Goal: Task Accomplishment & Management: Complete application form

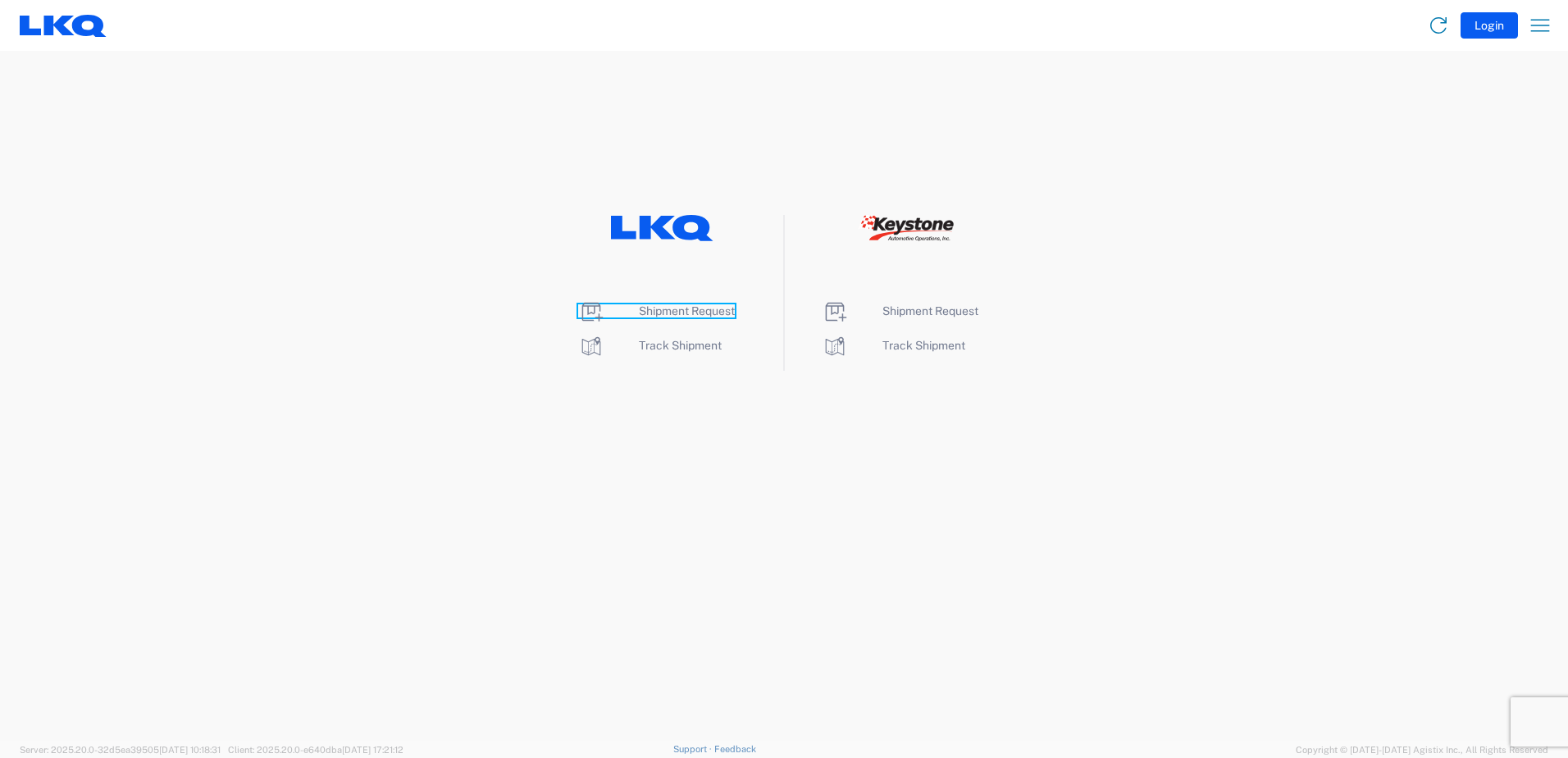
click at [682, 311] on span "Shipment Request" at bounding box center [686, 311] width 96 height 13
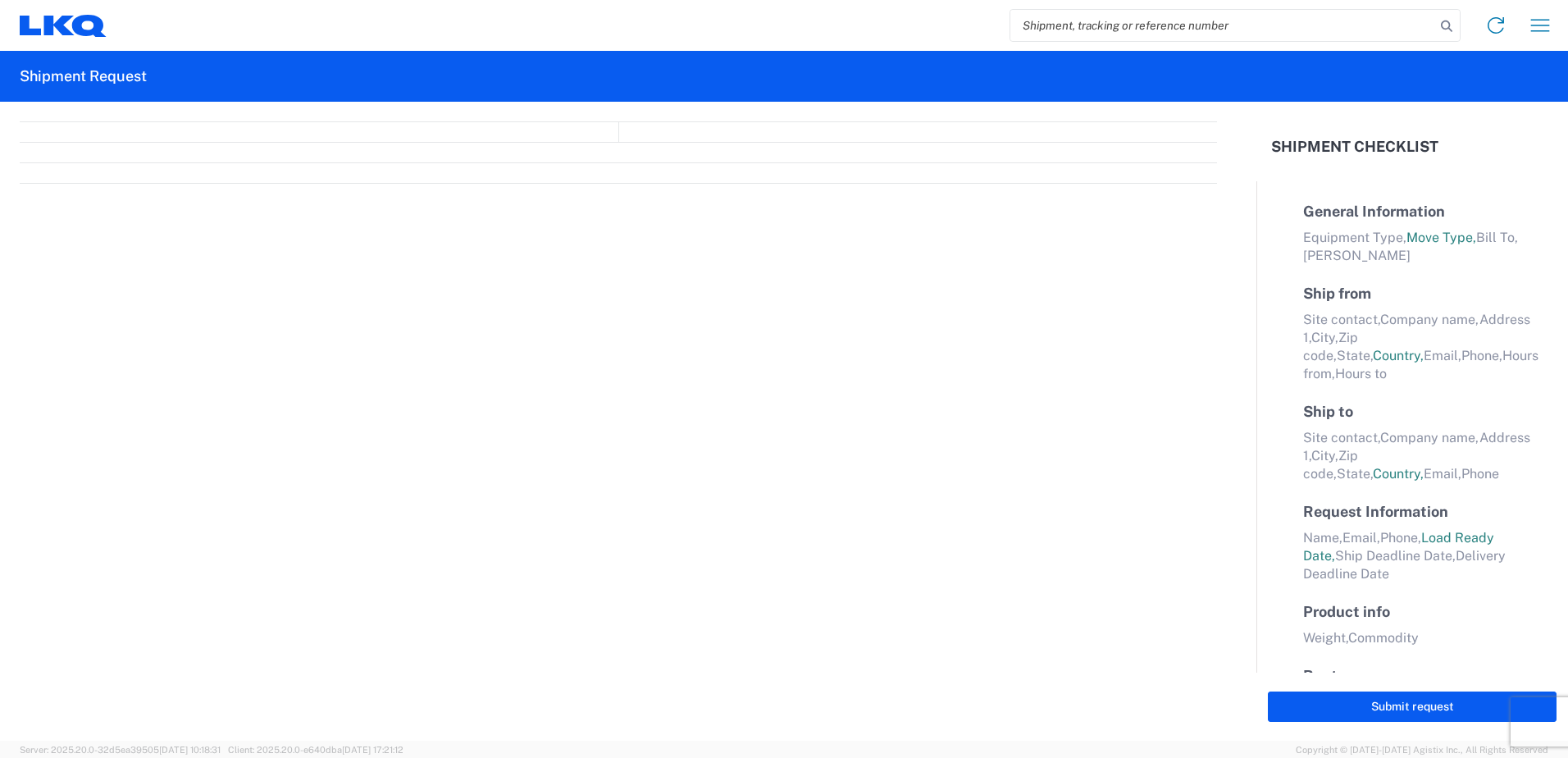
select select "FULL"
select select "LBS"
select select "IN"
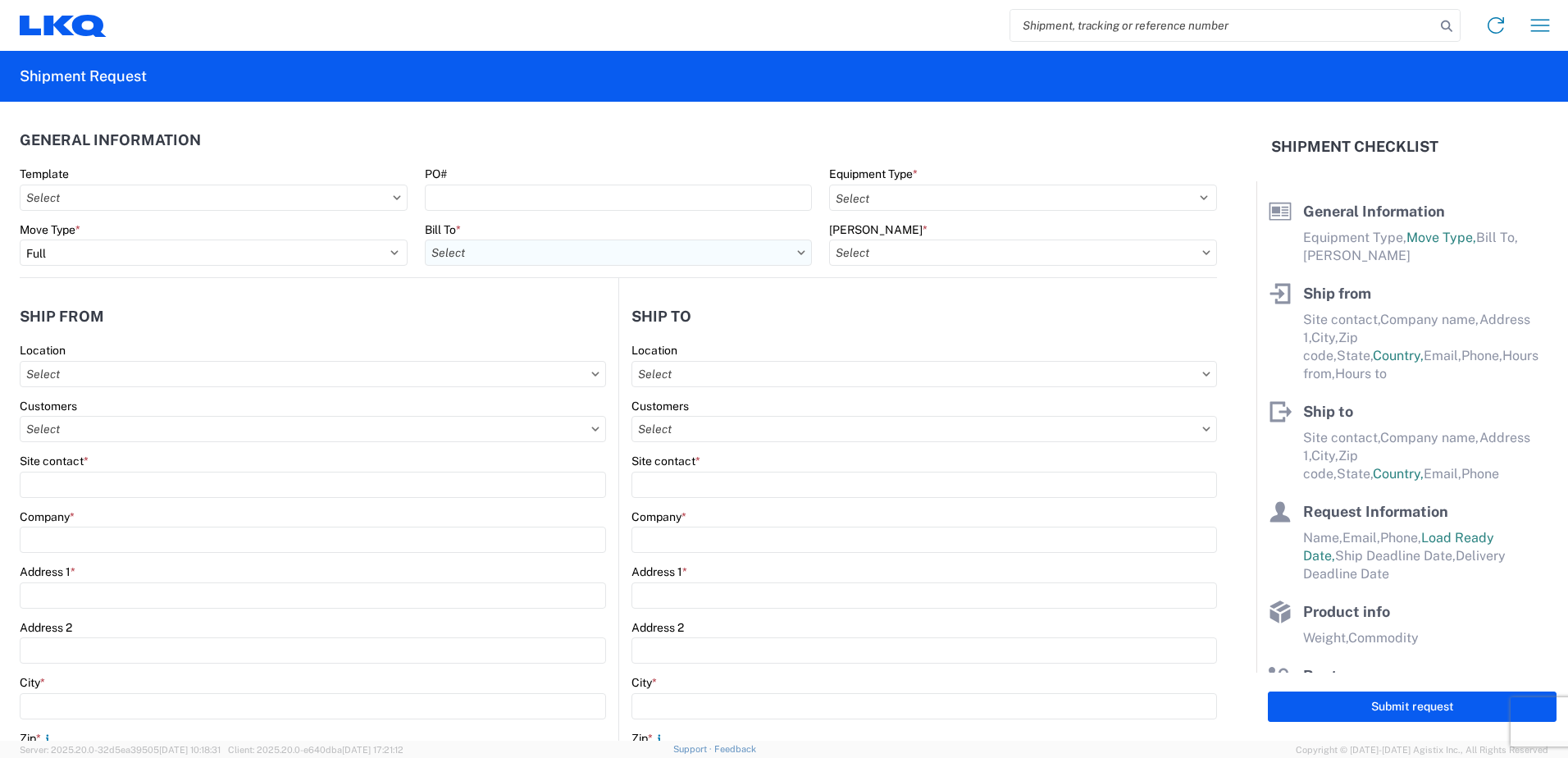
click at [746, 253] on input "text" at bounding box center [618, 253] width 388 height 26
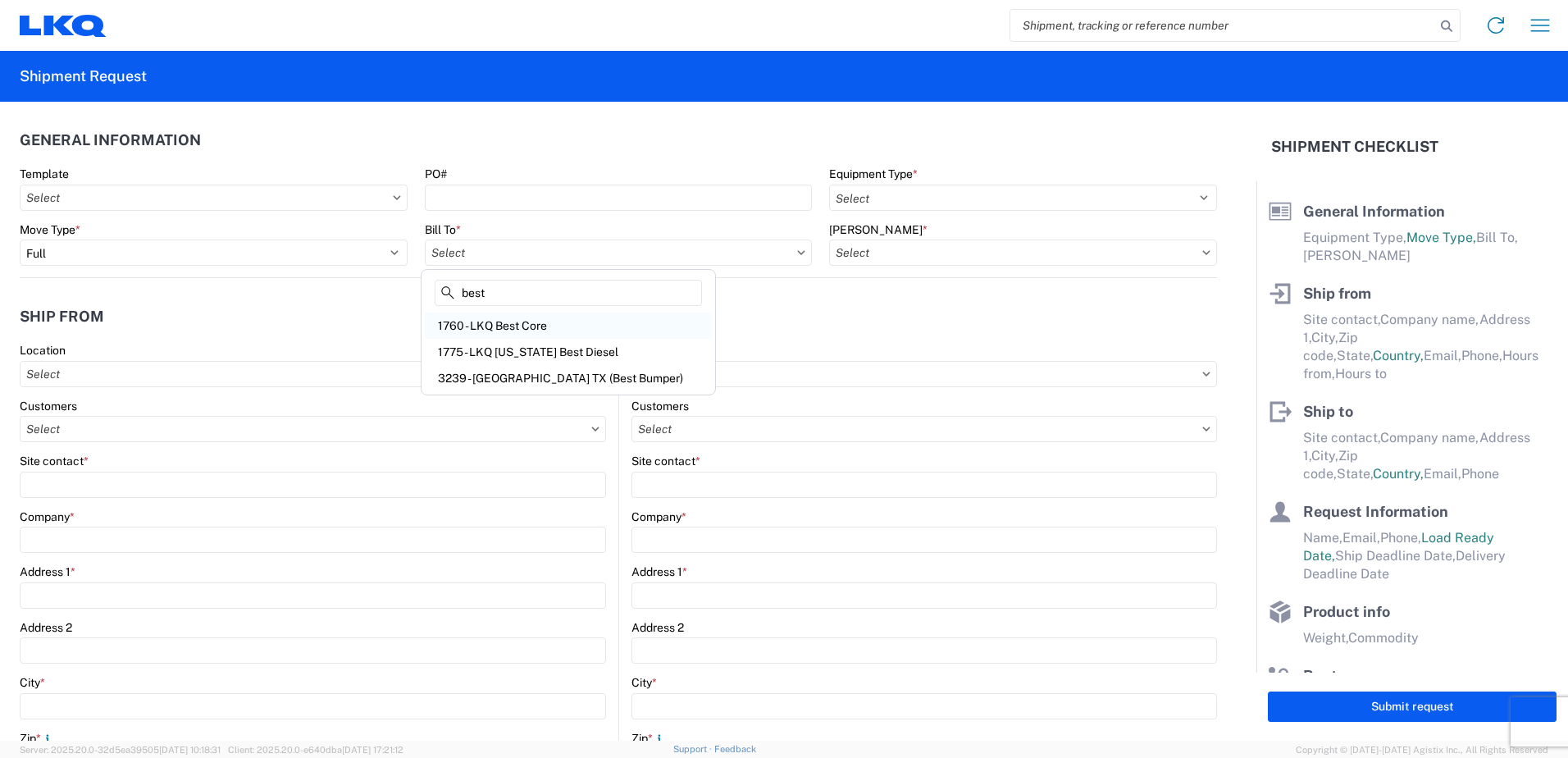
type input "best"
click at [501, 326] on div "1760 - LKQ Best Core" at bounding box center [567, 325] width 287 height 26
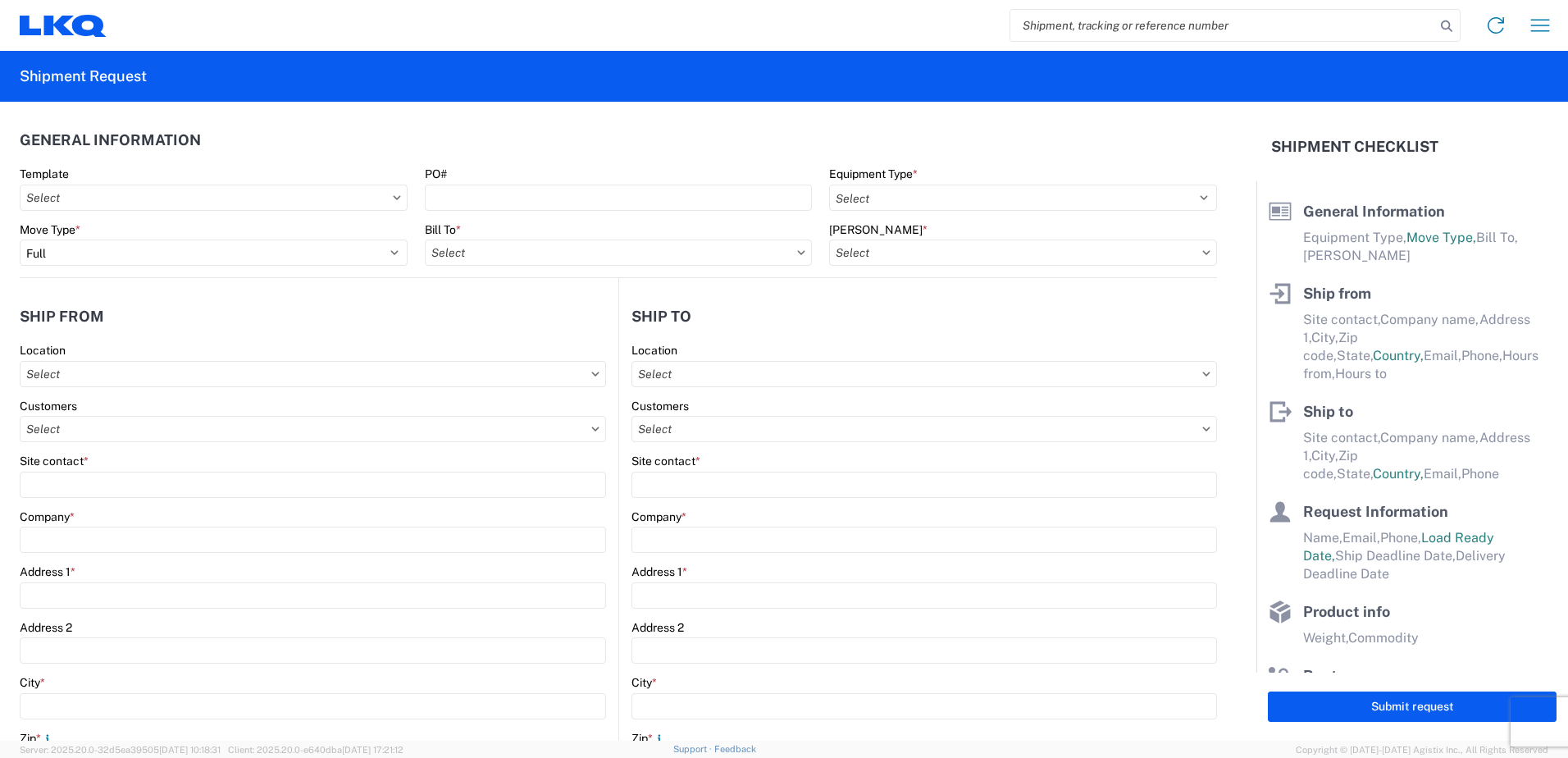
type input "1760 - LKQ Best Core"
click at [1156, 257] on input "text" at bounding box center [1023, 253] width 388 height 26
click at [1055, 356] on div "1760-6300-66000-0000 - 1760 Freight Out" at bounding box center [968, 351] width 287 height 26
type input "1760-6300-66000-0000 - 1760 Freight Out"
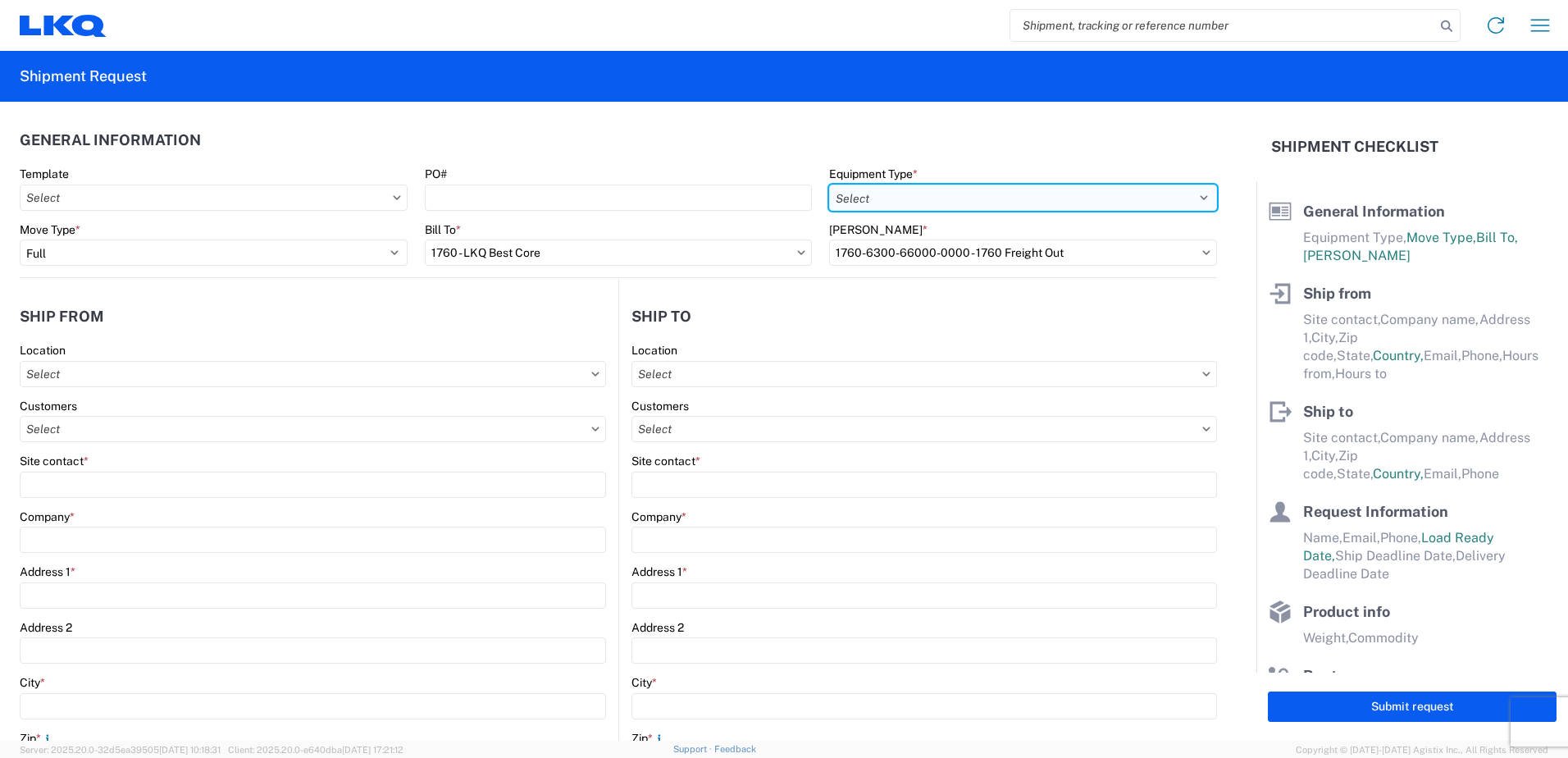
click at [1189, 193] on select "Select 53’ Dry Van Flatbed Dropdeck (van) Lowboy (flatbed) Rail" at bounding box center [1023, 197] width 388 height 26
select select "STDV"
click at [829, 185] on select "Select 53’ Dry Van Flatbed Dropdeck (van) Lowboy (flatbed) Rail" at bounding box center [1023, 197] width 388 height 26
click at [224, 379] on input "text" at bounding box center [312, 373] width 586 height 26
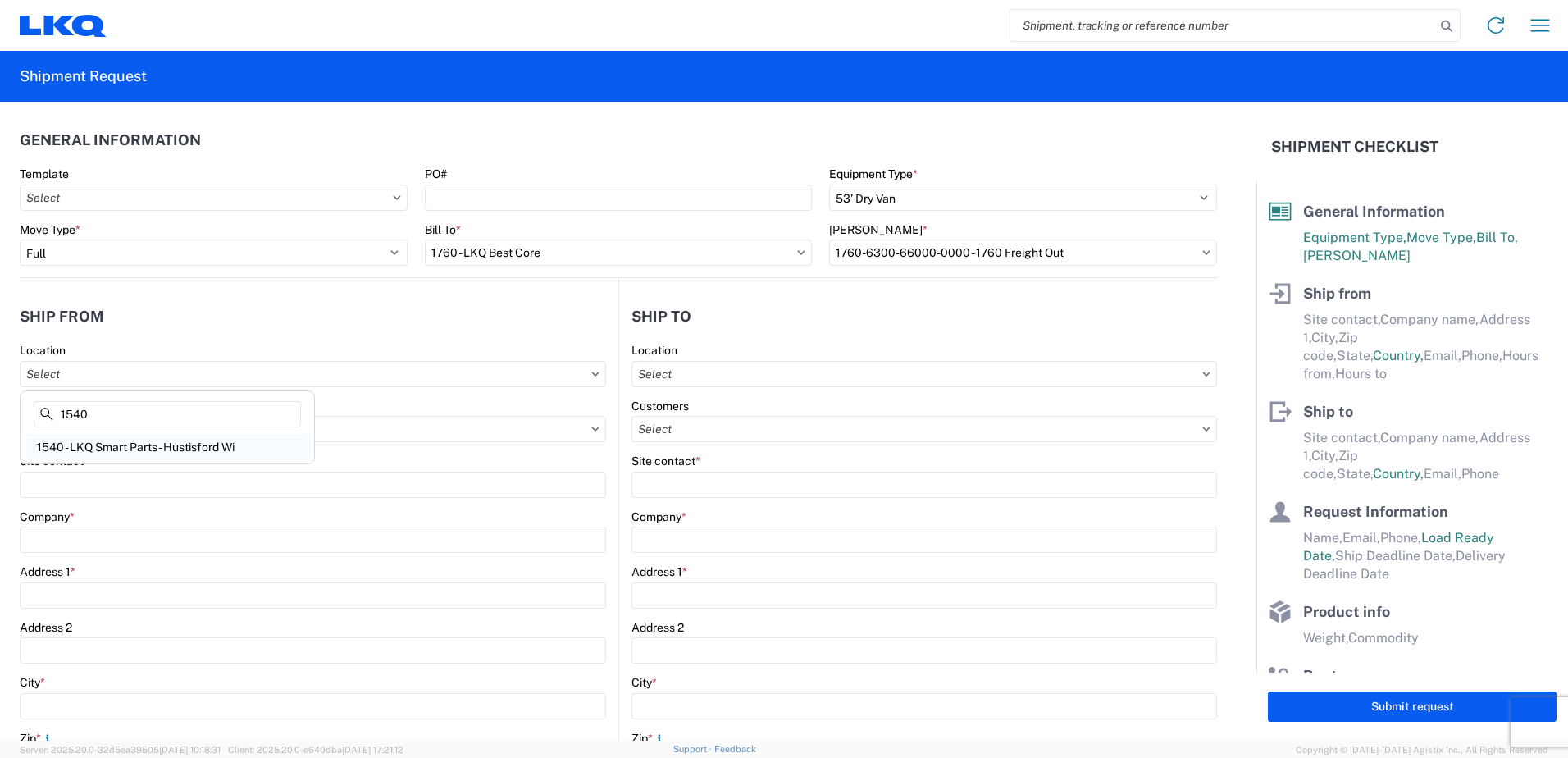
type input "1540"
click at [237, 451] on div "1540 - LKQ Smart Parts - Hustisford Wi" at bounding box center [167, 447] width 287 height 26
type input "1540 - LKQ Smart Parts - Hustisford Wi"
type input "LKQ Corporation"
type input "N4079 Highway E"
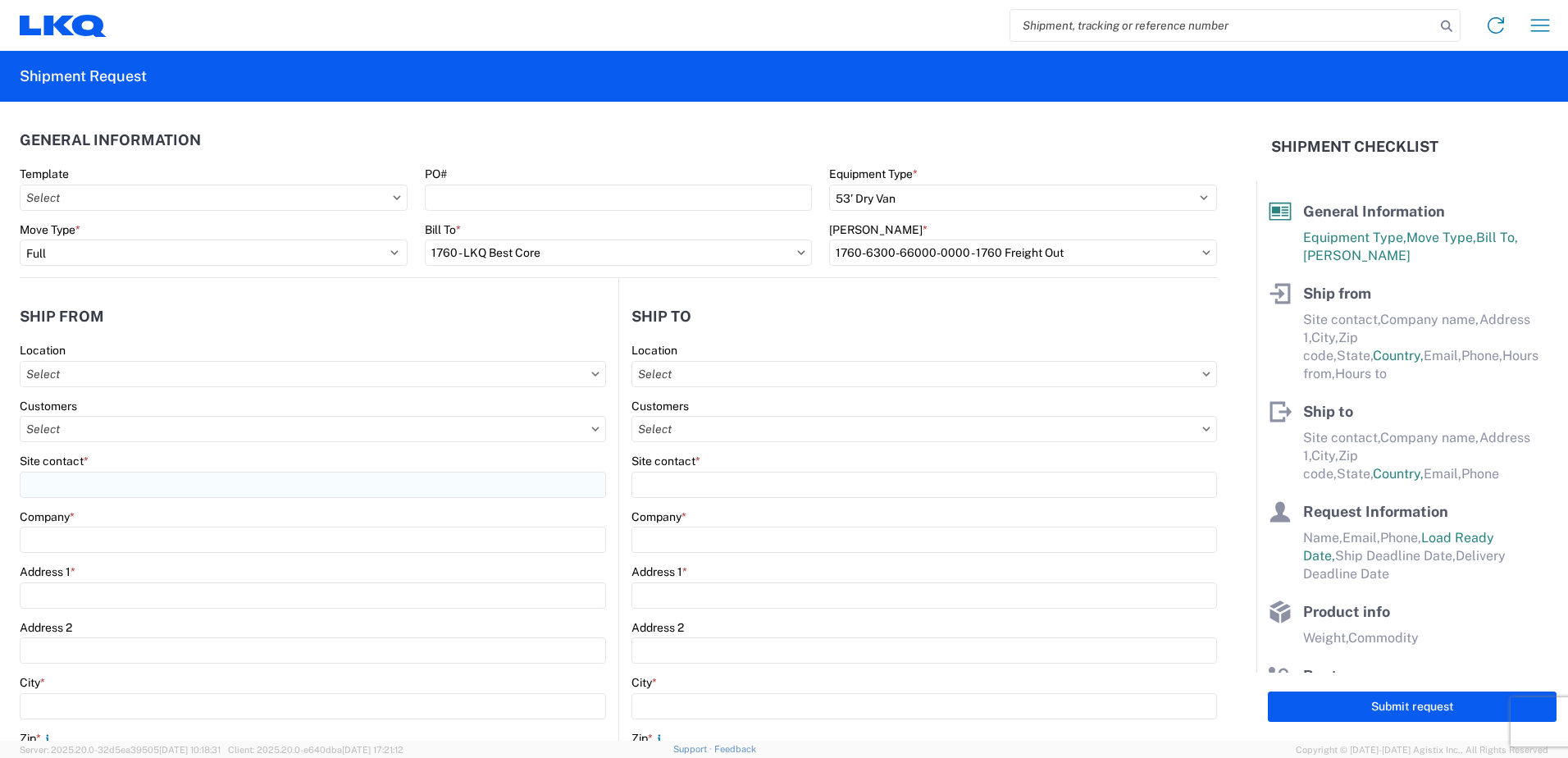
type input "Hustisford"
type input "53034"
select select "WI"
select select "US"
type input "08:00"
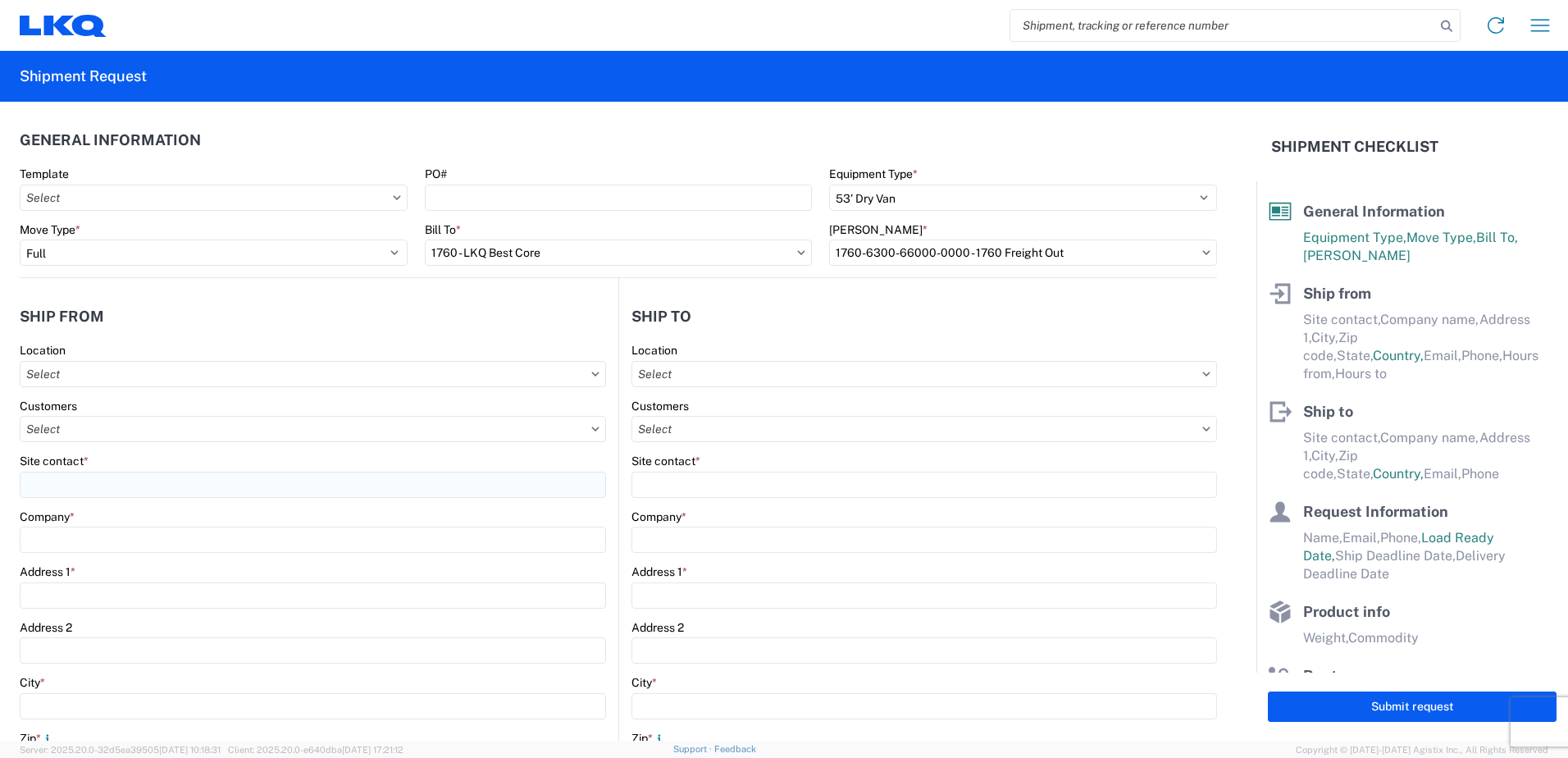
type input "17:00"
click at [730, 378] on input "text" at bounding box center [923, 373] width 585 height 26
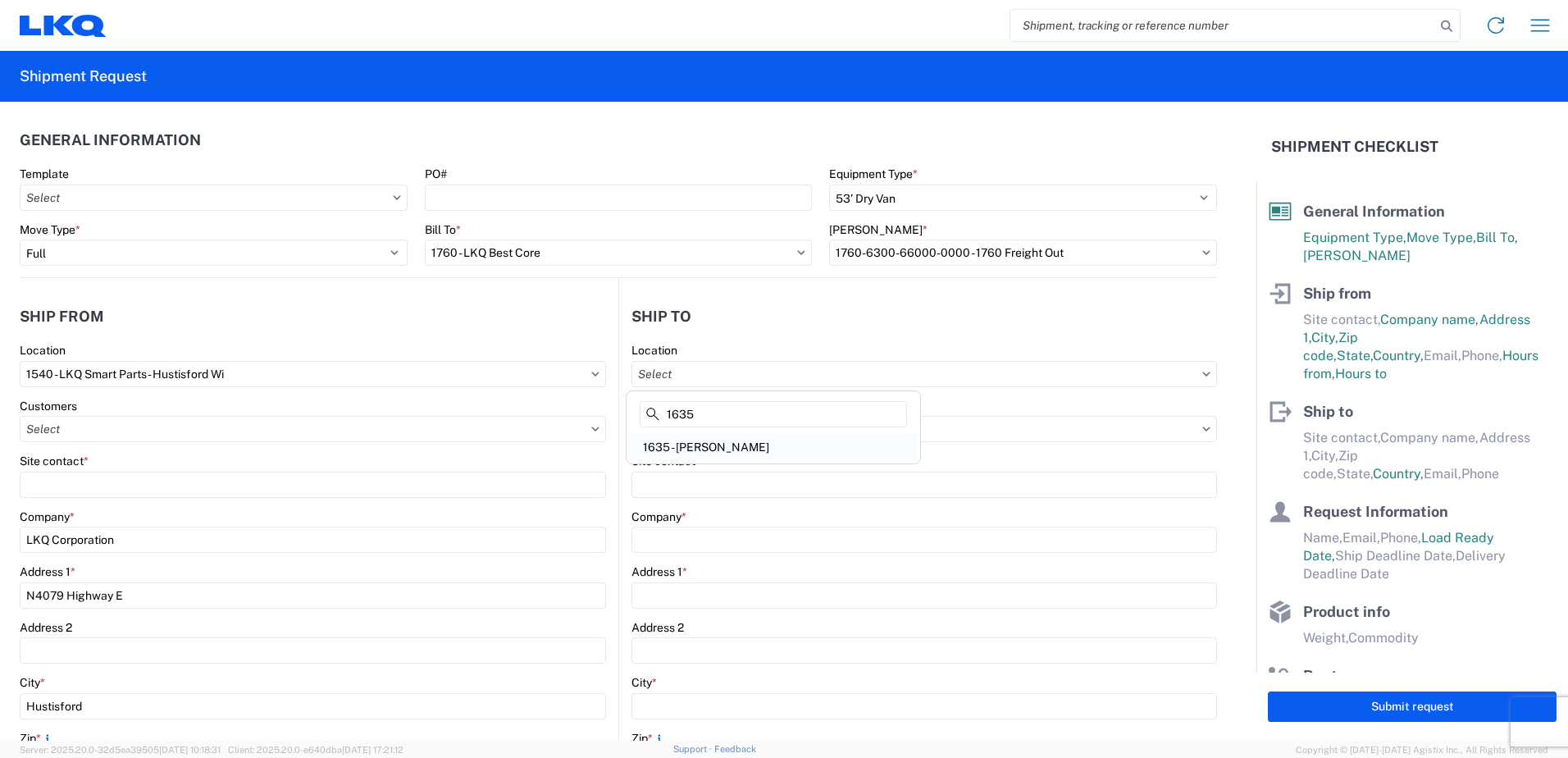
type input "1635"
click at [726, 451] on div "1635 - [PERSON_NAME]" at bounding box center [773, 447] width 287 height 26
type input "1635 - [PERSON_NAME]"
type input "[PERSON_NAME]"
type input "LKQ Corporation"
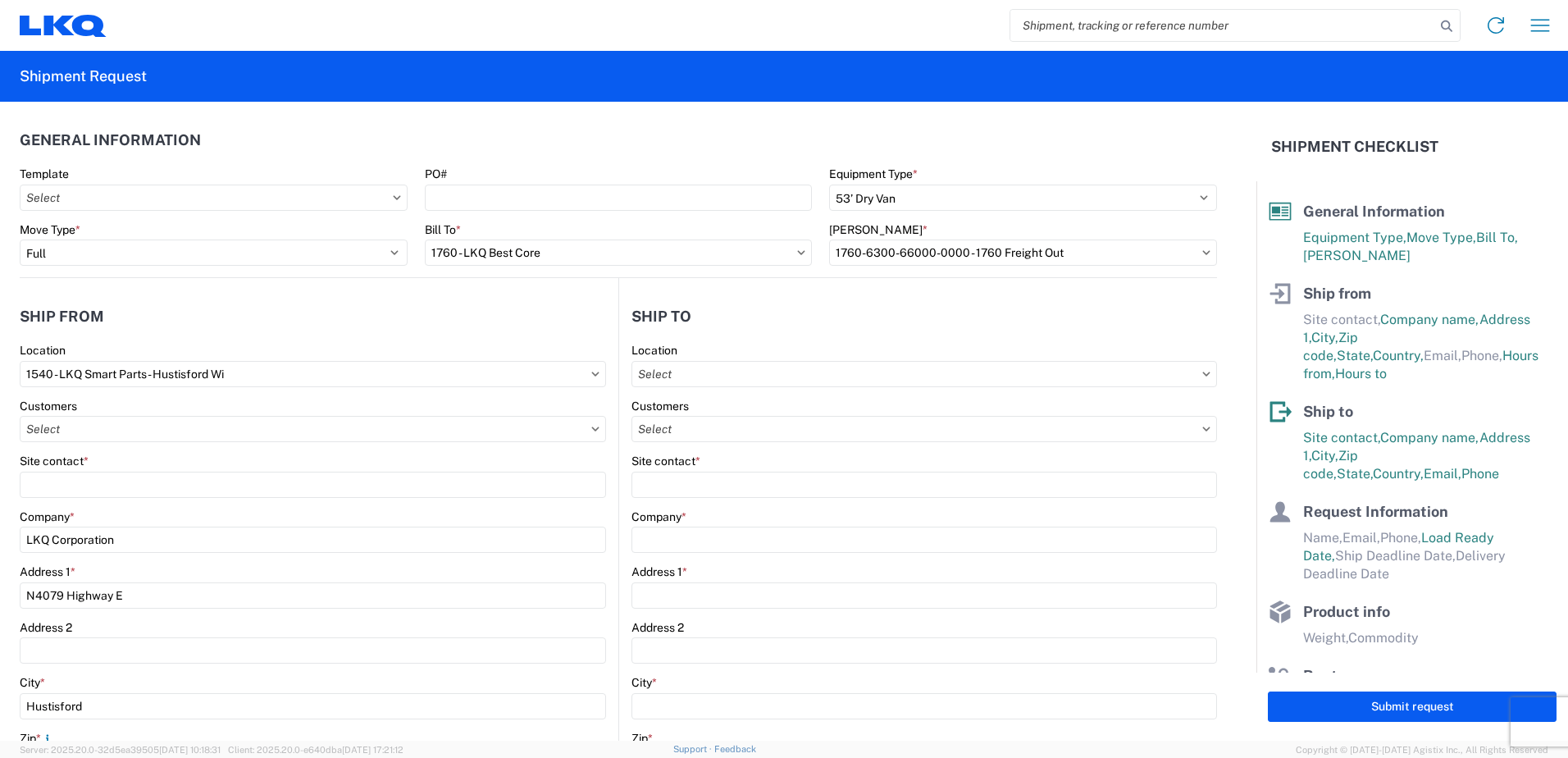
type input "[STREET_ADDRESS][PERSON_NAME]"
type input "Suite C"
type input "Alsip"
type input "60803"
select select
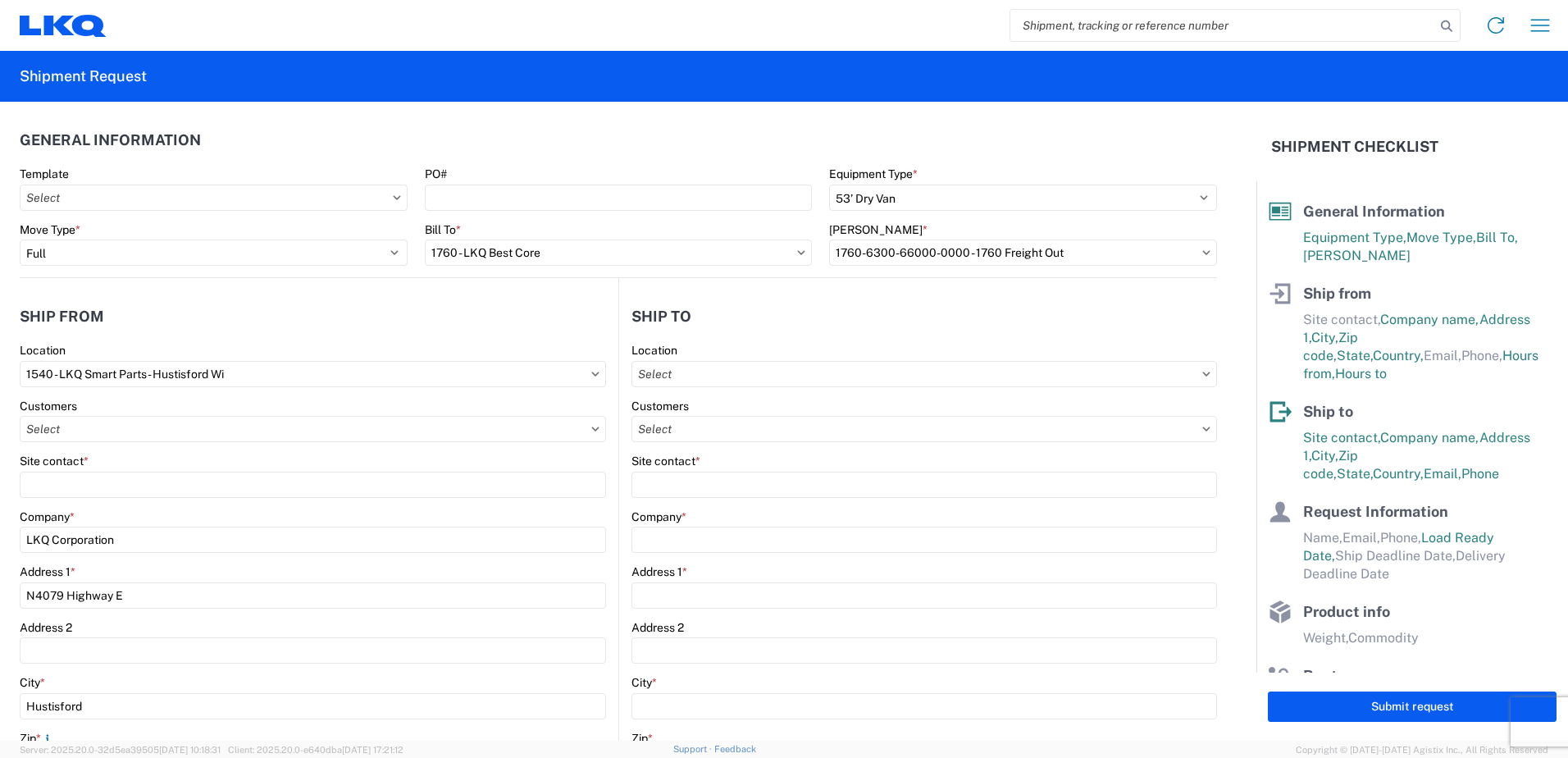
select select "US"
type input "[EMAIL_ADDRESS][DOMAIN_NAME]"
type input "[PHONE_NUMBER]"
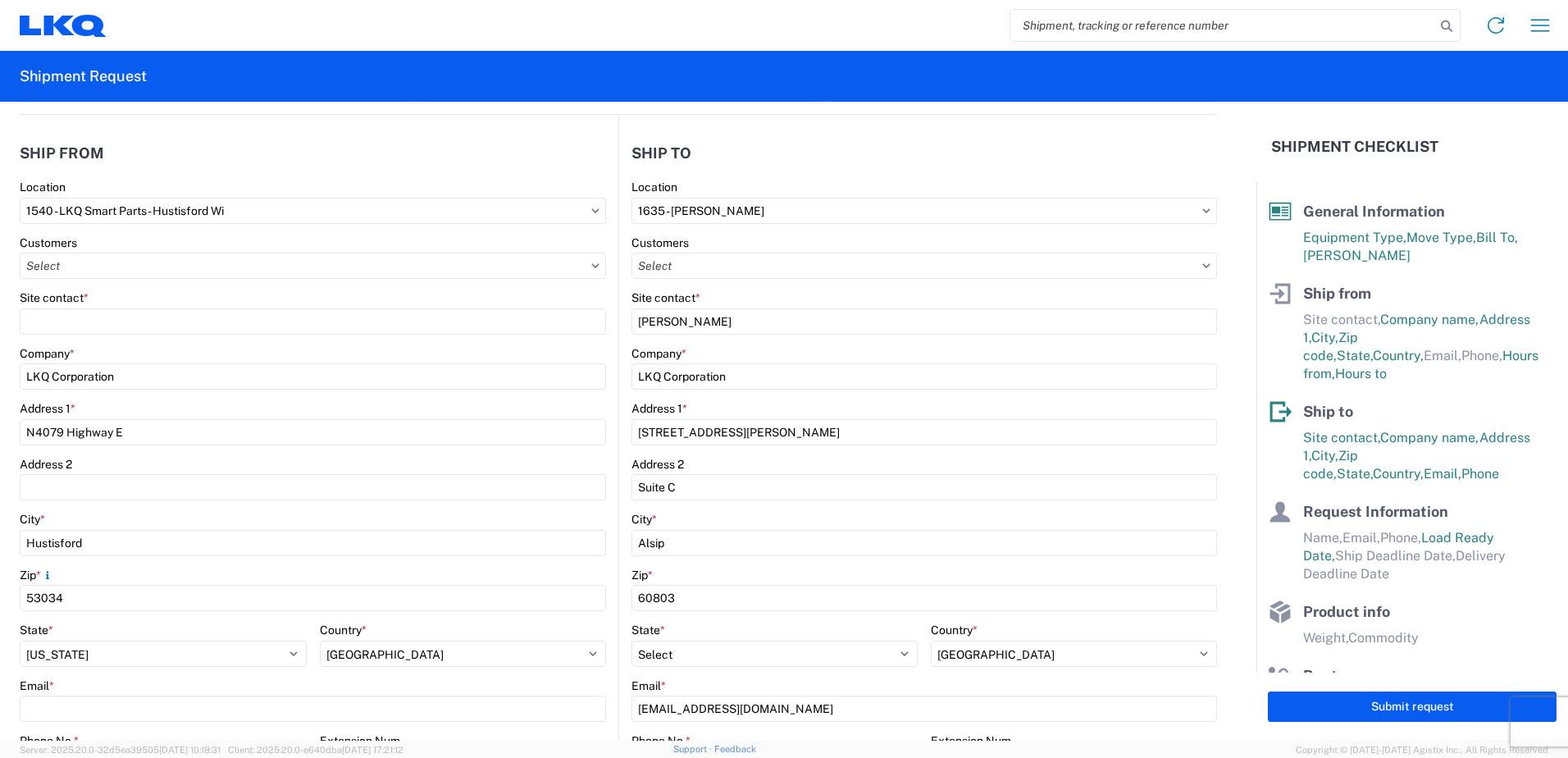
scroll to position [164, 0]
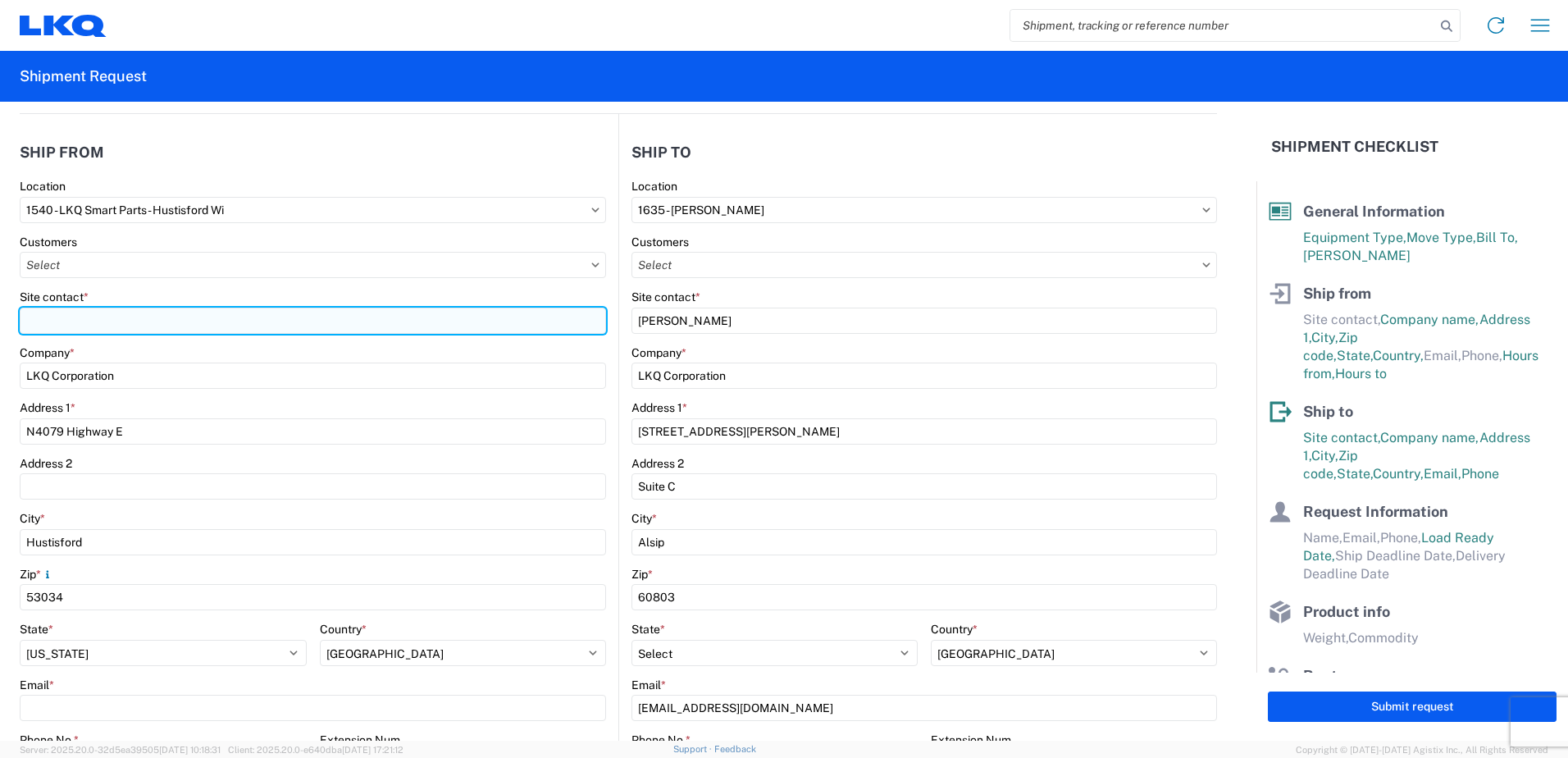
click at [251, 322] on input "Site contact *" at bounding box center [312, 321] width 586 height 26
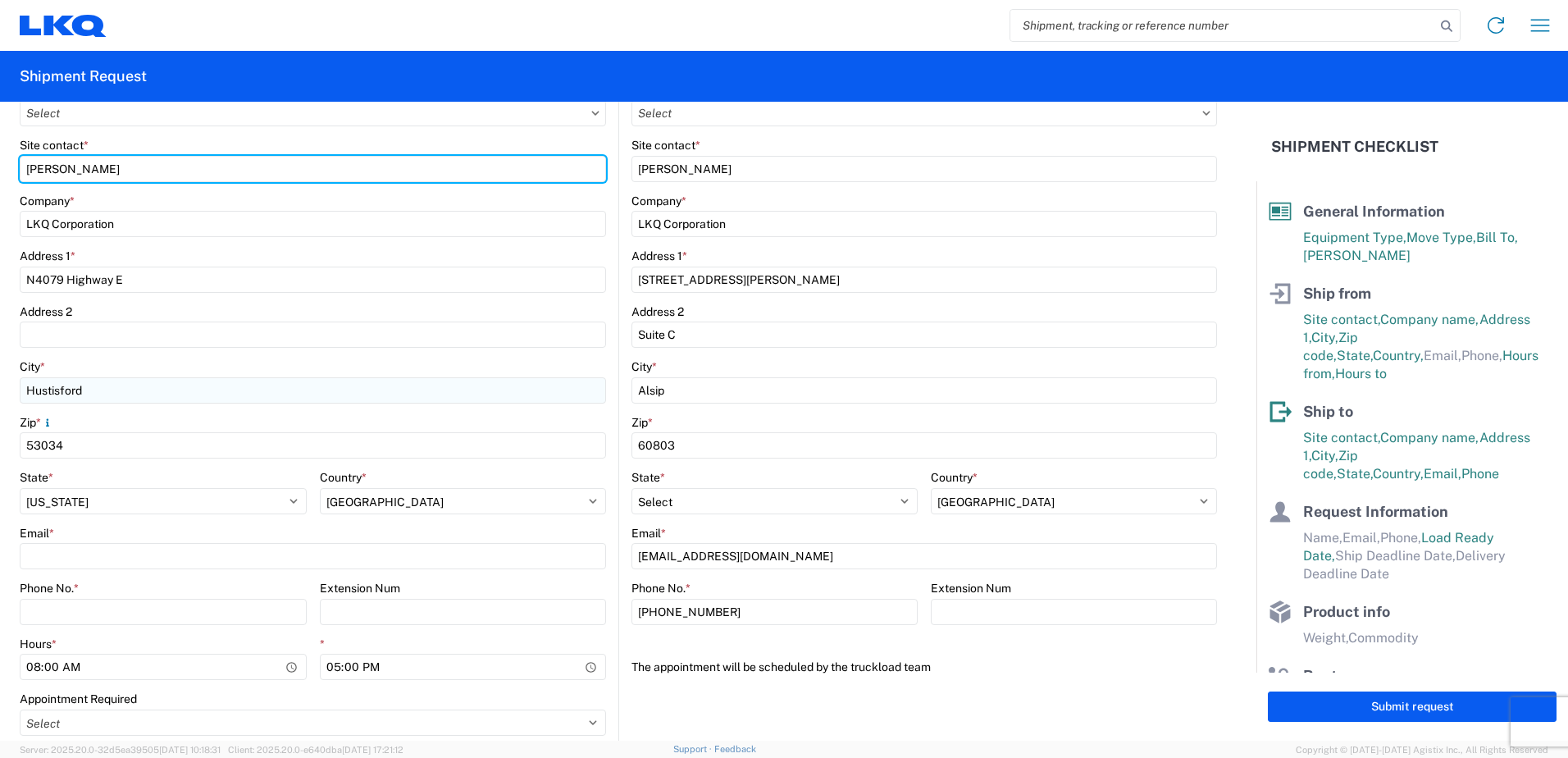
scroll to position [328, 0]
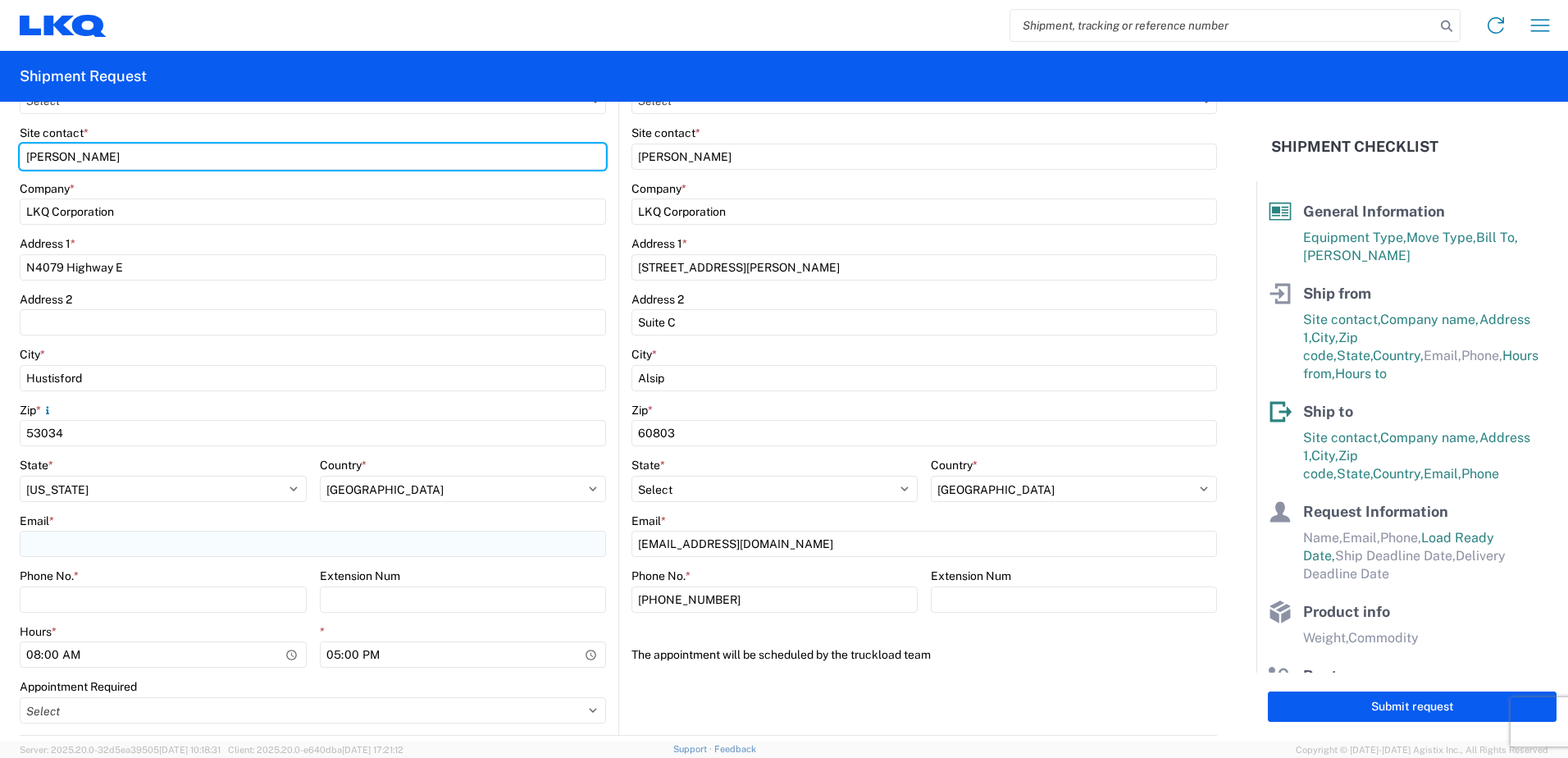
type input "[PERSON_NAME]"
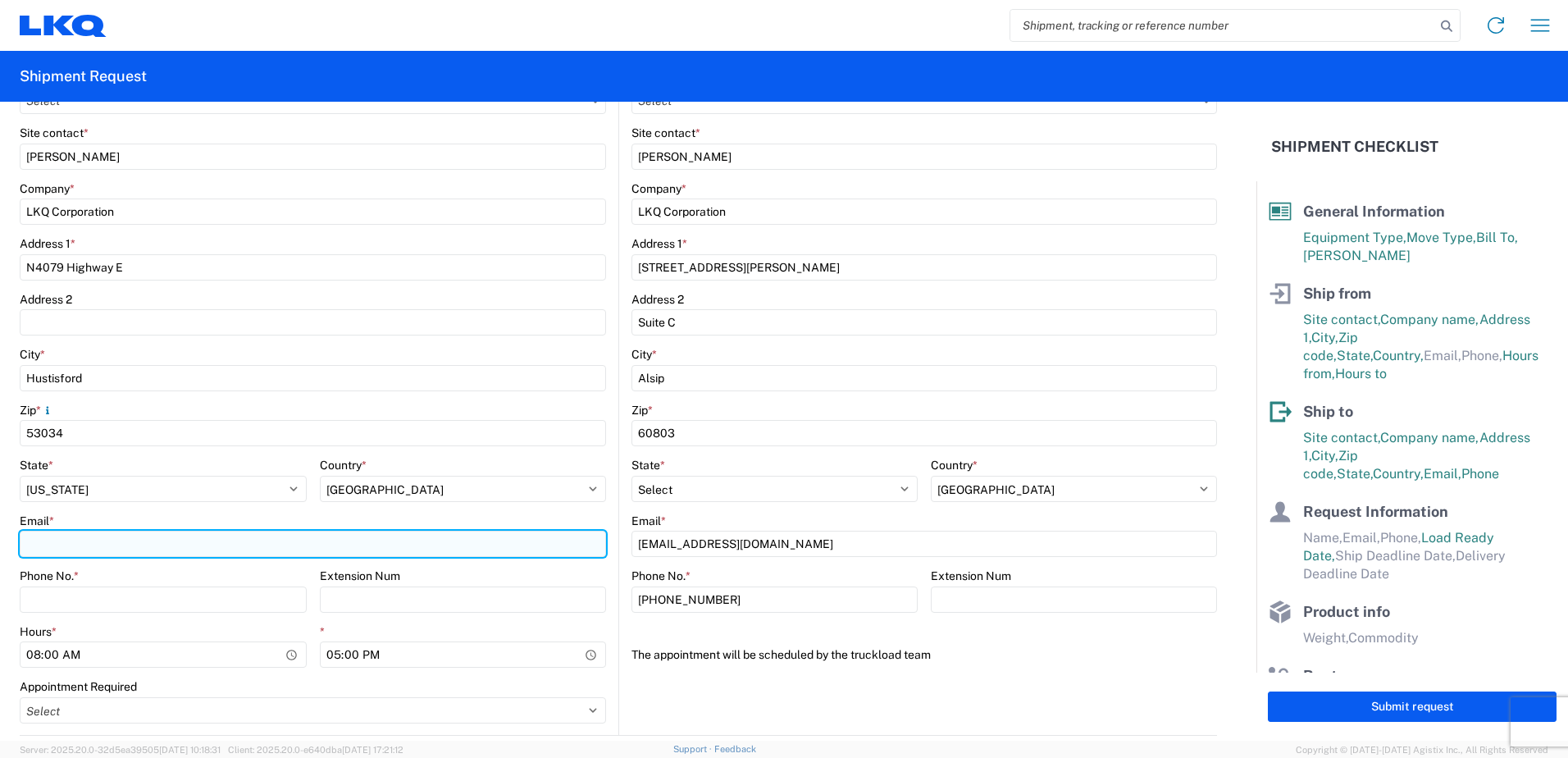
click at [148, 537] on input "Email *" at bounding box center [312, 544] width 586 height 26
type input "[EMAIL_ADDRESS][DOMAIN_NAME]"
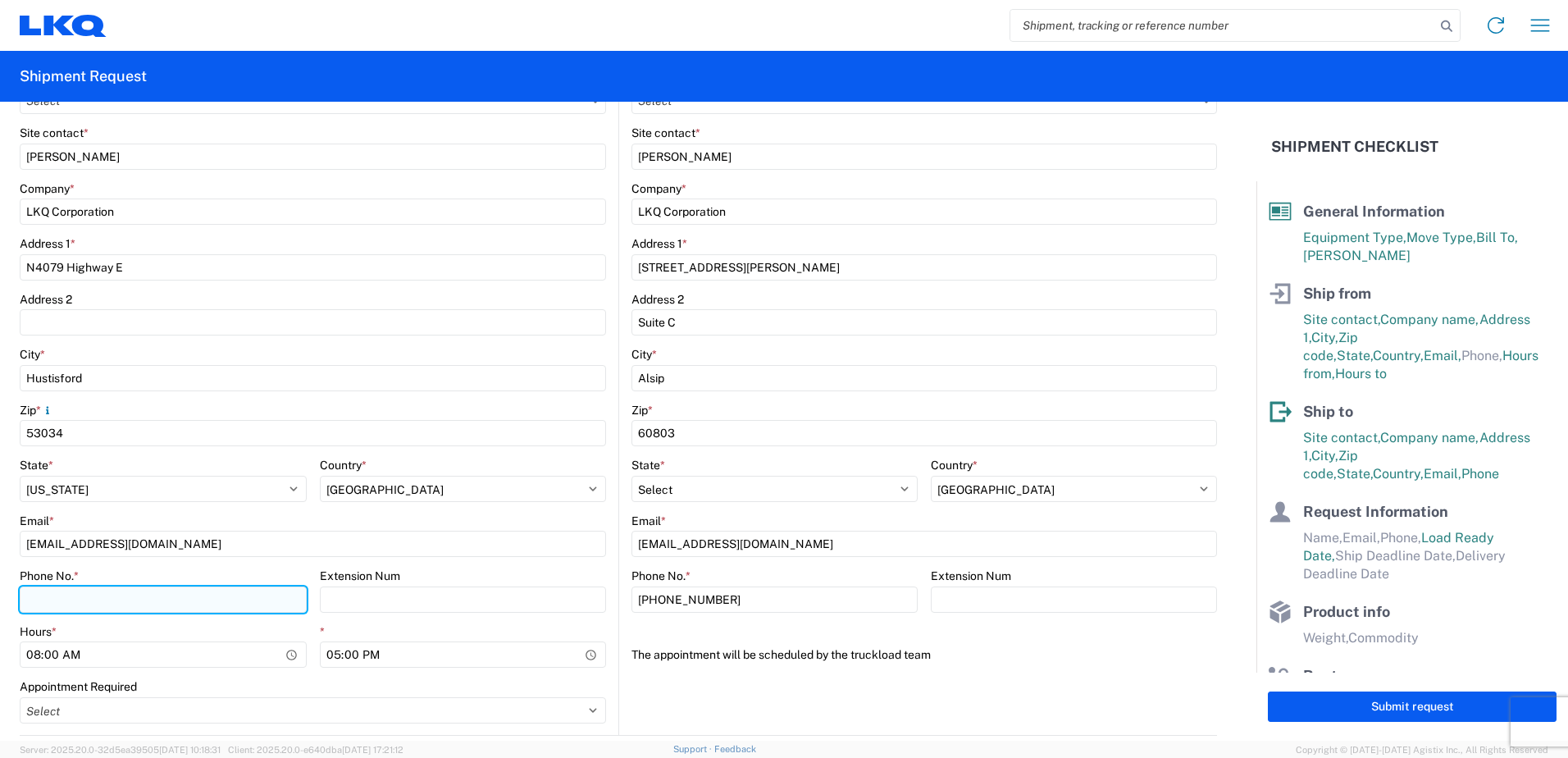
click at [234, 608] on input "Phone No. *" at bounding box center [162, 599] width 287 height 26
type input "9205791560"
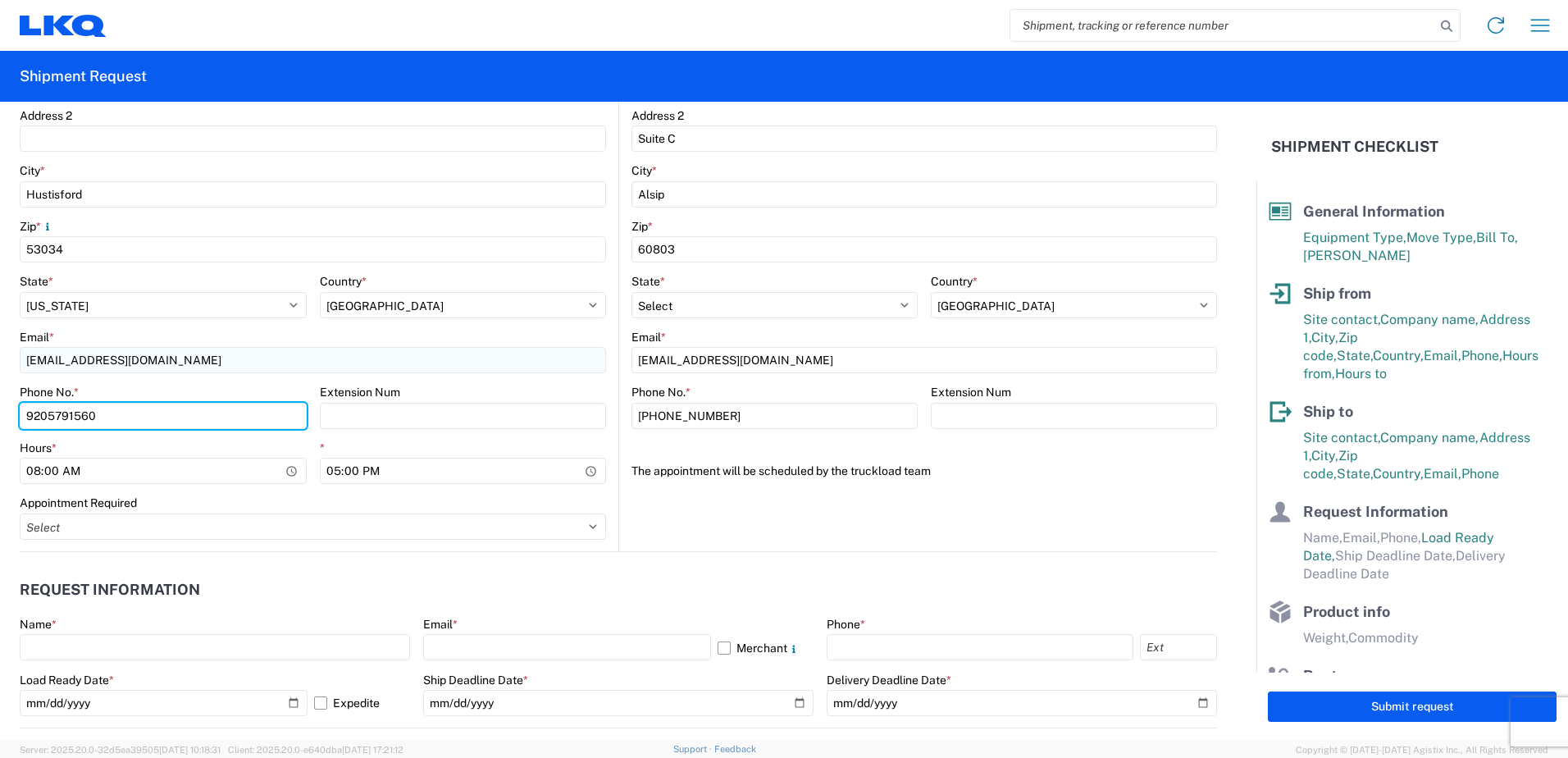
scroll to position [574, 0]
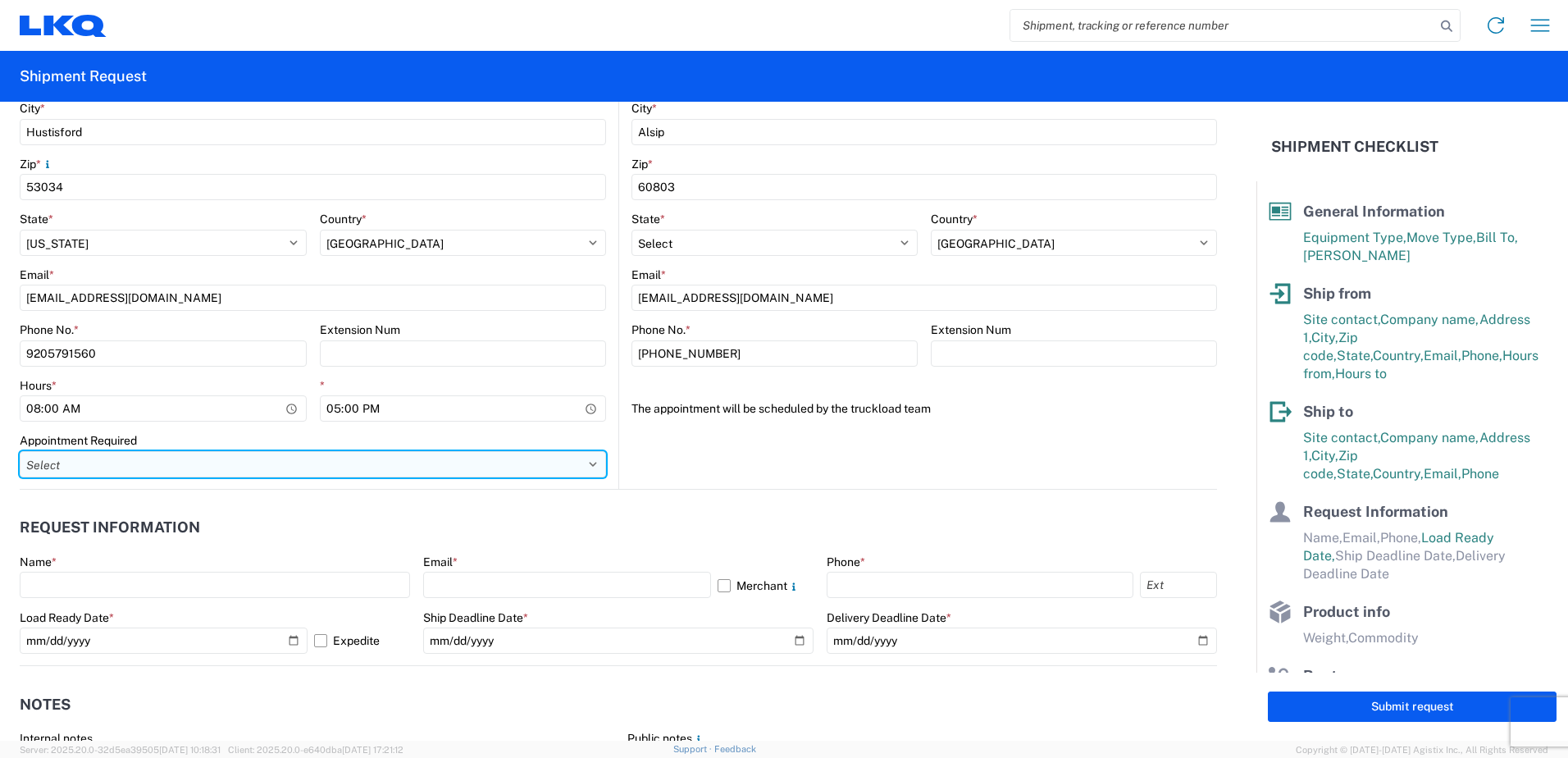
click at [541, 465] on select "Select Appt Required Appt Not Required Appt - First available" at bounding box center [312, 464] width 586 height 26
select select "apptRequired"
click at [20, 451] on select "Select Appt Required Appt Not Required Appt - First available" at bounding box center [312, 464] width 586 height 26
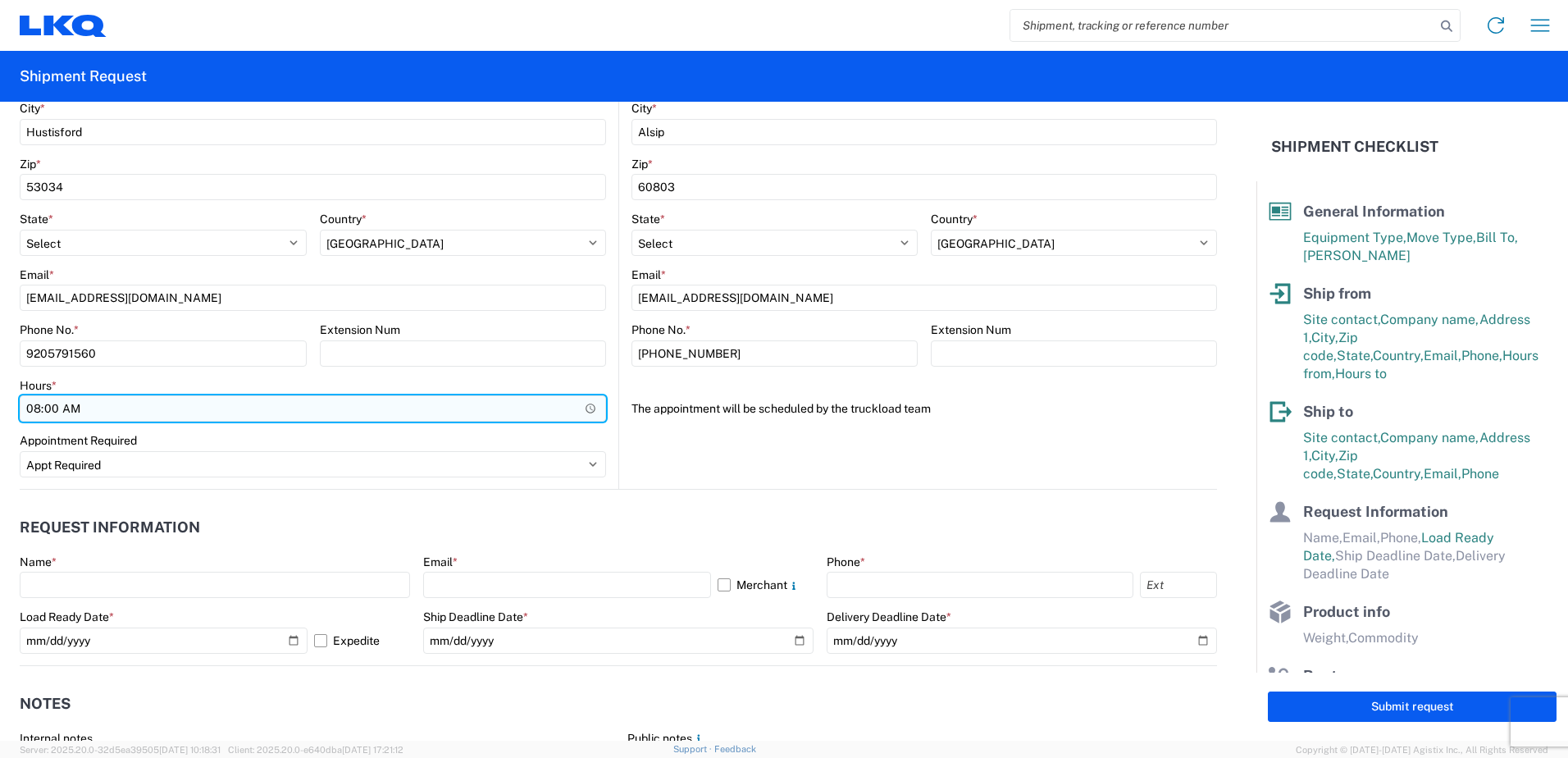
click at [581, 407] on input "08:00" at bounding box center [312, 408] width 586 height 26
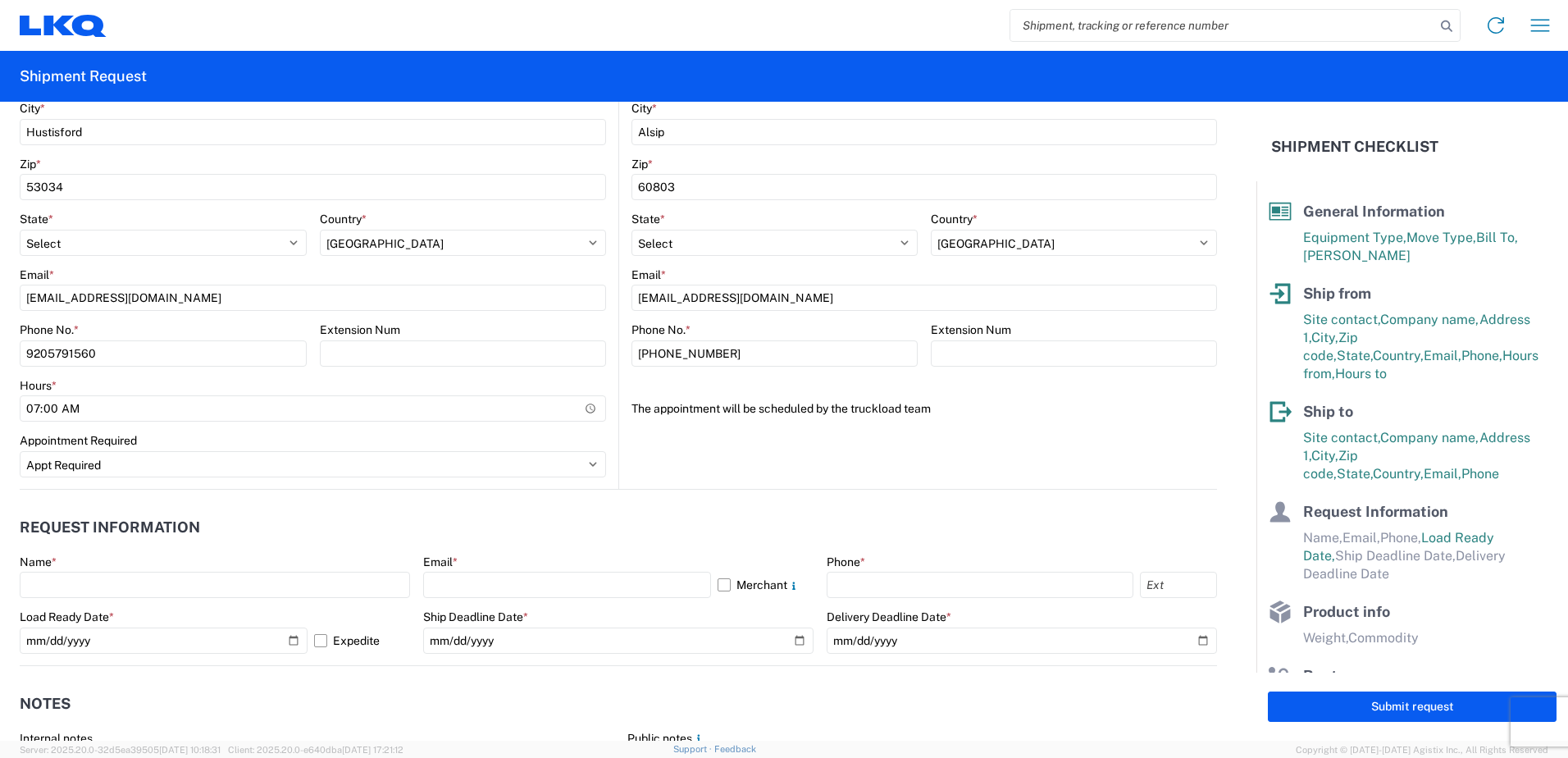
type input "07:00"
click at [210, 483] on agx-form-control-wrapper-v2 "Appointment Required Select Appt Required Appt Not Required Appt - First availa…" at bounding box center [312, 461] width 586 height 56
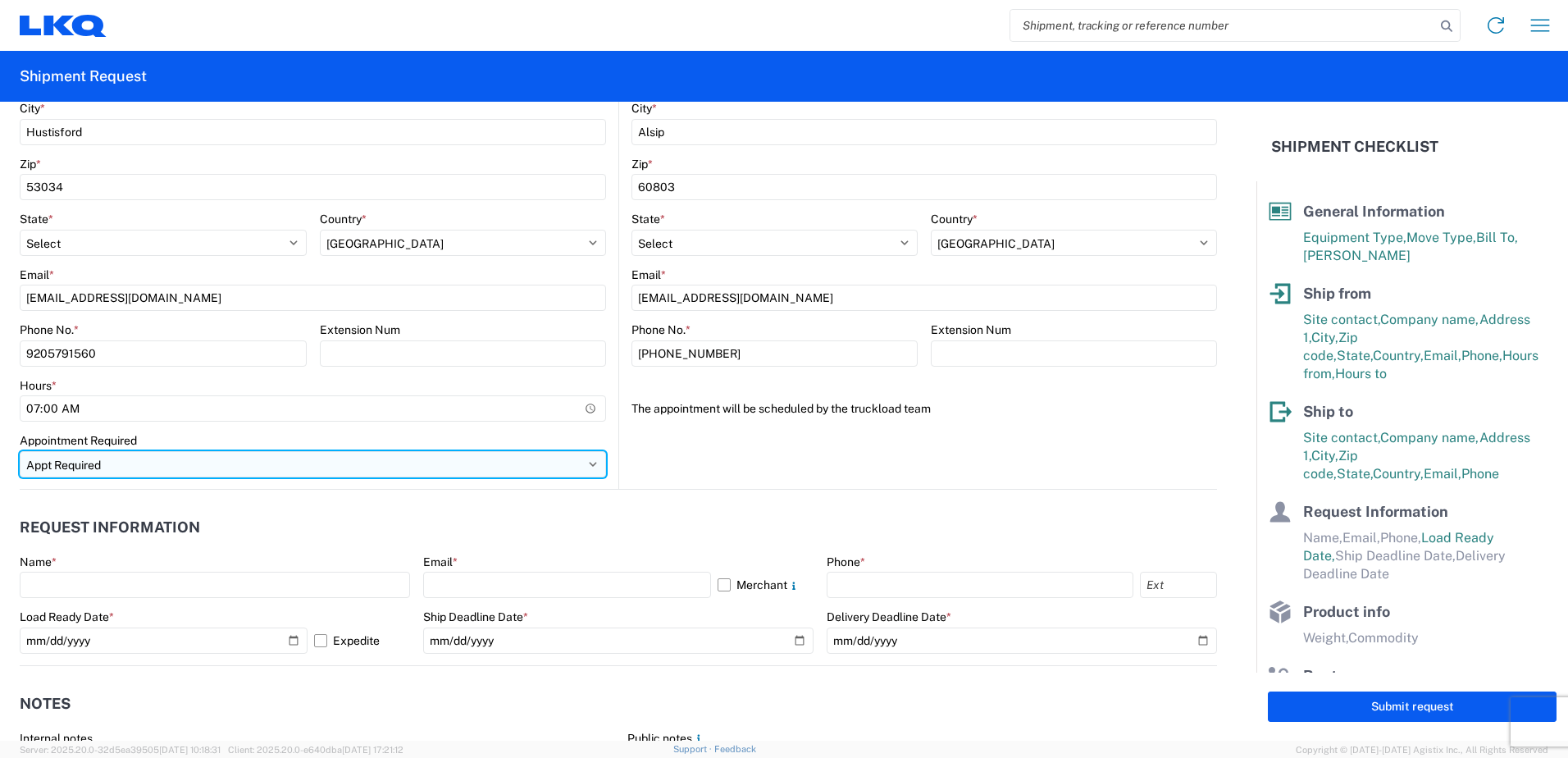
click at [581, 462] on select "Select Appt Required Appt Not Required Appt - First available" at bounding box center [312, 464] width 586 height 26
select select
click at [20, 451] on select "Select Appt Required Appt Not Required Appt - First available" at bounding box center [312, 464] width 586 height 26
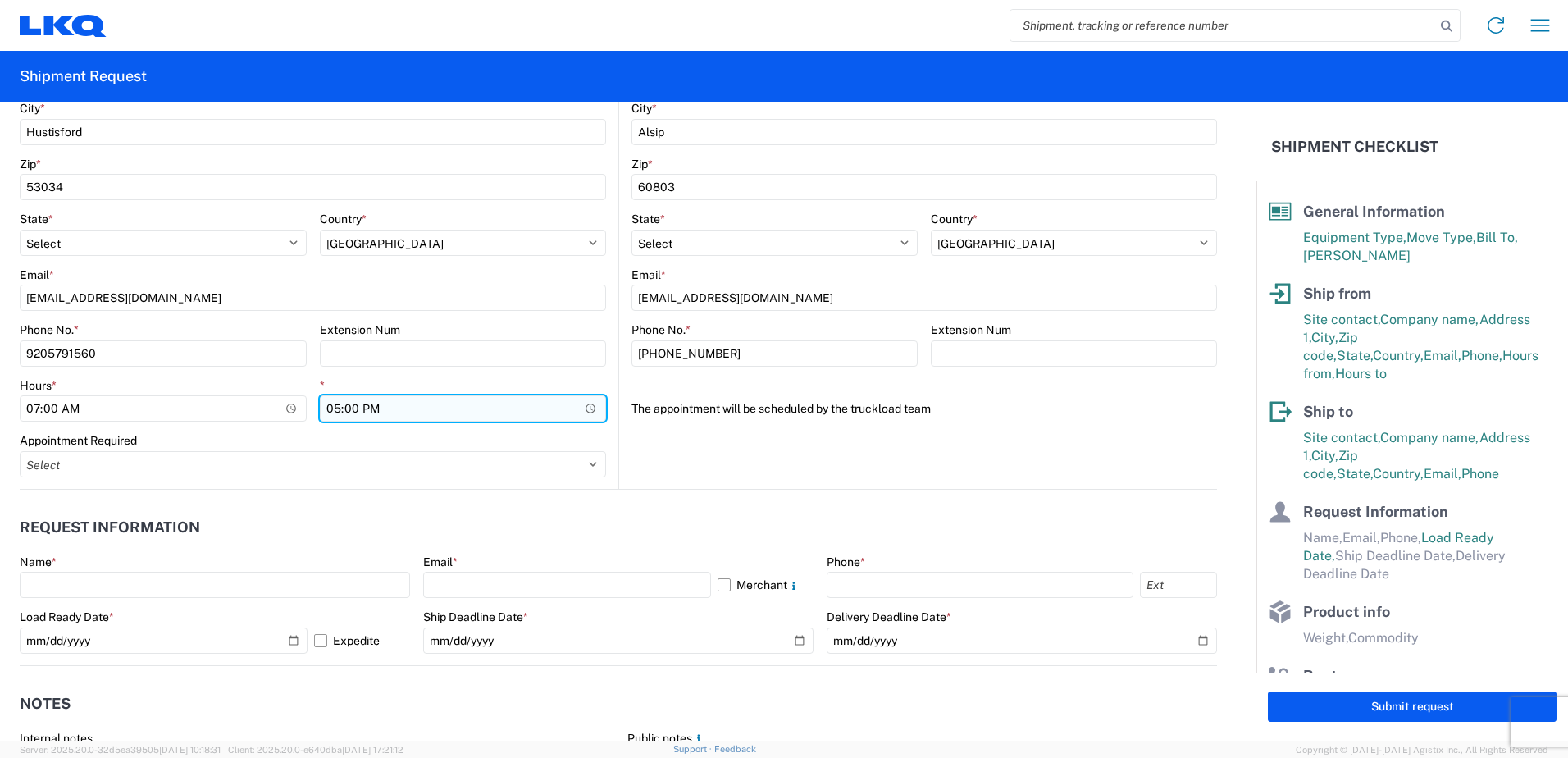
click at [581, 404] on input "17:00" at bounding box center [463, 408] width 287 height 26
type input "12:00"
click at [696, 524] on header "Request Information" at bounding box center [618, 527] width 1197 height 37
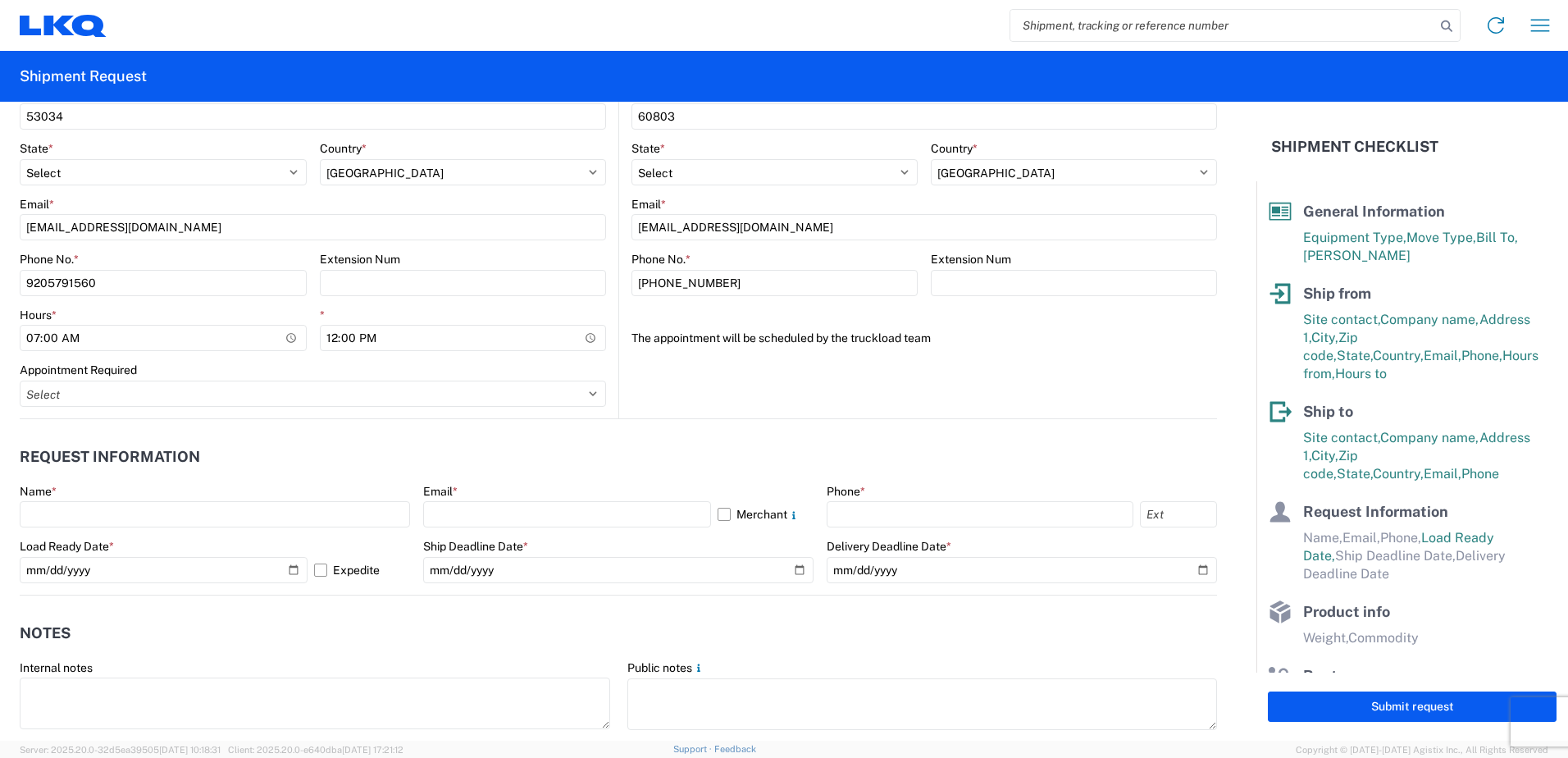
scroll to position [820, 0]
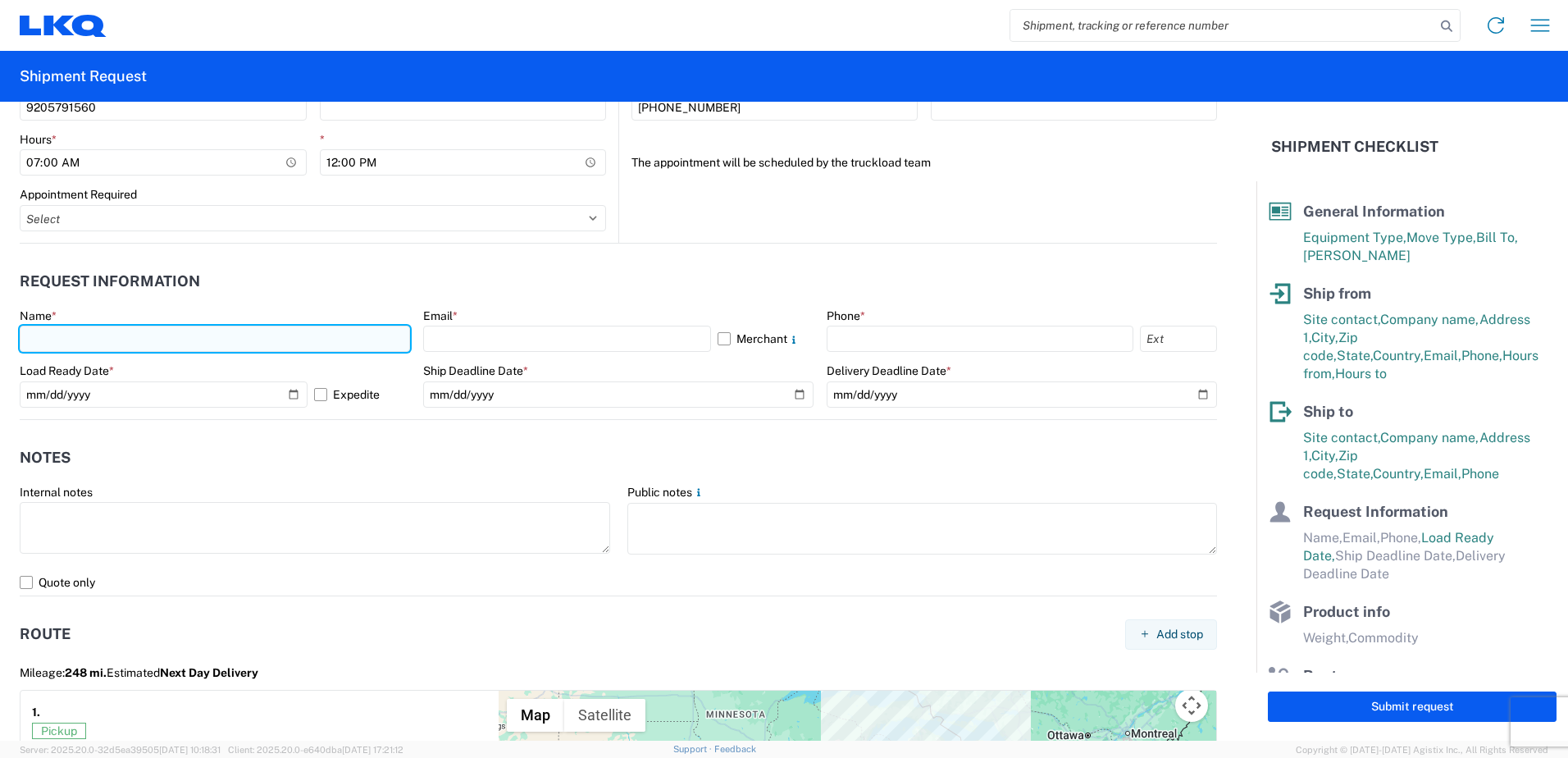
click at [111, 333] on input "text" at bounding box center [214, 339] width 390 height 26
type input "[PERSON_NAME]"
select select "WI"
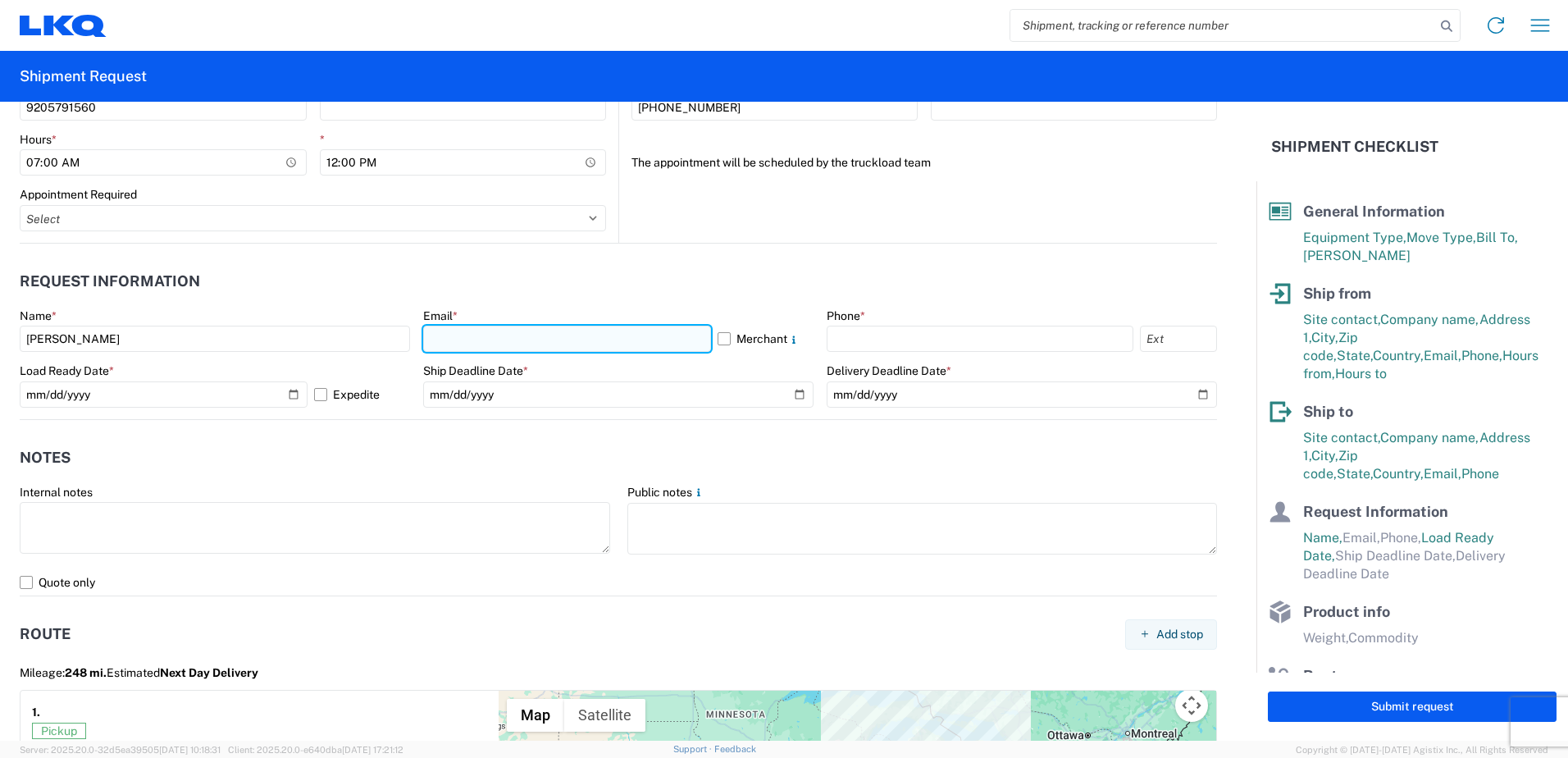
click at [486, 333] on input "text" at bounding box center [567, 339] width 287 height 26
type input "[EMAIL_ADDRESS][DOMAIN_NAME]"
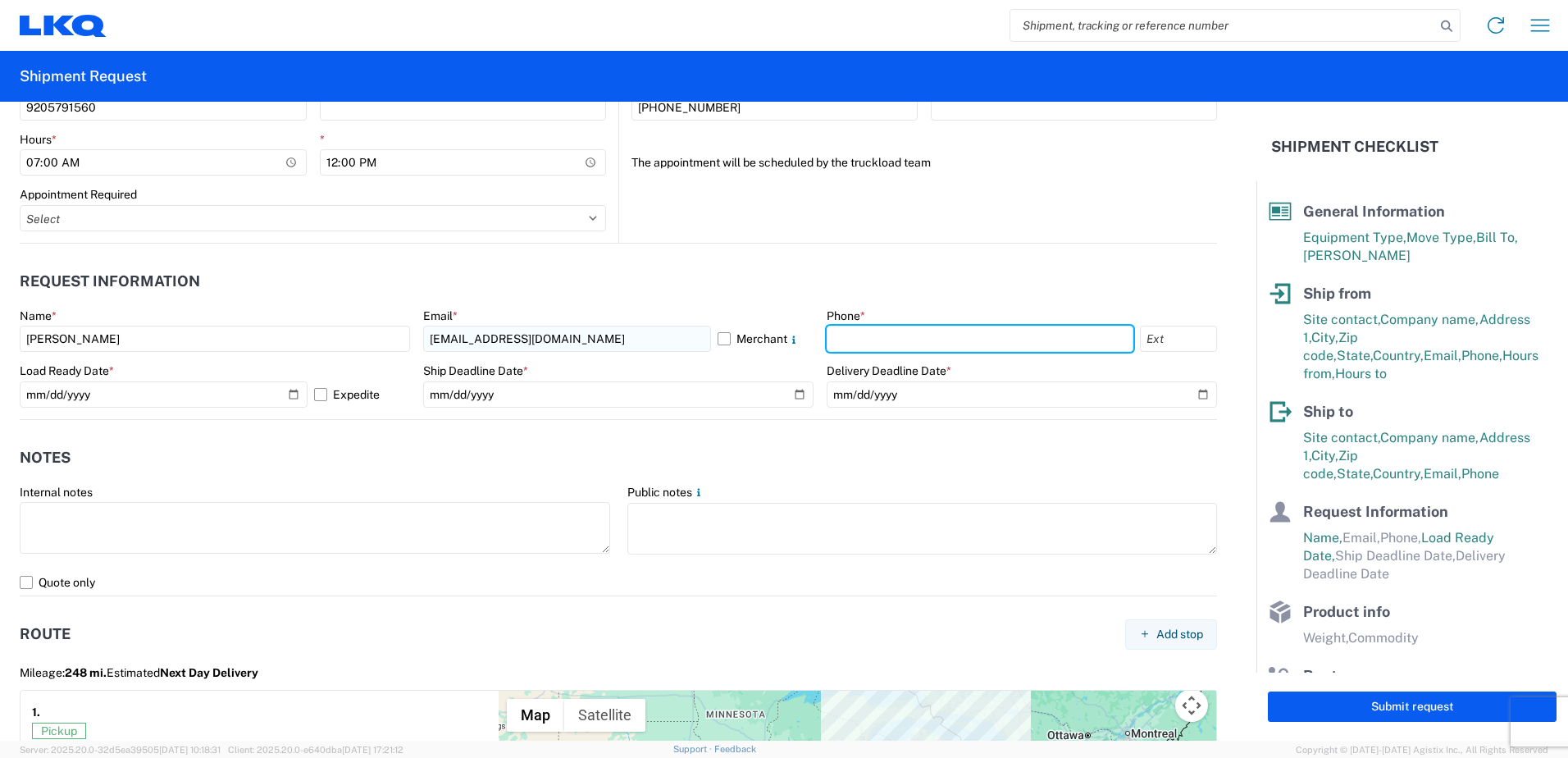
type input "9205791560"
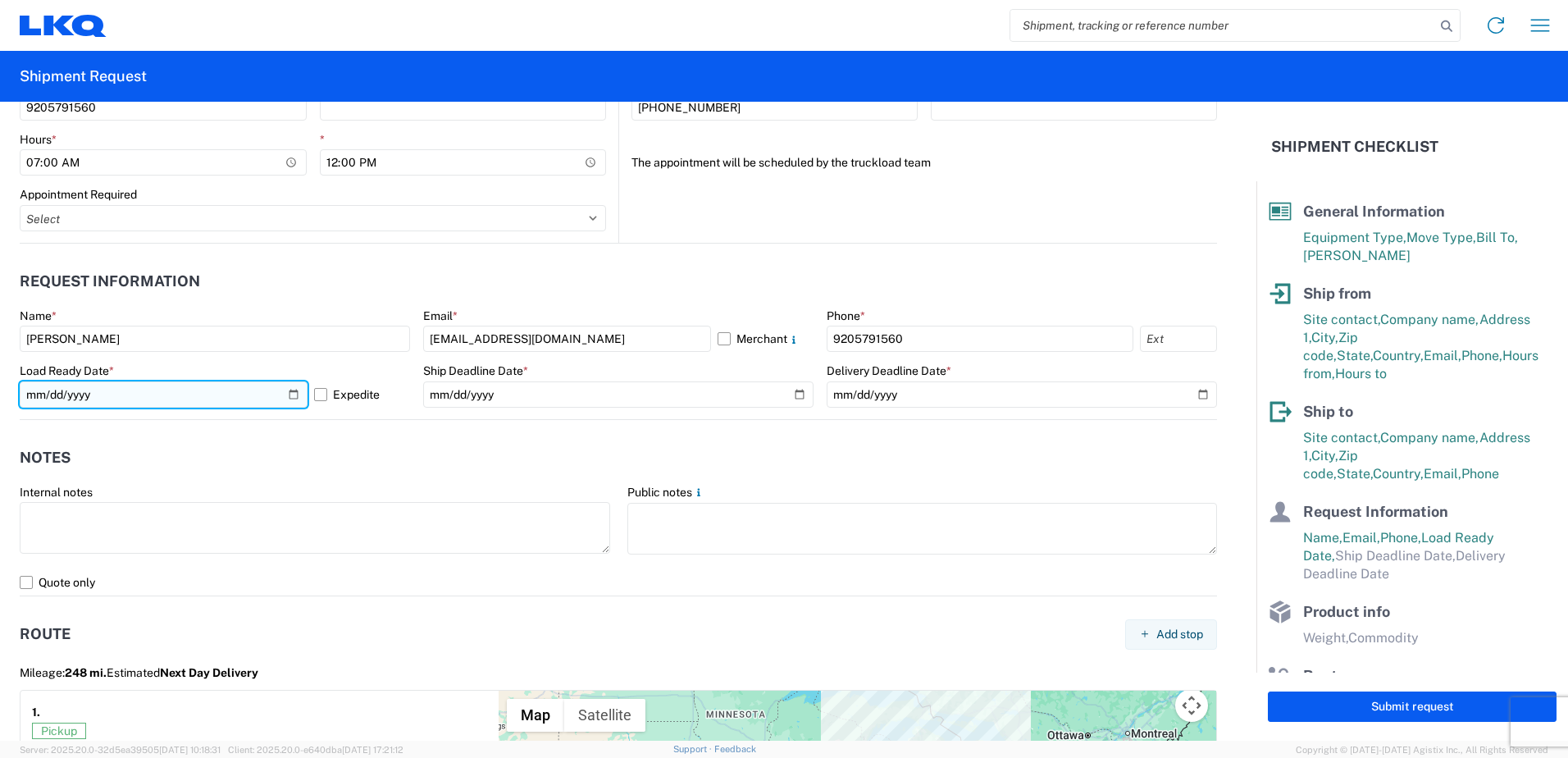
click at [284, 392] on input "[DATE]" at bounding box center [163, 394] width 287 height 26
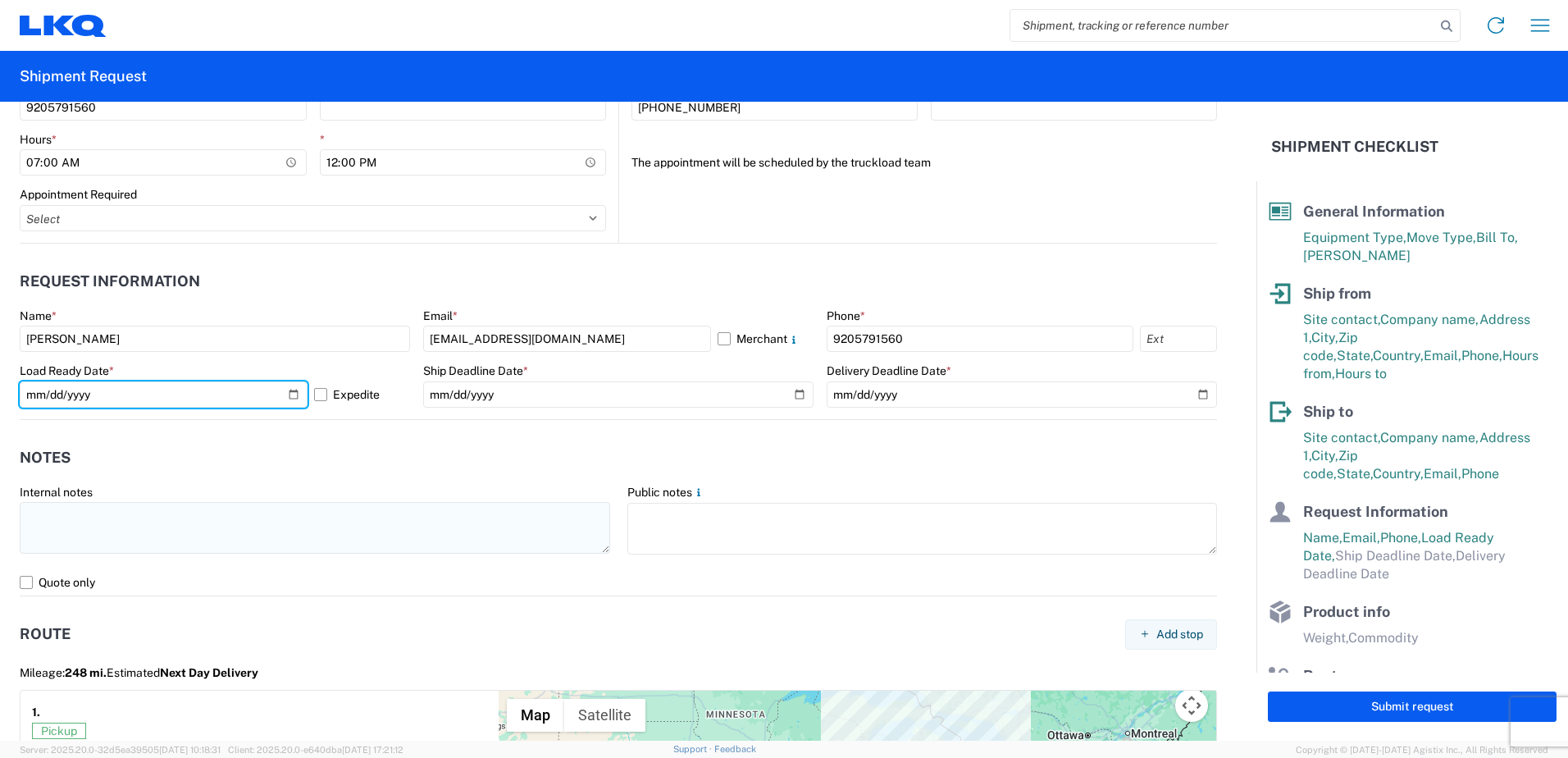
type input "[DATE]"
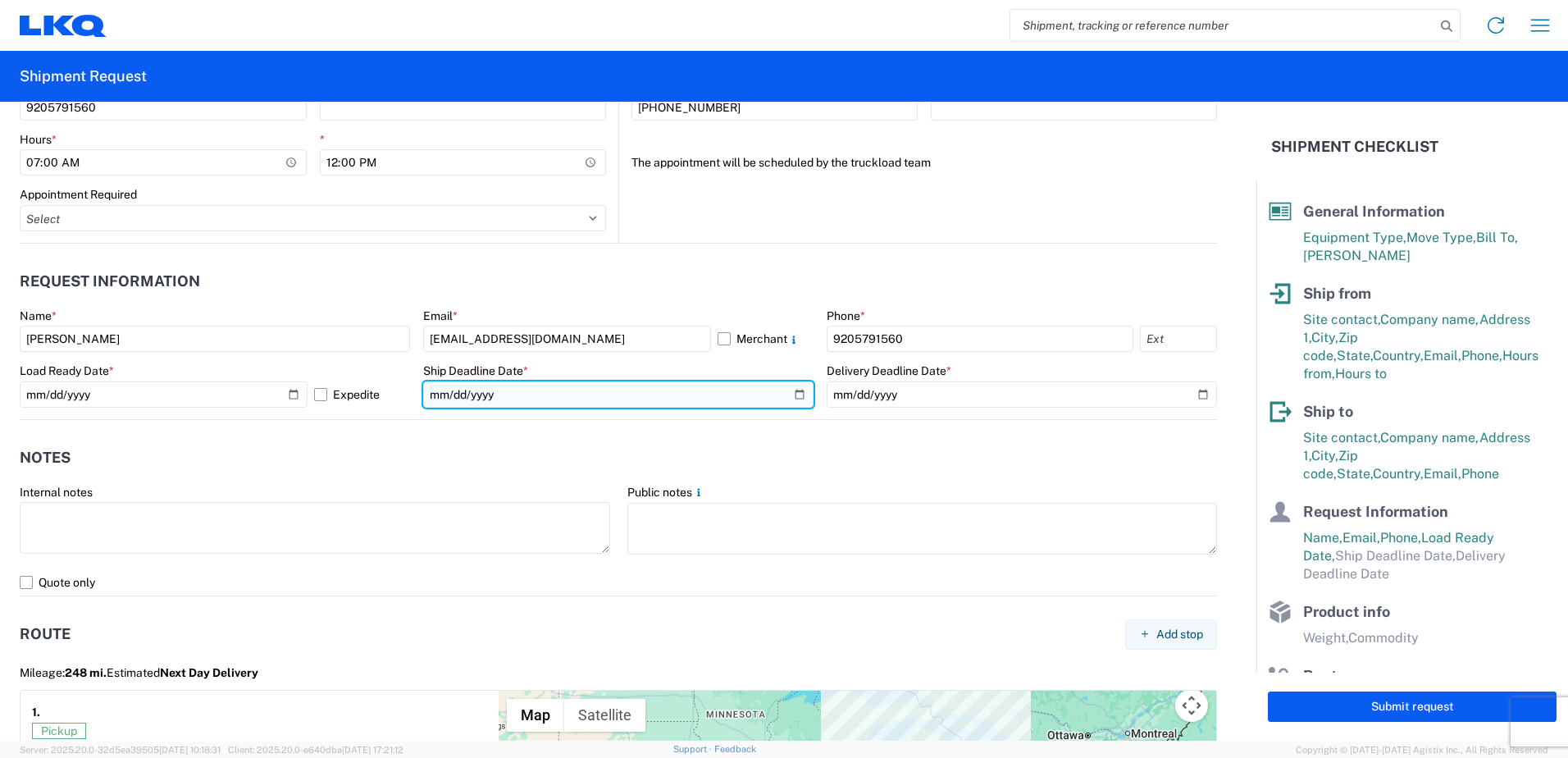
click at [789, 395] on input "date" at bounding box center [618, 394] width 390 height 26
type input "[DATE]"
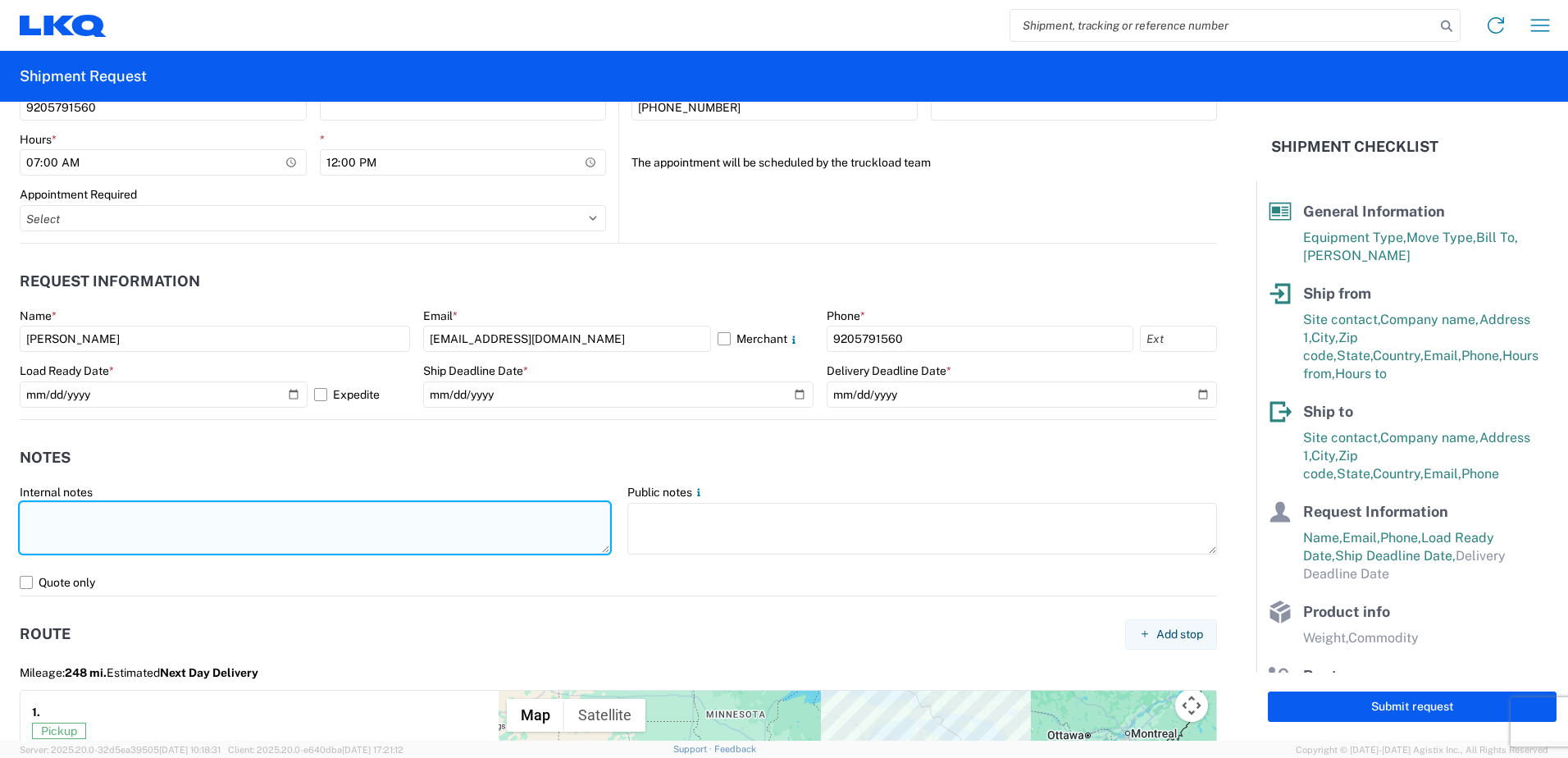
click at [136, 515] on textarea at bounding box center [315, 527] width 590 height 52
click at [326, 516] on textarea "THIS LOAD NEEDS TO BE PICKED UP BETWEEN 7:00am AND NOON" at bounding box center [315, 527] width 590 height 52
click at [404, 507] on textarea "THIS LOAD NEEDS TO BE PICKED UP BETWEEN 7:00AM AND NOON" at bounding box center [315, 527] width 590 height 52
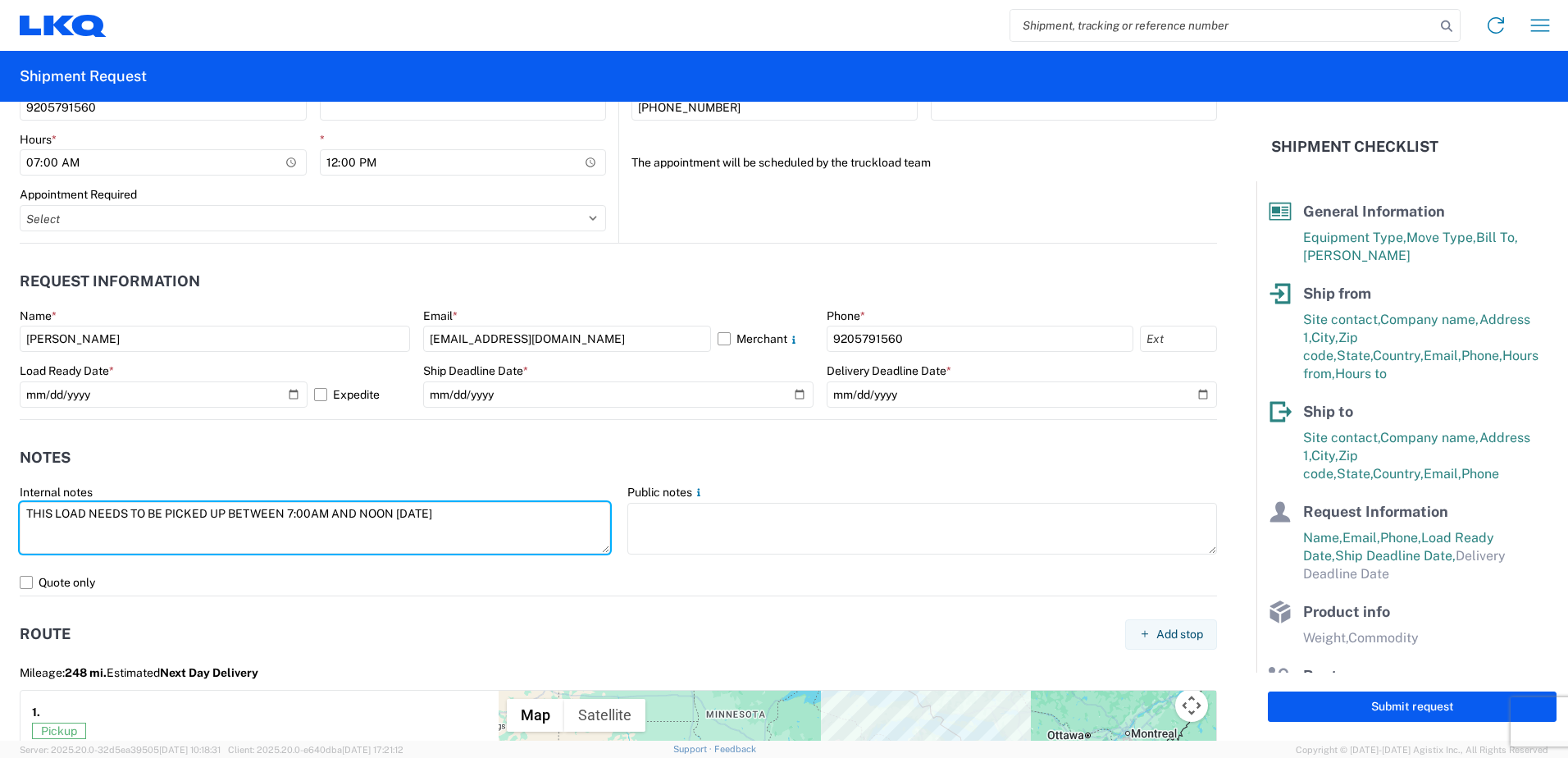
drag, startPoint x: 488, startPoint y: 511, endPoint x: 10, endPoint y: 518, distance: 478.1
click at [13, 516] on agx-form-control-wrapper-v2 "Internal notes THIS LOAD NEEDS TO BE PICKED UP BETWEEN 7:00AM AND NOON [DATE]" at bounding box center [315, 527] width 608 height 84
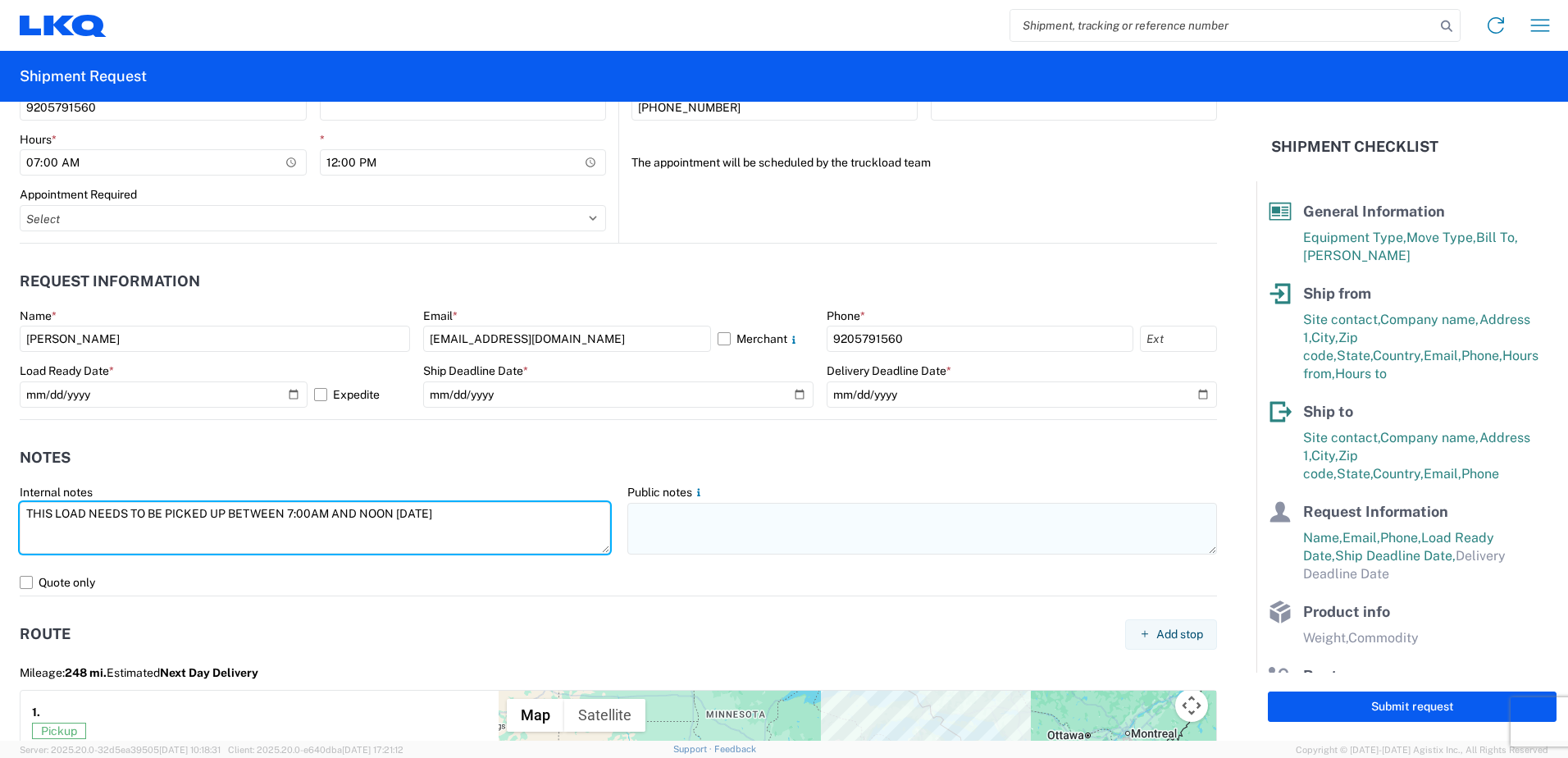
type textarea "THIS LOAD NEEDS TO BE PICKED UP BETWEEN 7:00AM AND NOON [DATE]"
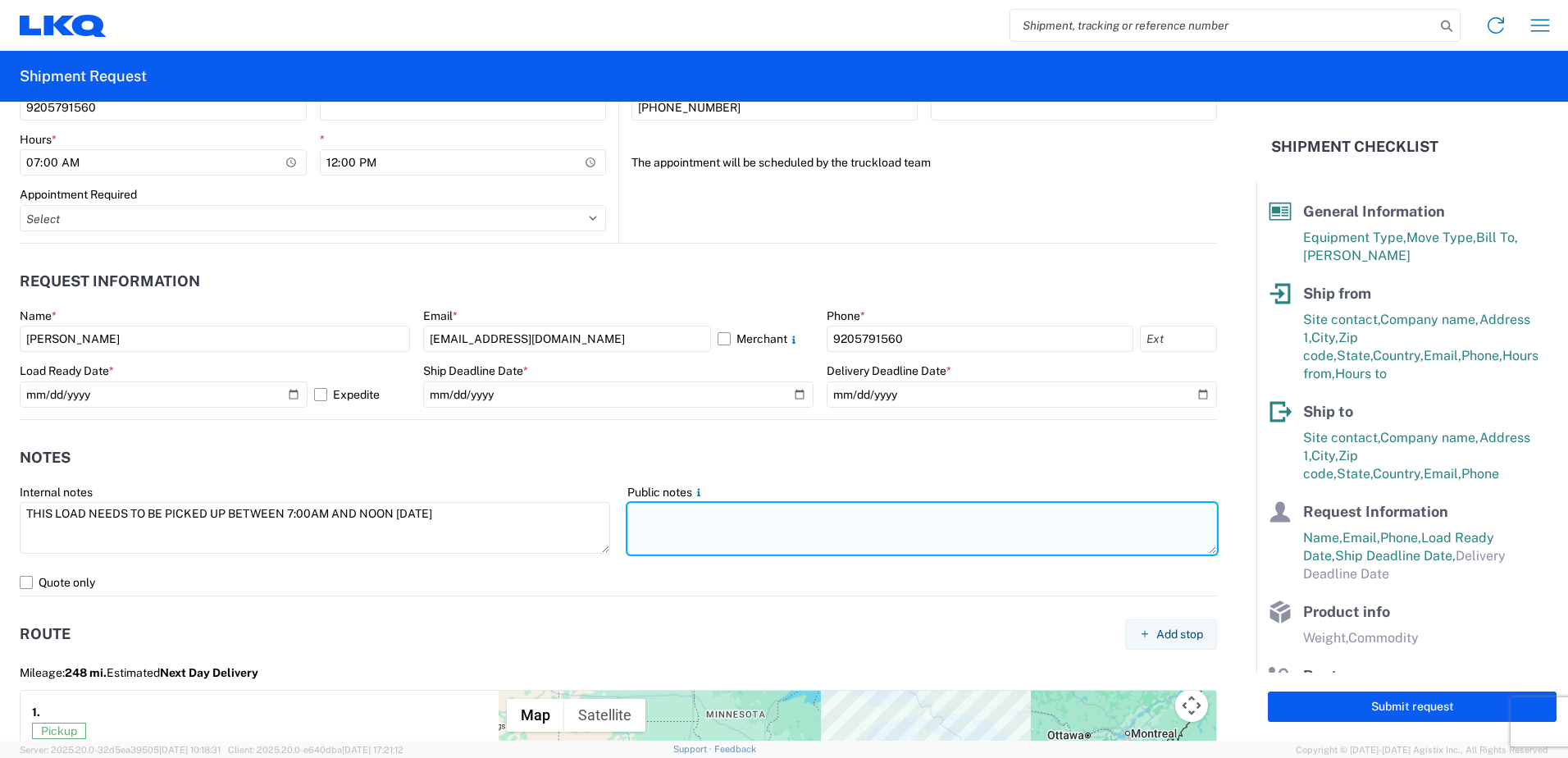
click at [669, 511] on textarea at bounding box center [923, 528] width 590 height 52
paste textarea "THIS LOAD NEEDS TO BE PICKED UP BETWEEN 7:00AM AND NOON [DATE]"
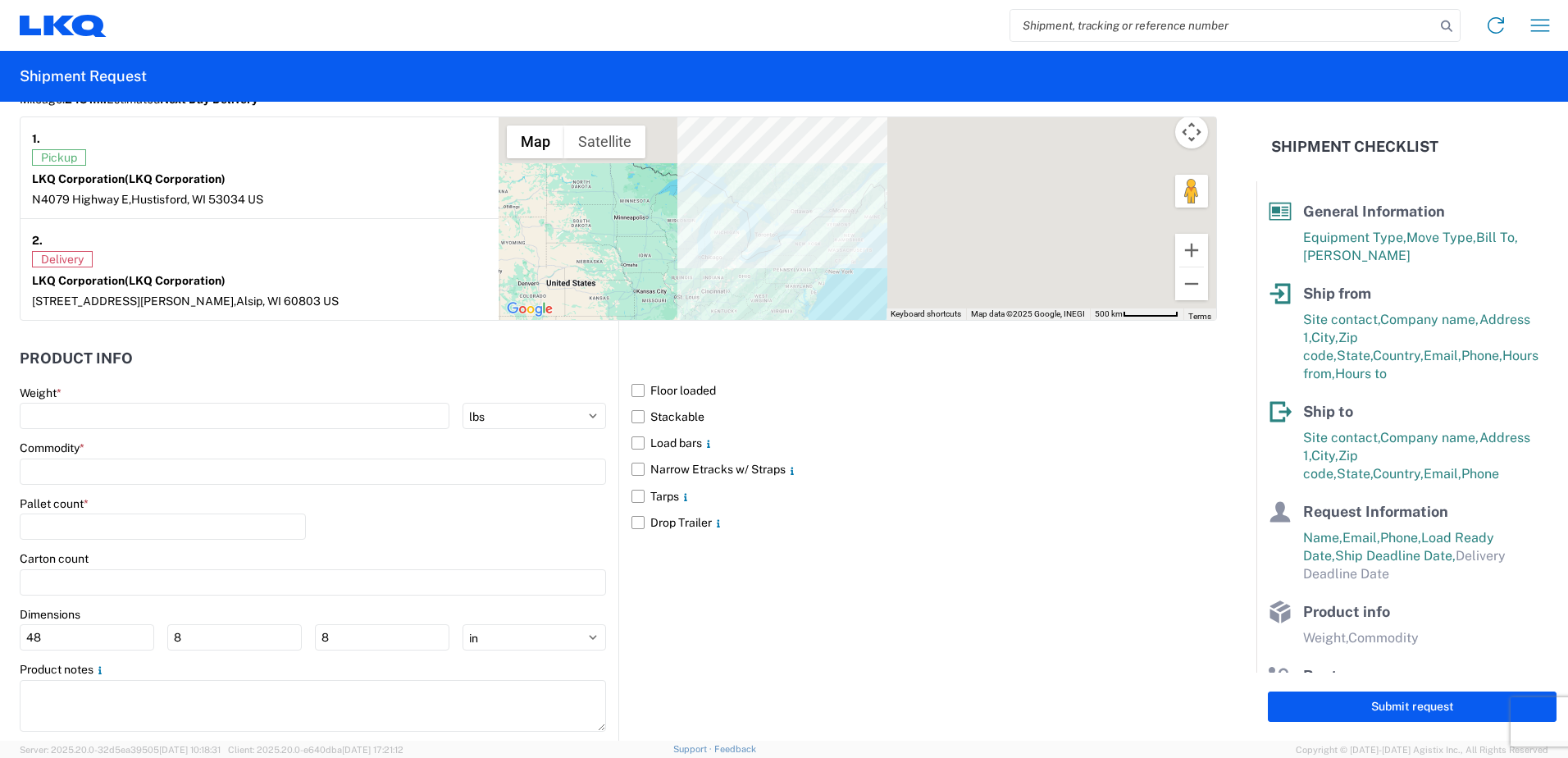
scroll to position [1426, 0]
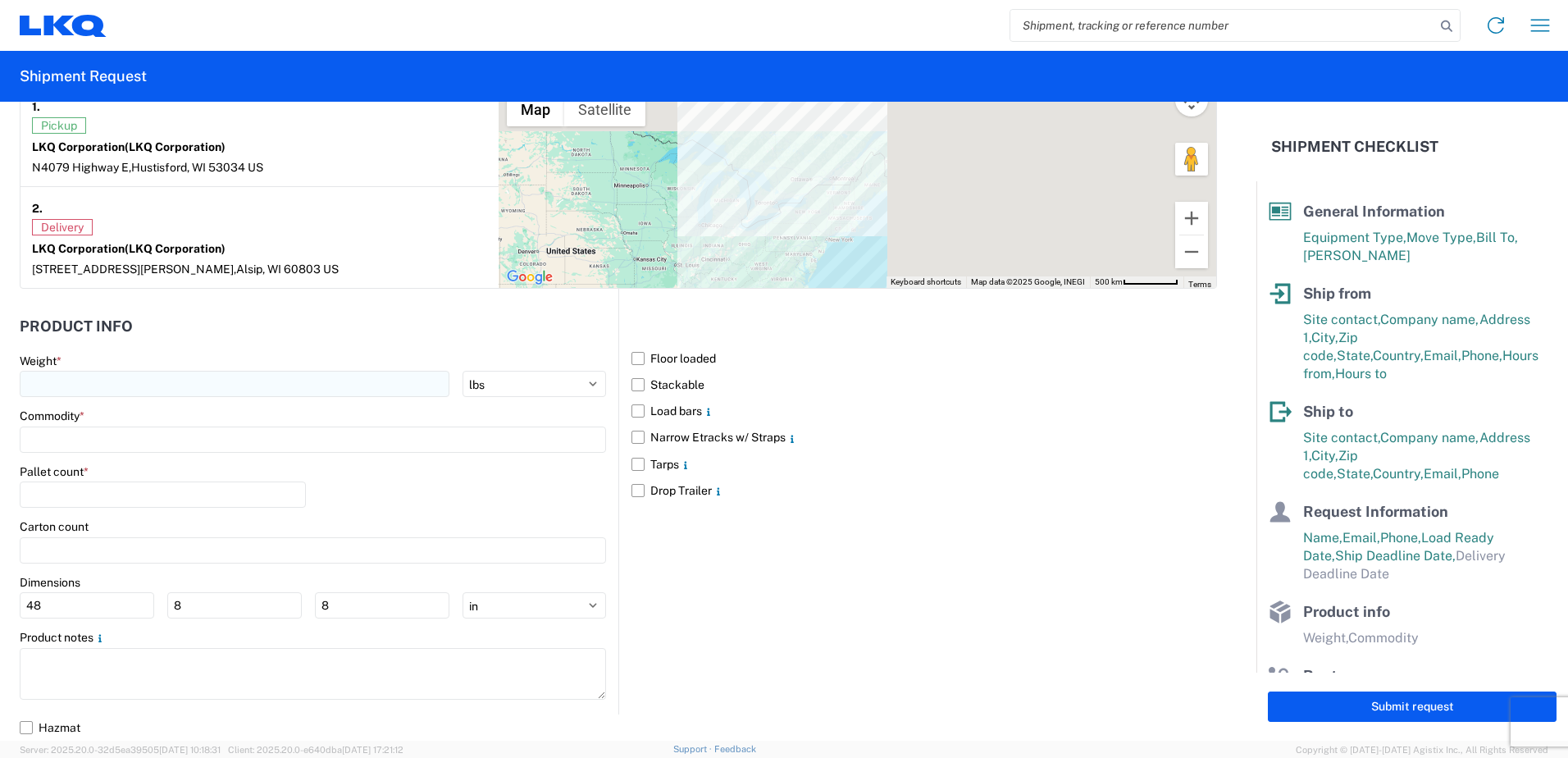
type textarea "THIS LOAD NEEDS TO BE PICKED UP BETWEEN 7:00AM AND NOON [DATE]"
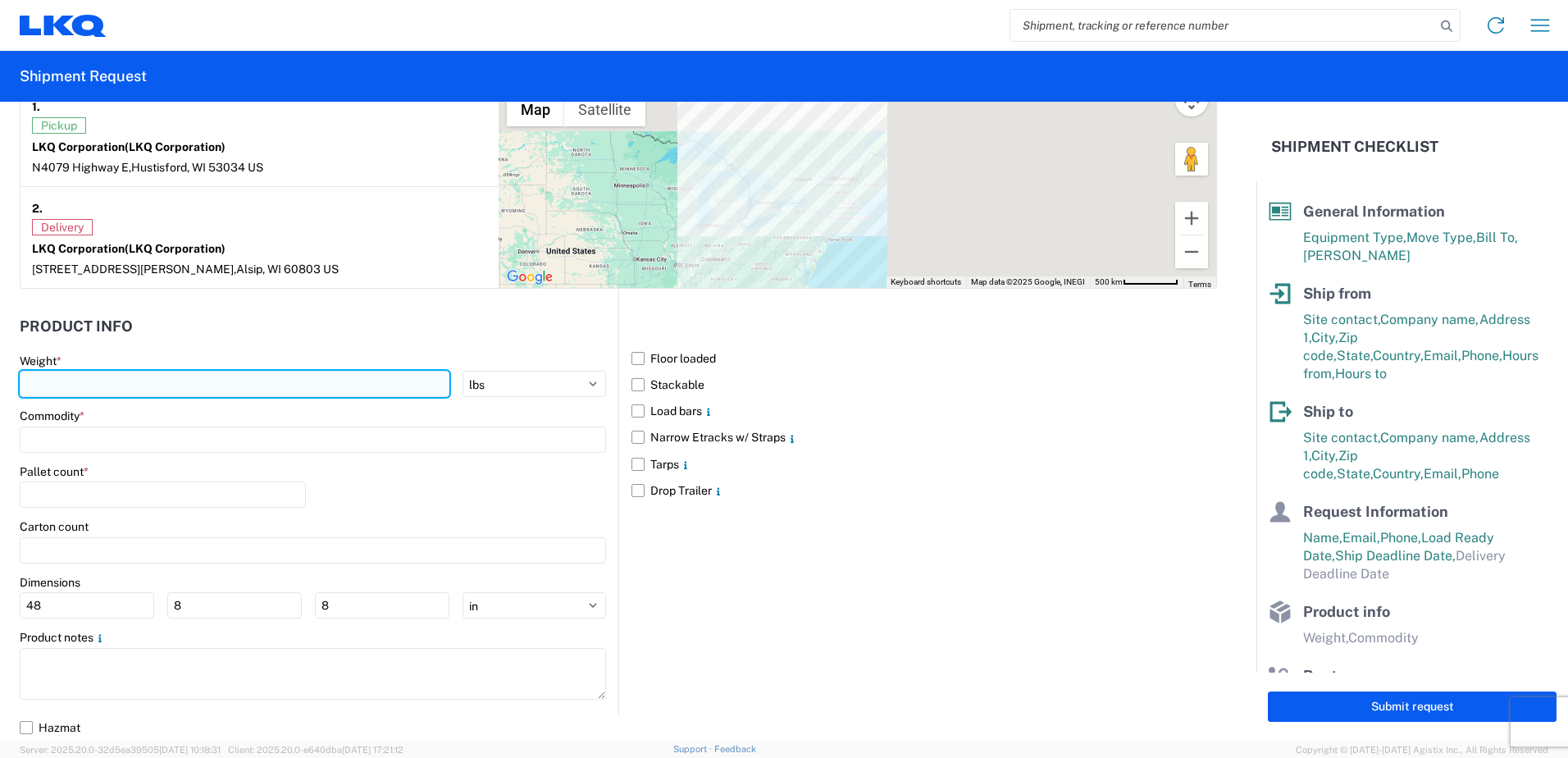
click at [116, 386] on input "number" at bounding box center [234, 384] width 429 height 26
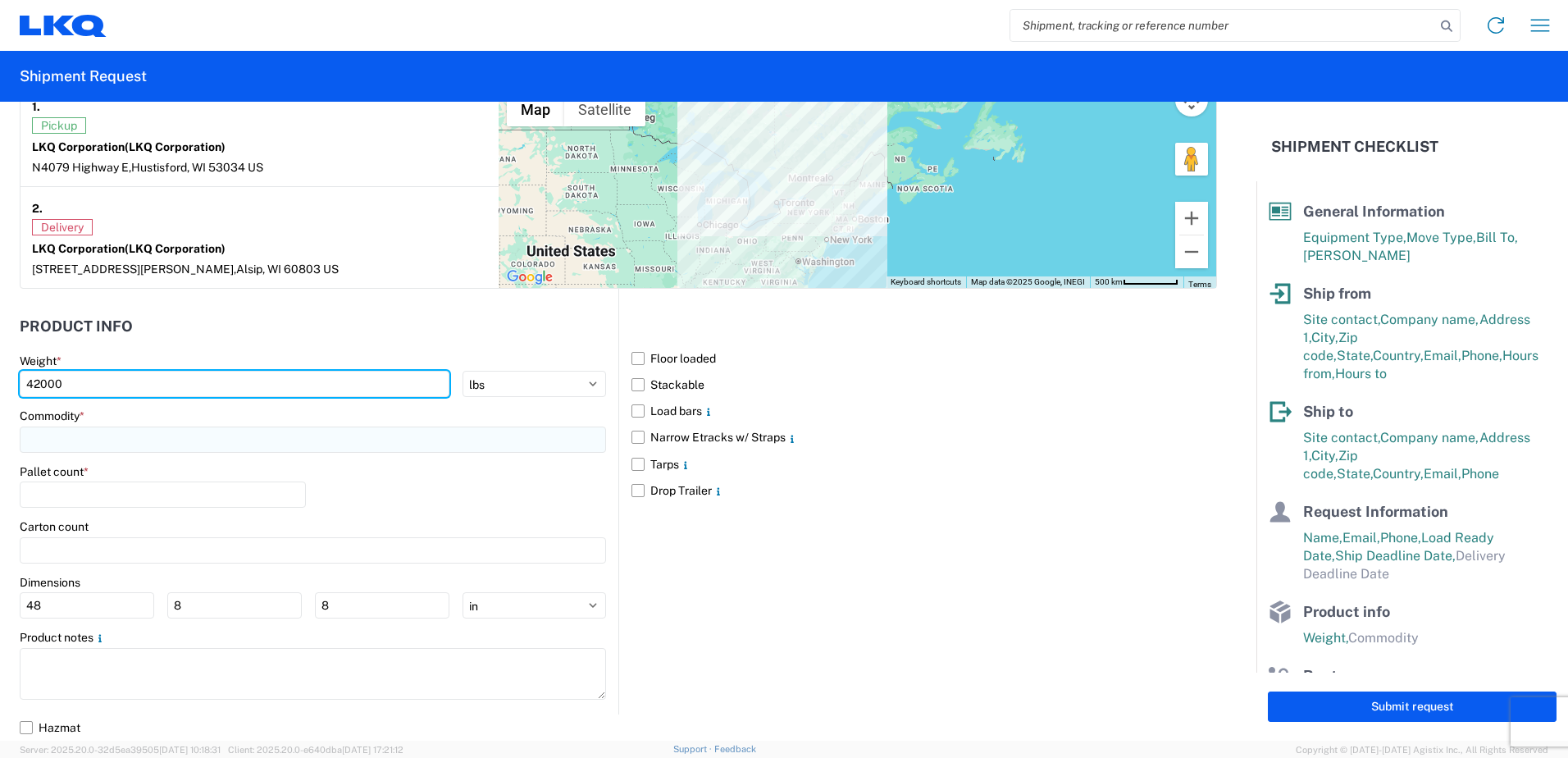
type input "42000"
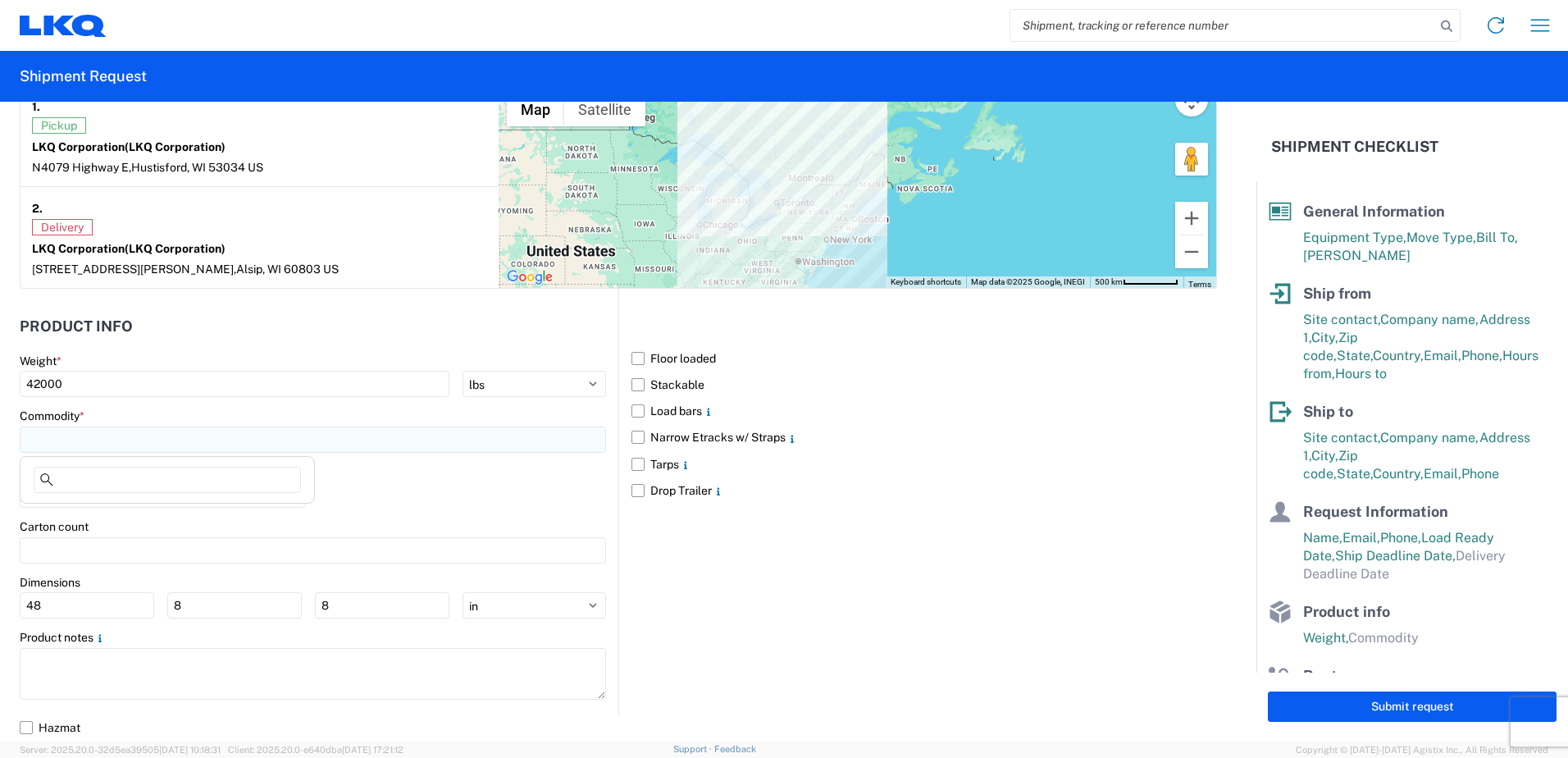
click at [52, 433] on input at bounding box center [312, 439] width 586 height 26
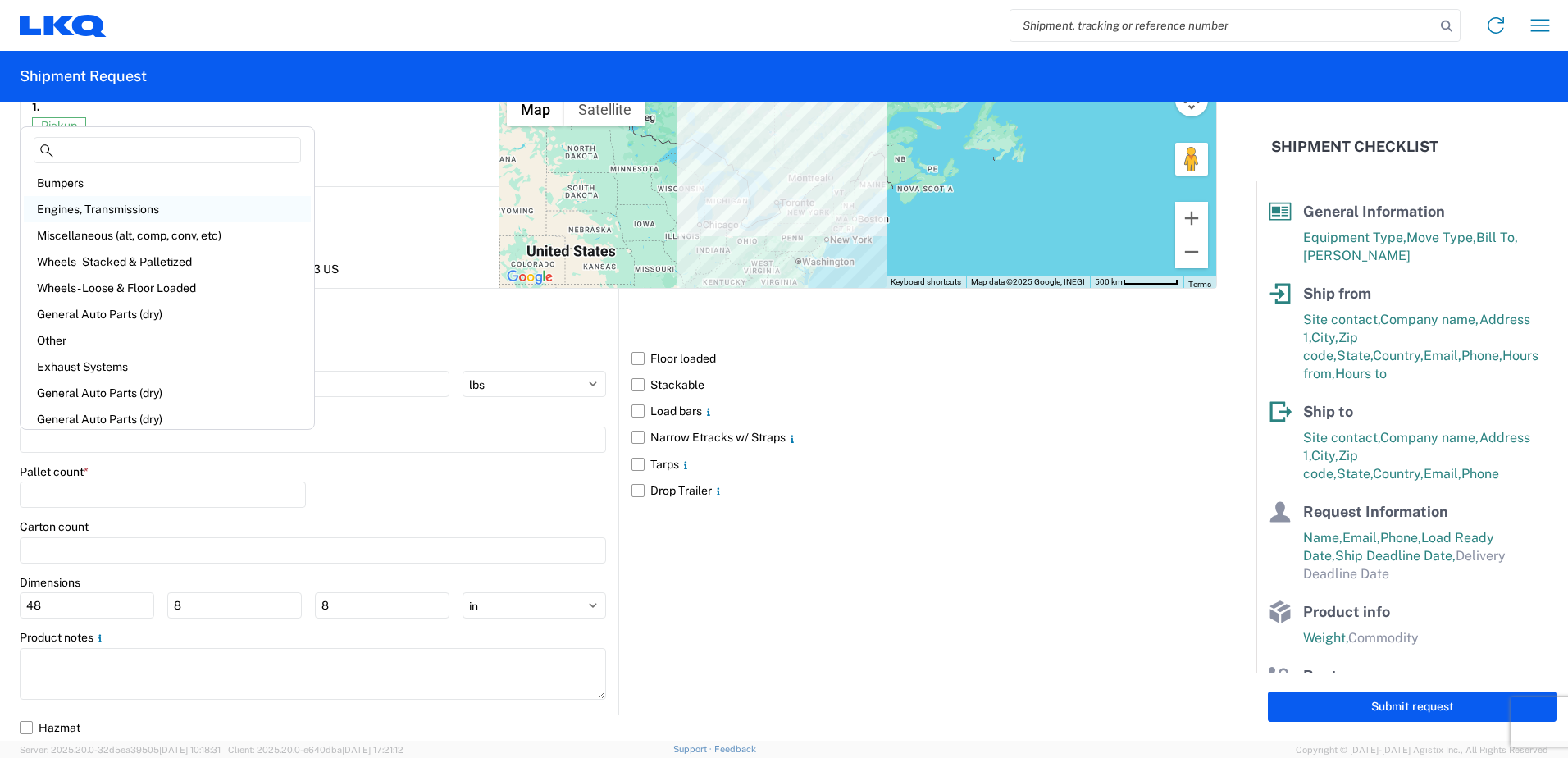
click at [125, 207] on div "Engines, Transmissions" at bounding box center [167, 208] width 287 height 26
type input "Engines, Transmissions"
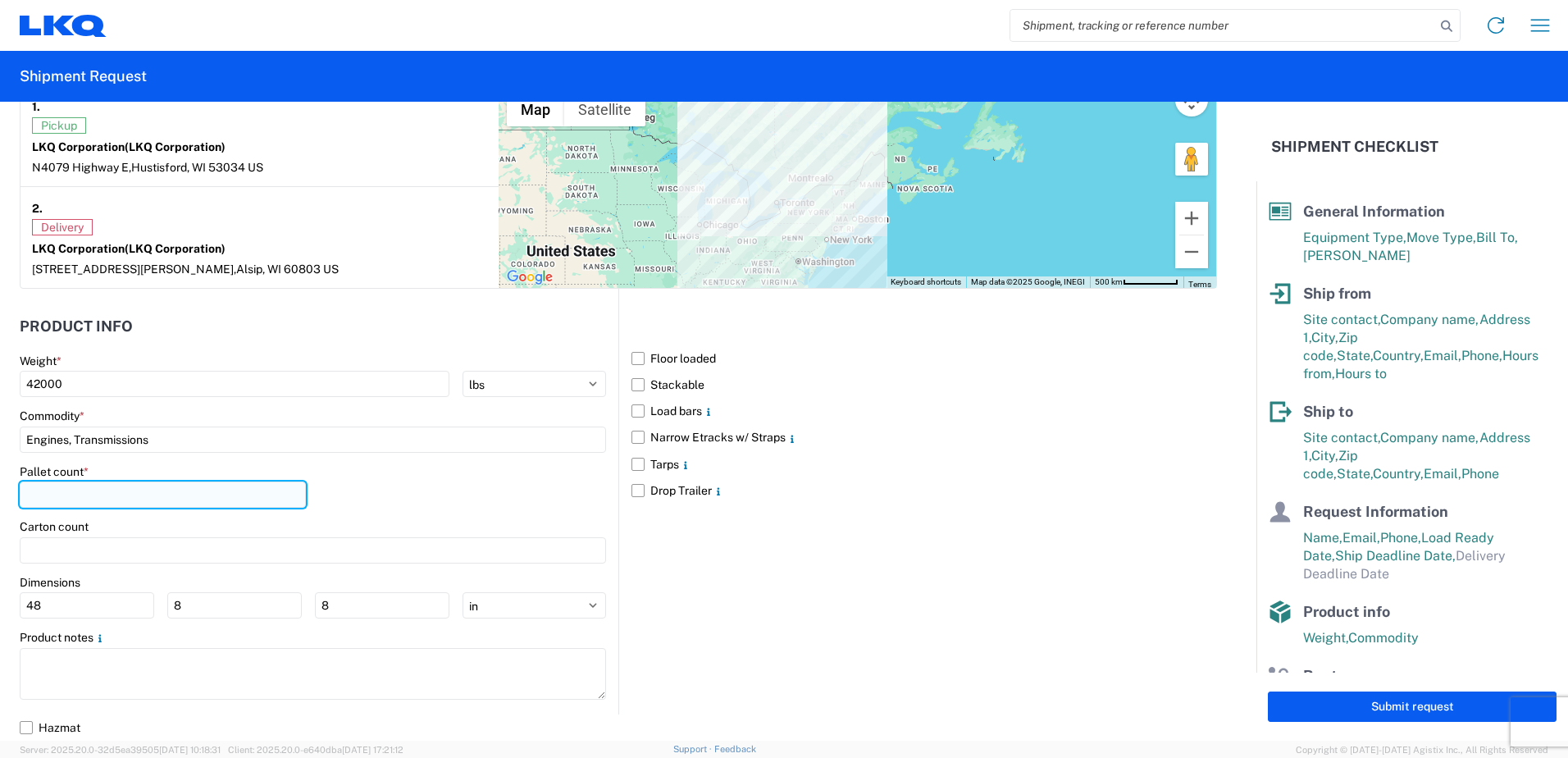
click at [151, 497] on input "number" at bounding box center [162, 494] width 287 height 26
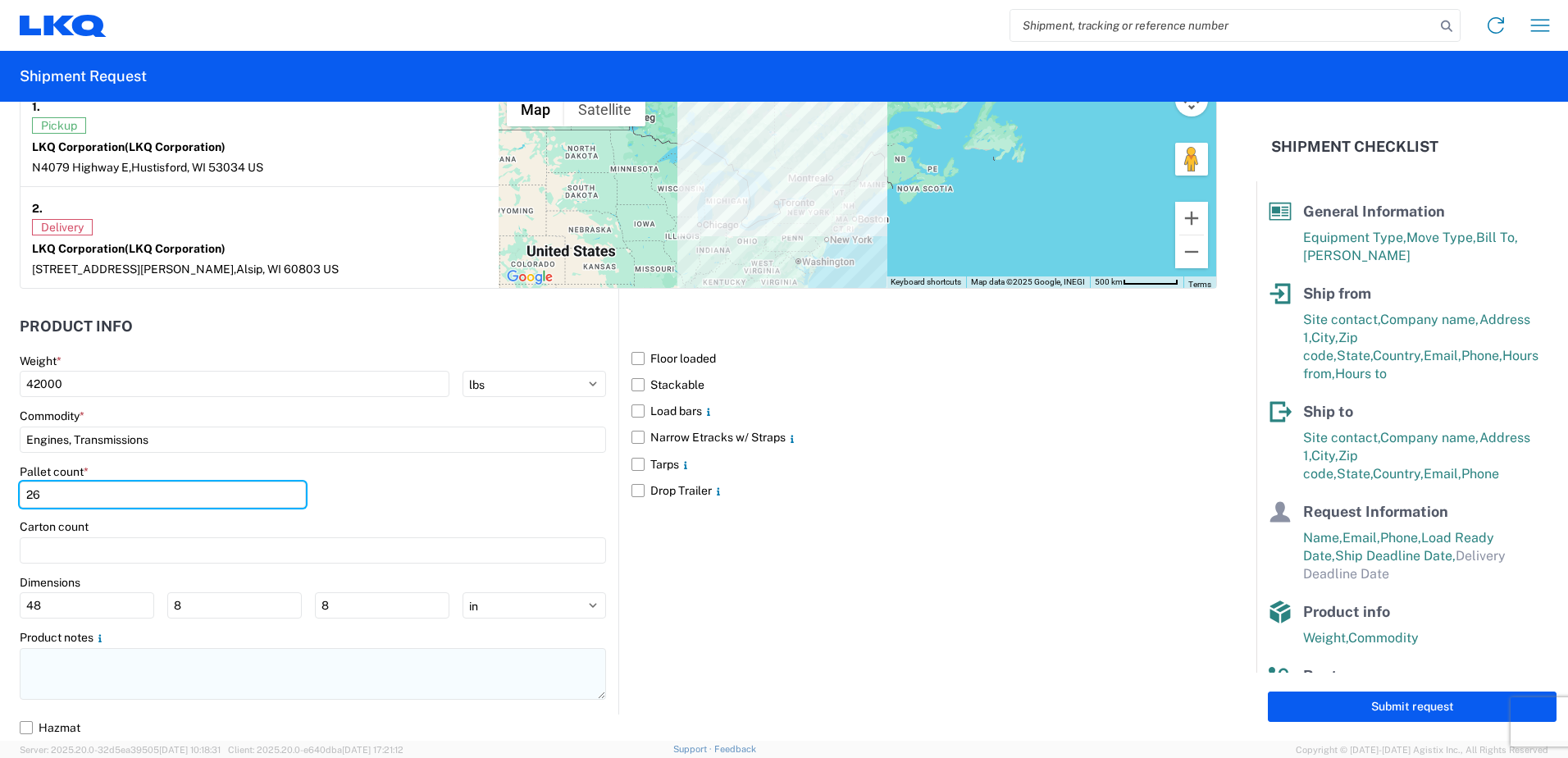
type input "26"
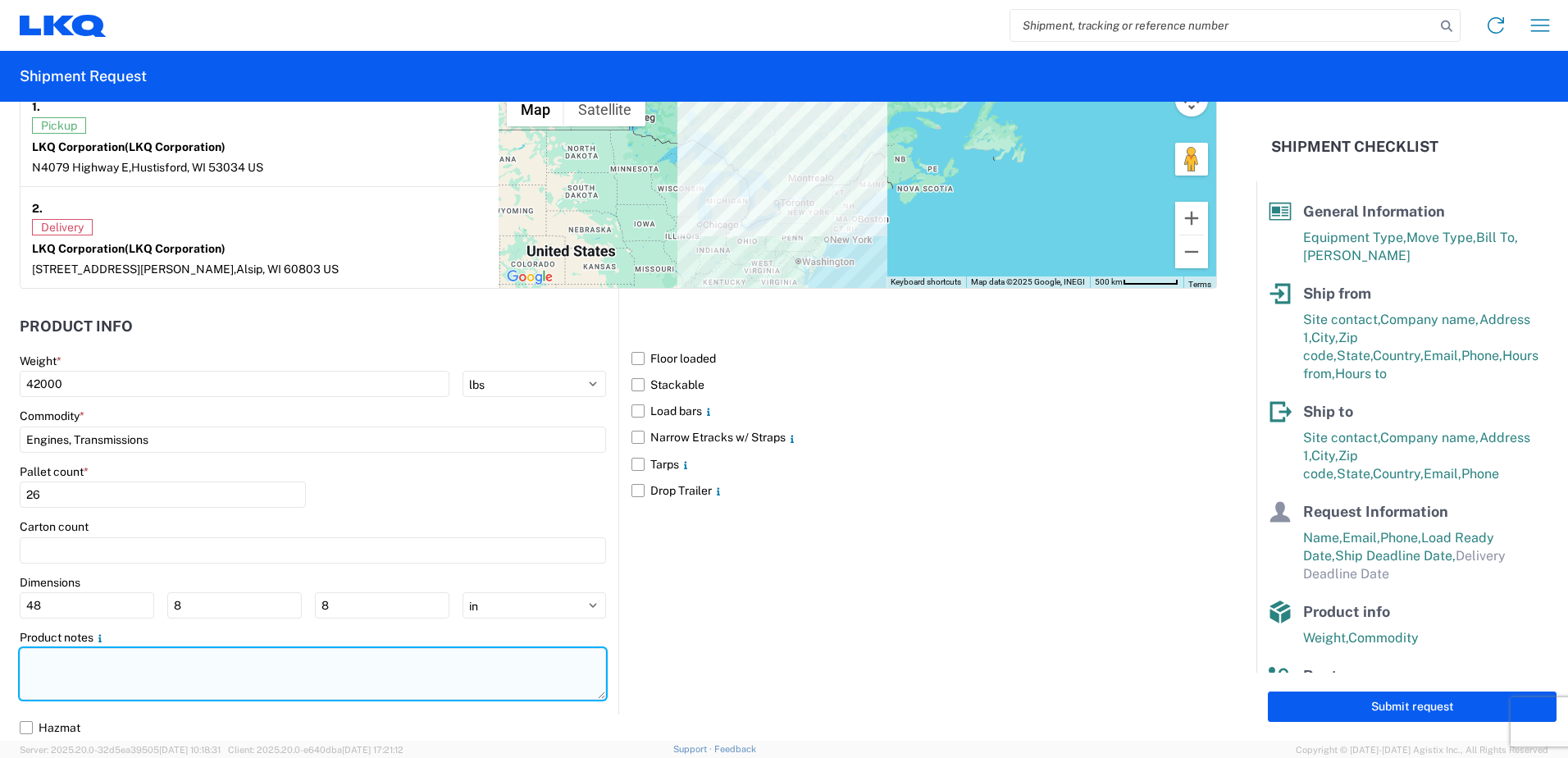
click at [129, 656] on textarea at bounding box center [312, 674] width 586 height 52
paste textarea "THIS LOAD NEEDS TO BE PICKED UP BETWEEN 7:00AM AND NOON [DATE]"
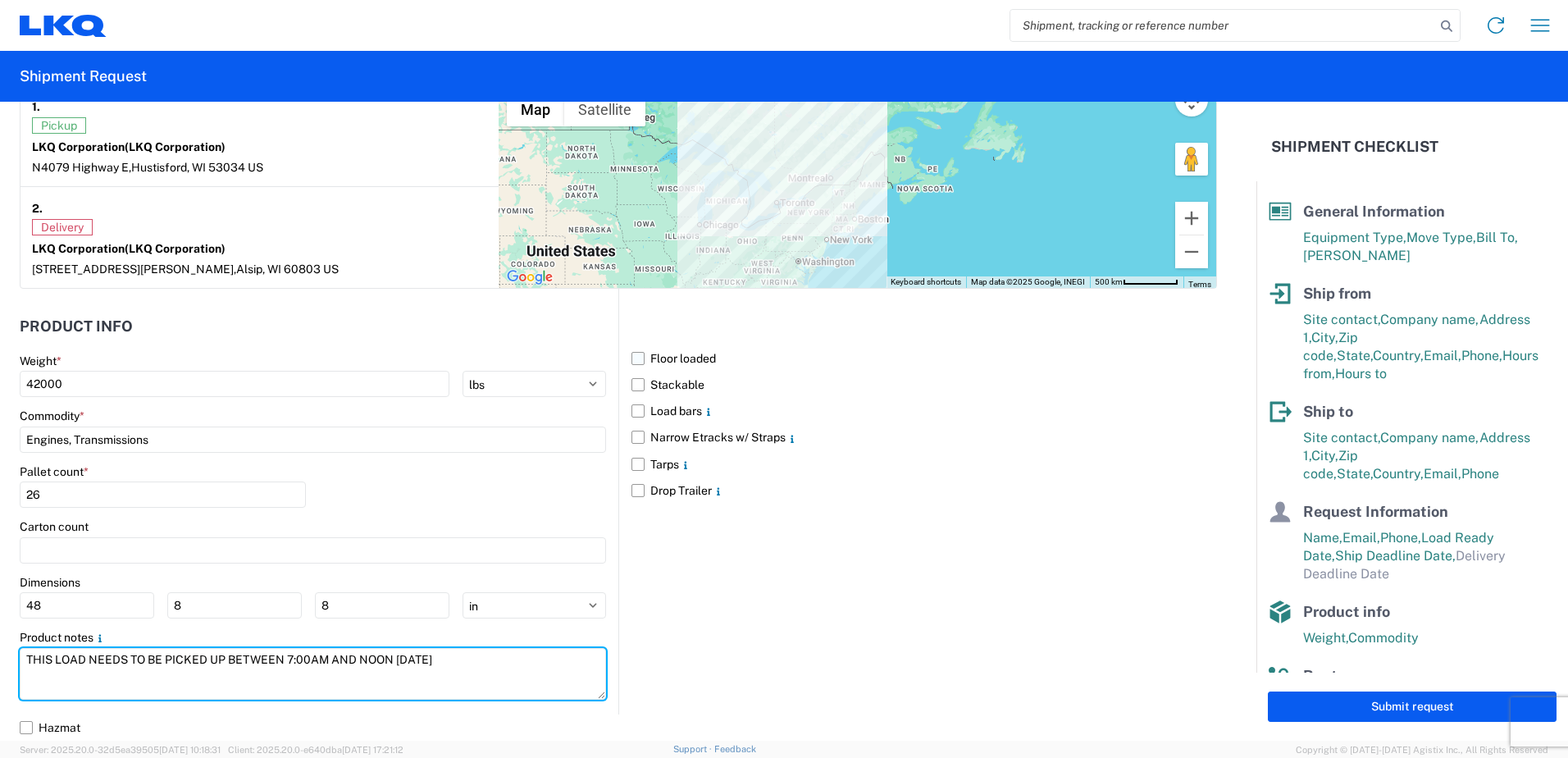
type textarea "THIS LOAD NEEDS TO BE PICKED UP BETWEEN 7:00AM AND NOON [DATE]"
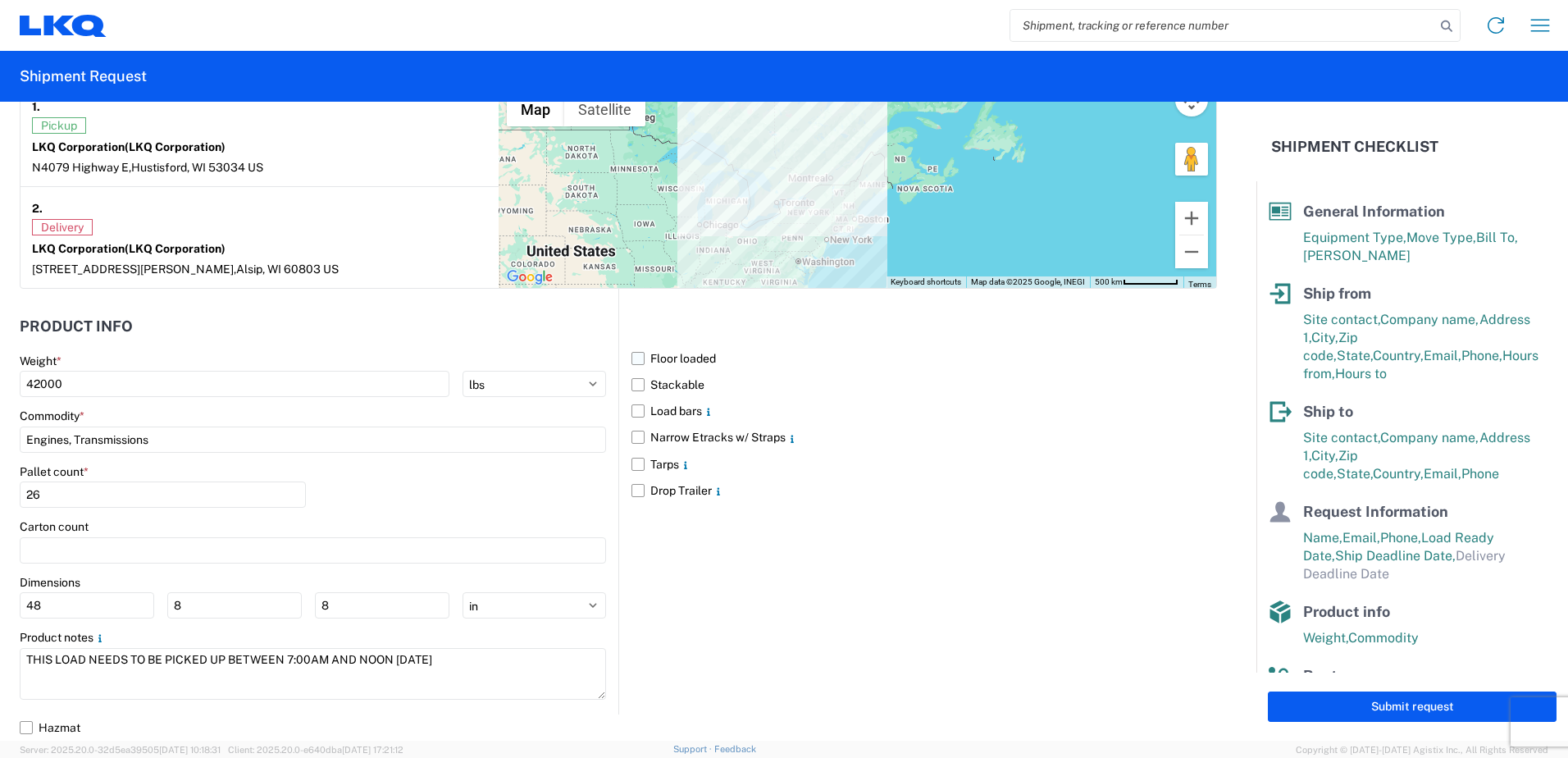
click at [631, 360] on label "Floor loaded" at bounding box center [923, 358] width 585 height 26
click at [0, 0] on input "Floor loaded" at bounding box center [0, 0] width 0 height 0
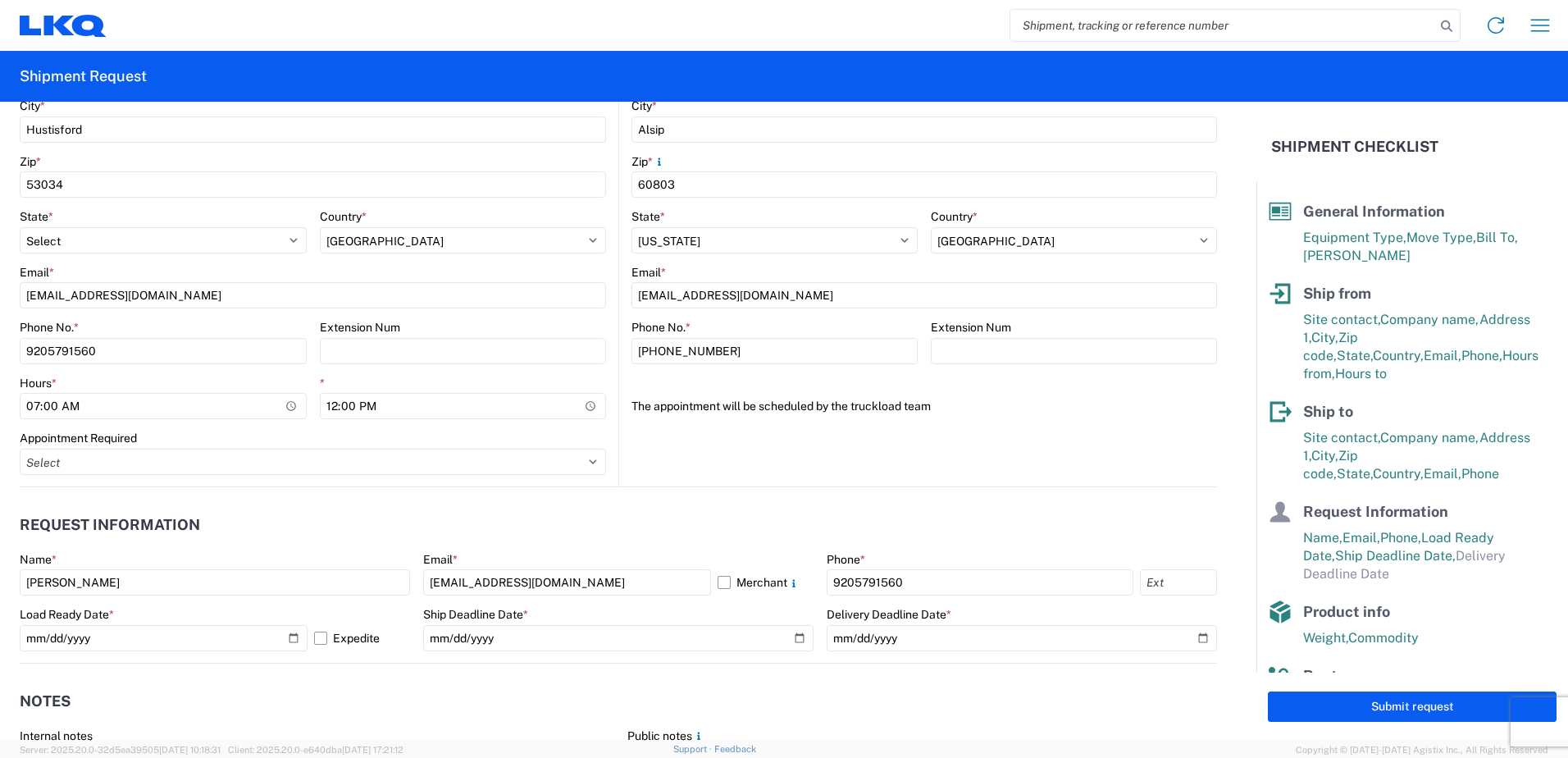
scroll to position [687, 0]
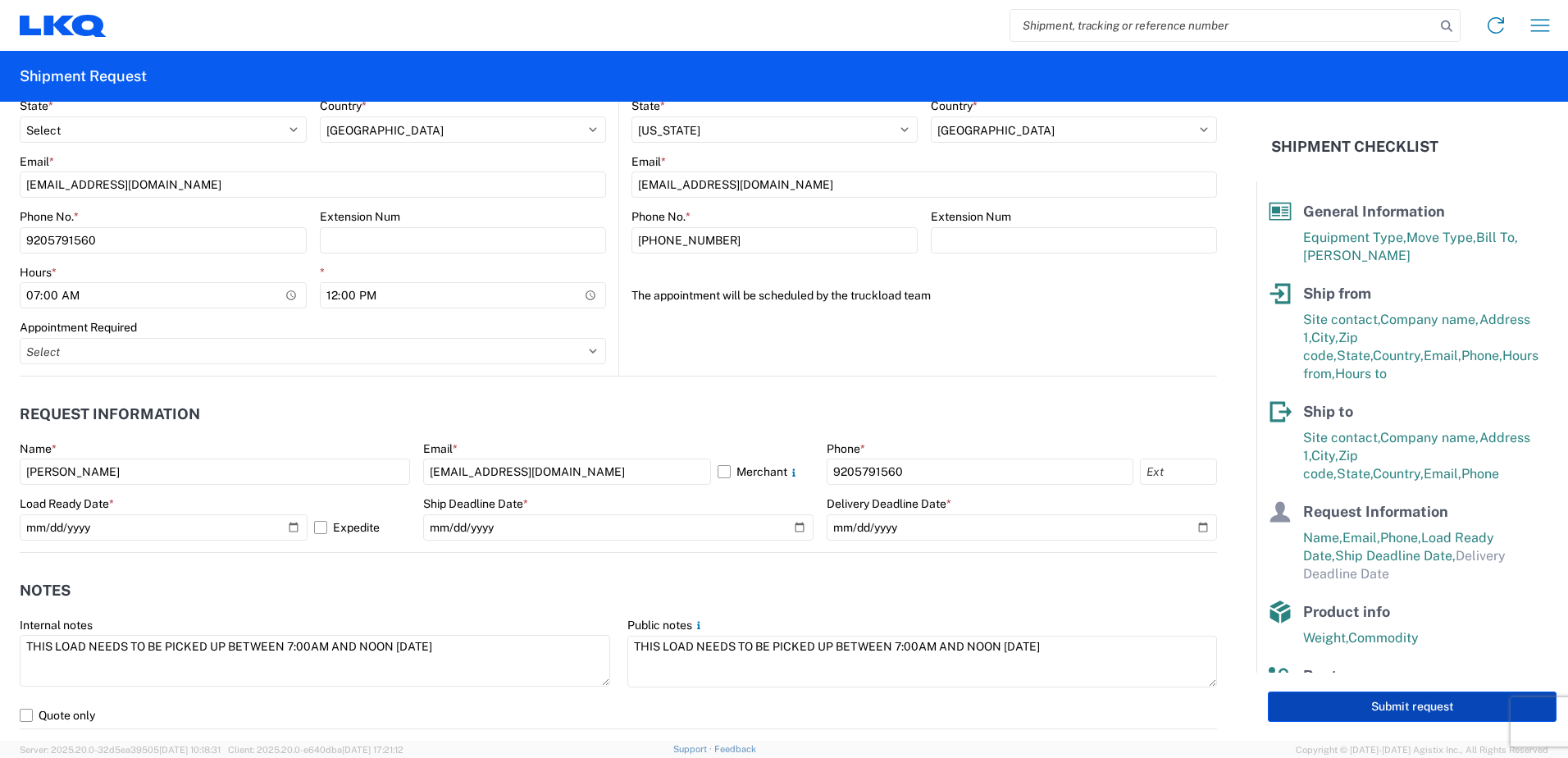
click at [1412, 709] on button "Submit request" at bounding box center [1412, 707] width 288 height 31
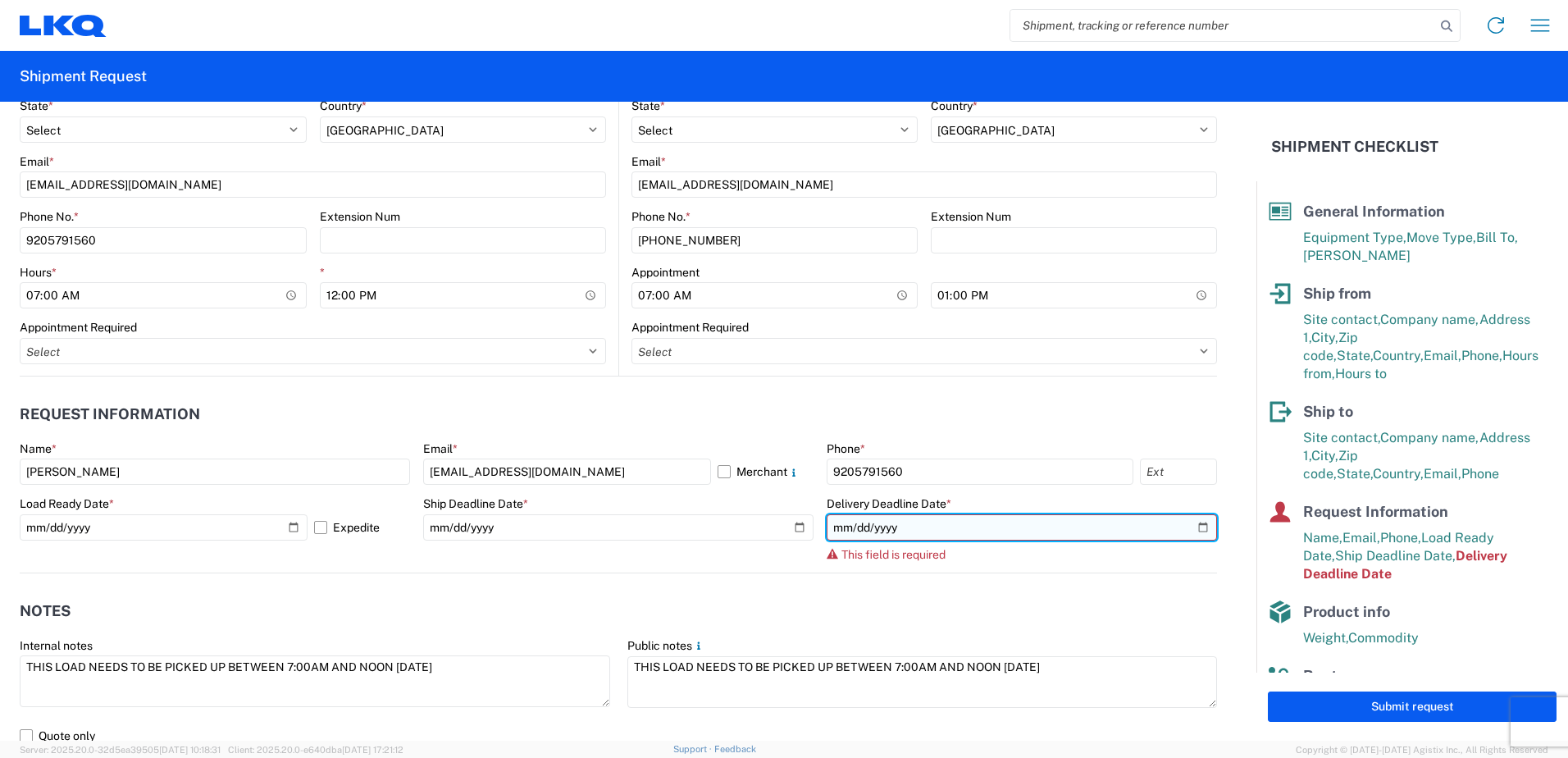
click at [1139, 533] on input "date" at bounding box center [1021, 527] width 390 height 26
click at [1185, 524] on input "date" at bounding box center [1021, 527] width 390 height 26
type input "[DATE]"
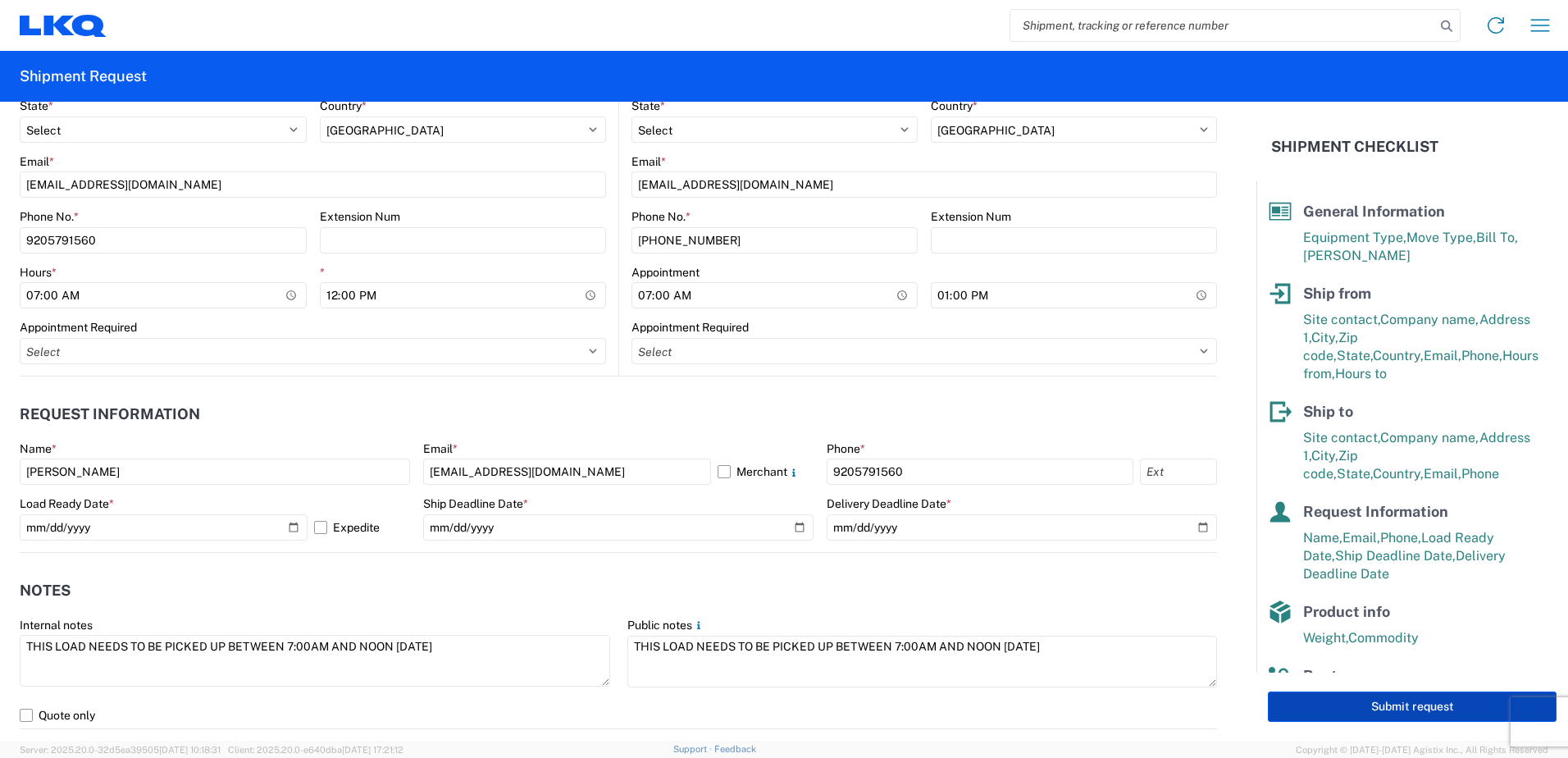
click at [1383, 708] on button "Submit request" at bounding box center [1412, 707] width 288 height 31
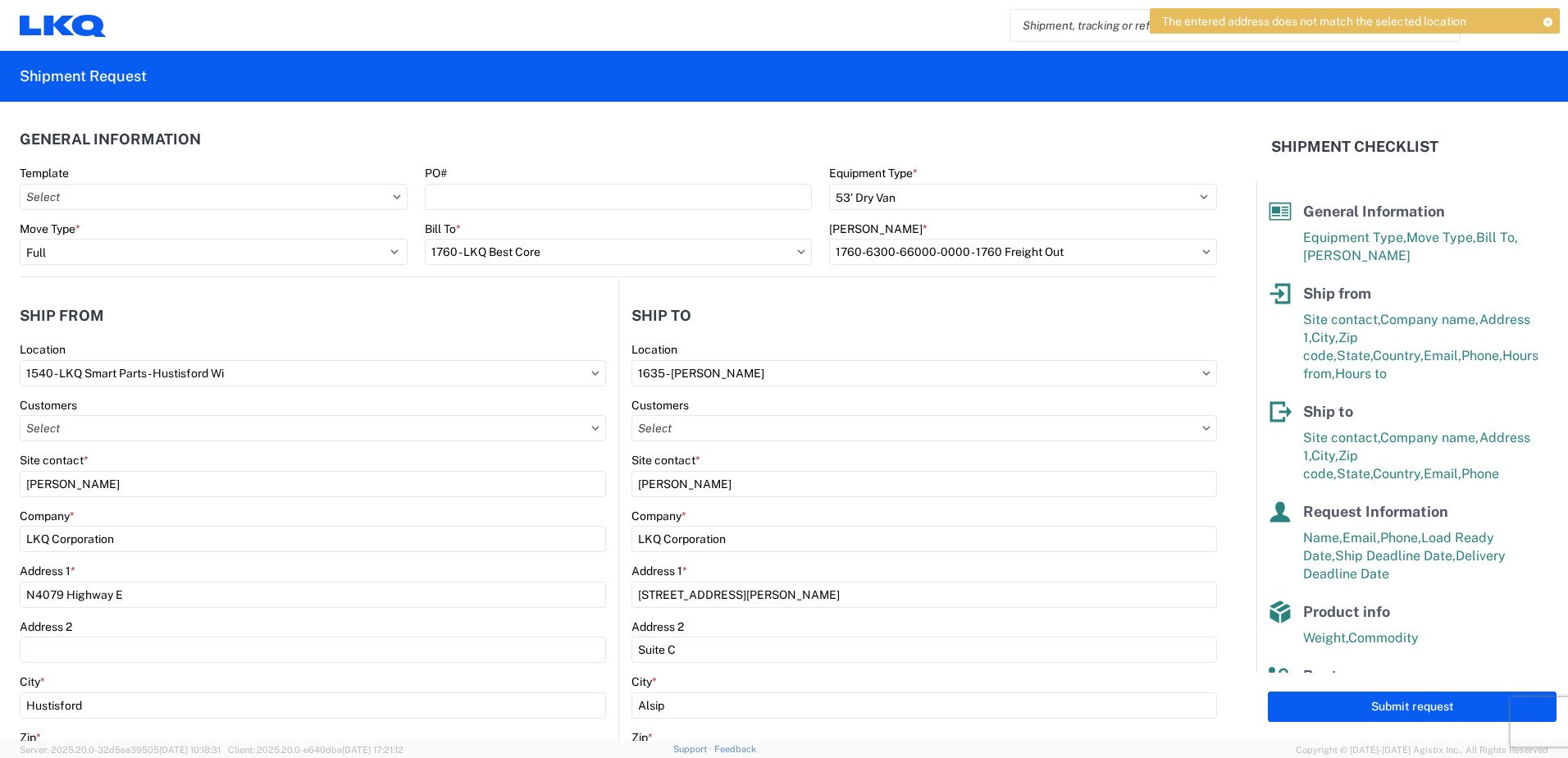
scroll to position [0, 0]
click at [247, 372] on input "1540 - LKQ Smart Parts - Hustisford Wi" at bounding box center [312, 373] width 586 height 26
type input "1540"
click at [219, 448] on div "1540 - LKQ Smart Parts - Hustisford Wi" at bounding box center [167, 447] width 287 height 26
type input "08:00"
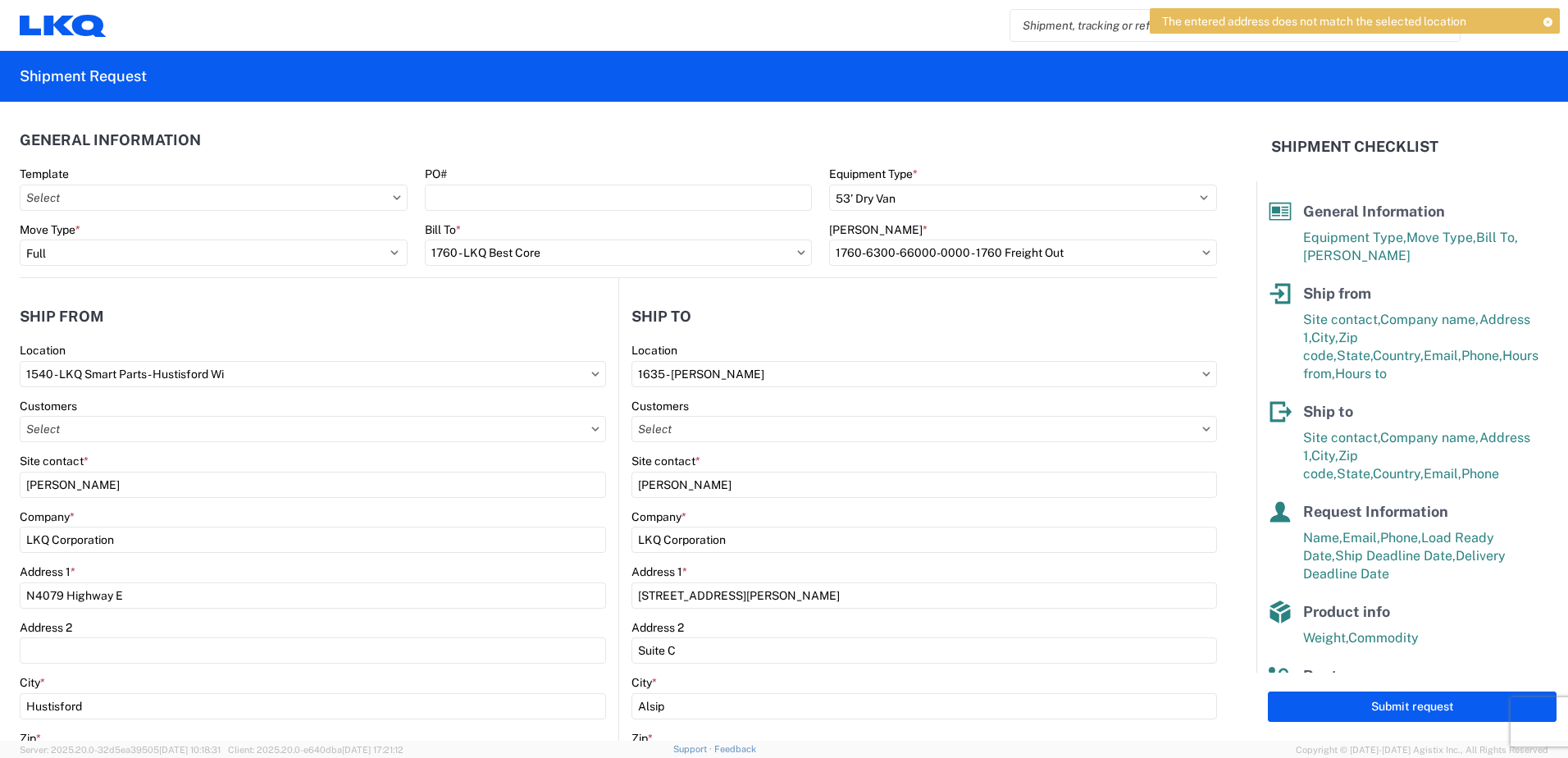
type input "17:00"
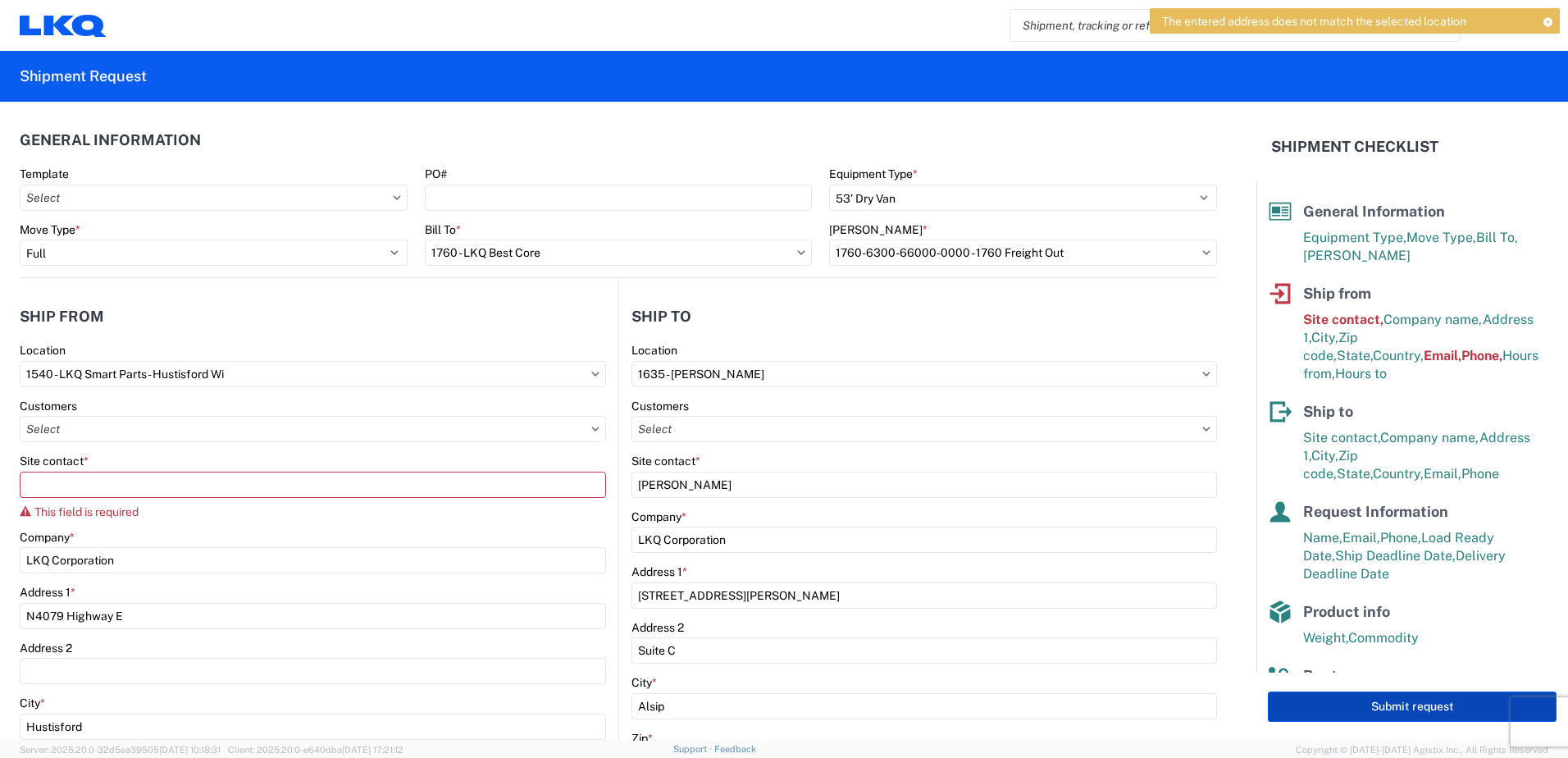
click at [1450, 704] on button "Submit request" at bounding box center [1412, 707] width 288 height 31
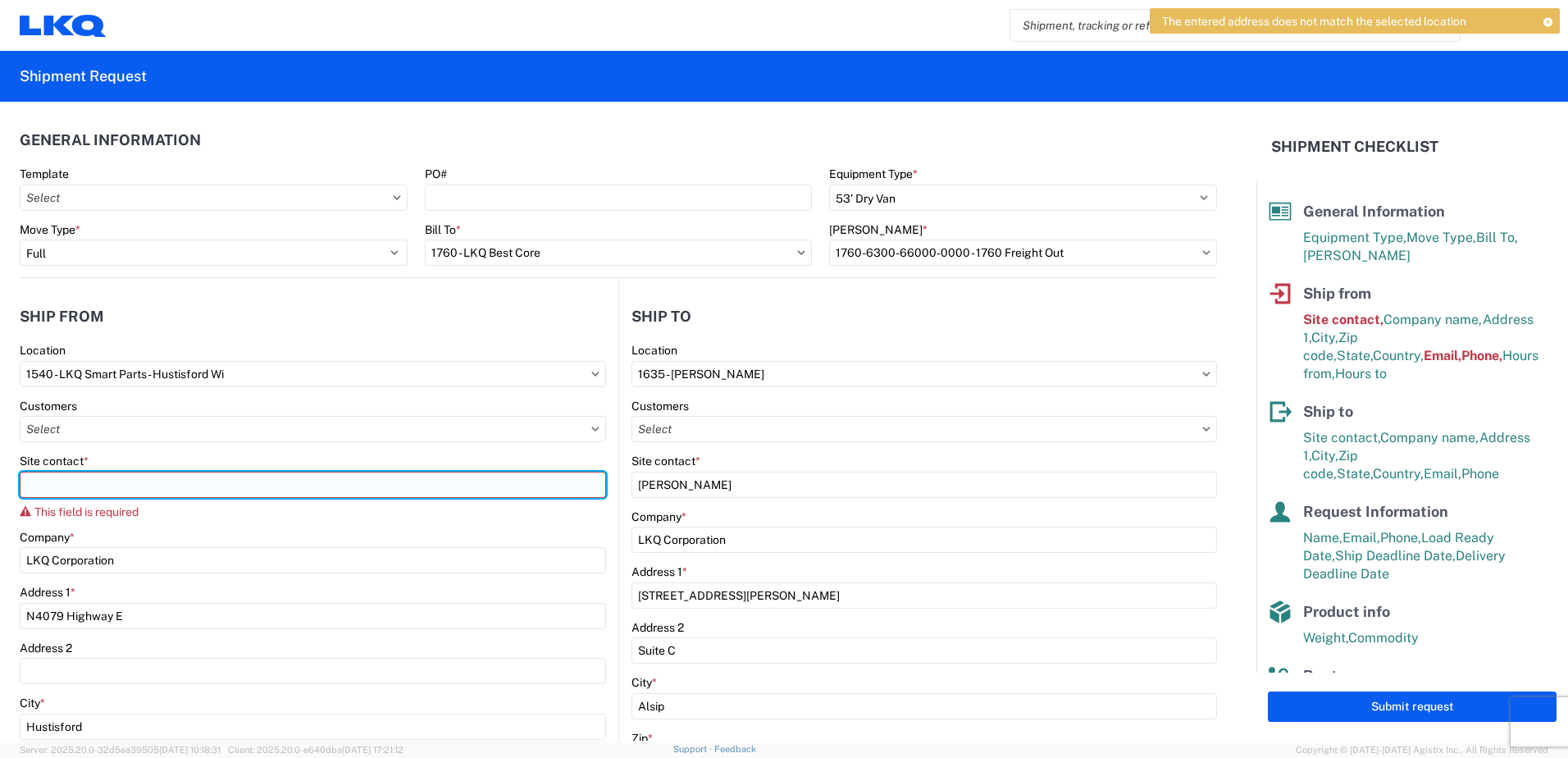
click at [248, 488] on input "Site contact *" at bounding box center [312, 484] width 586 height 26
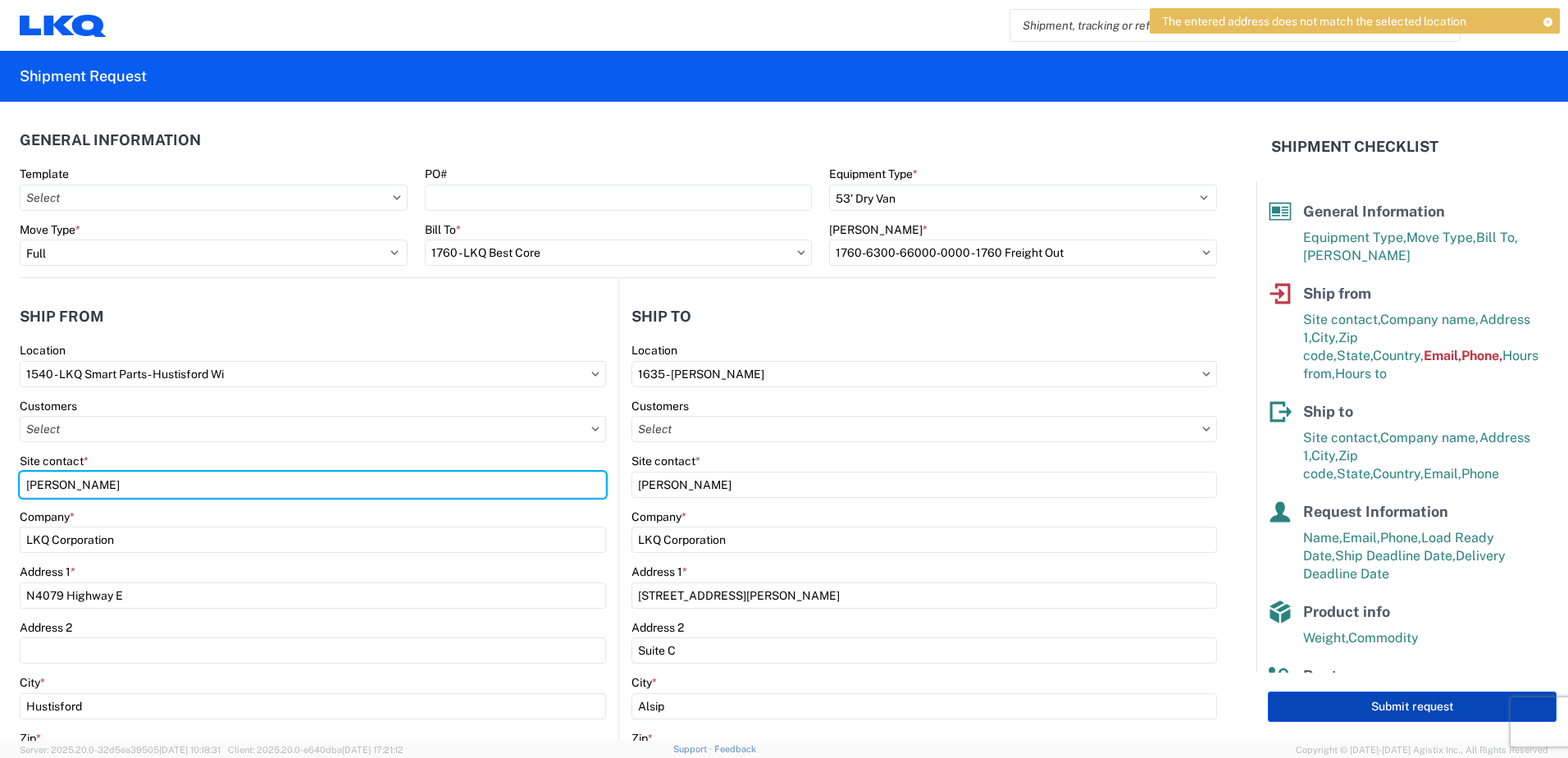
type input "[PERSON_NAME]"
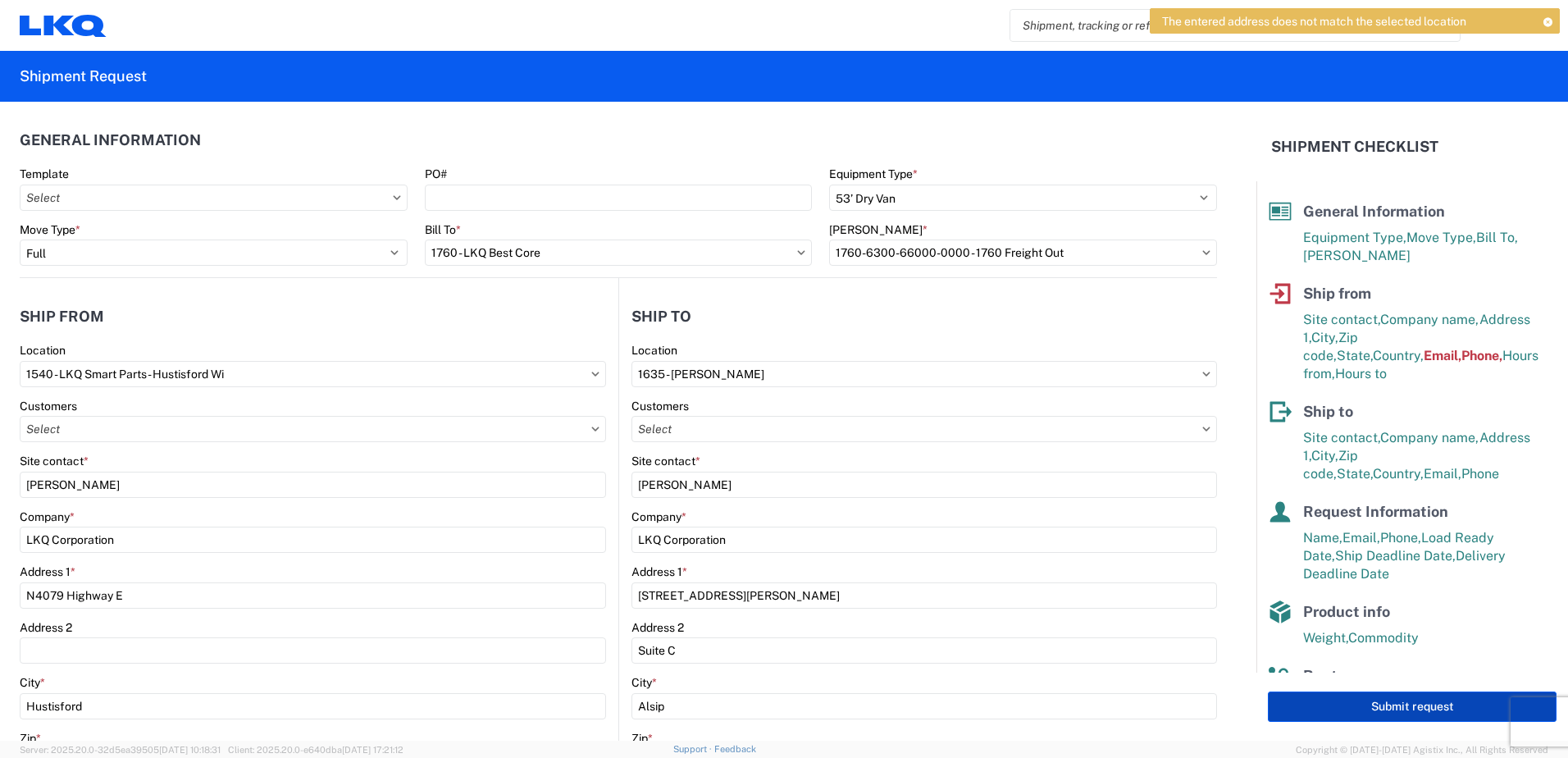
click at [1364, 703] on button "Submit request" at bounding box center [1412, 707] width 288 height 31
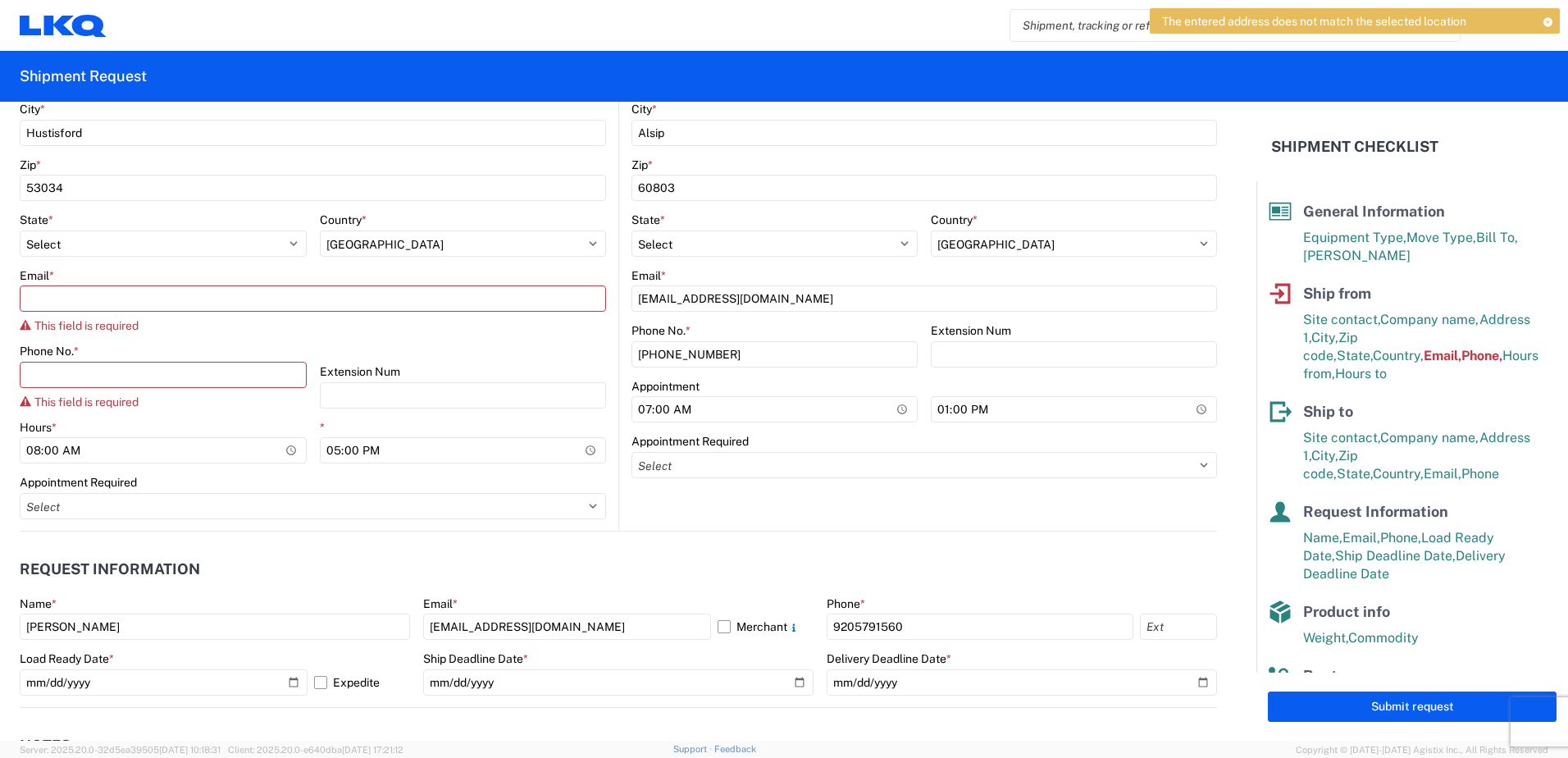
scroll to position [574, 0]
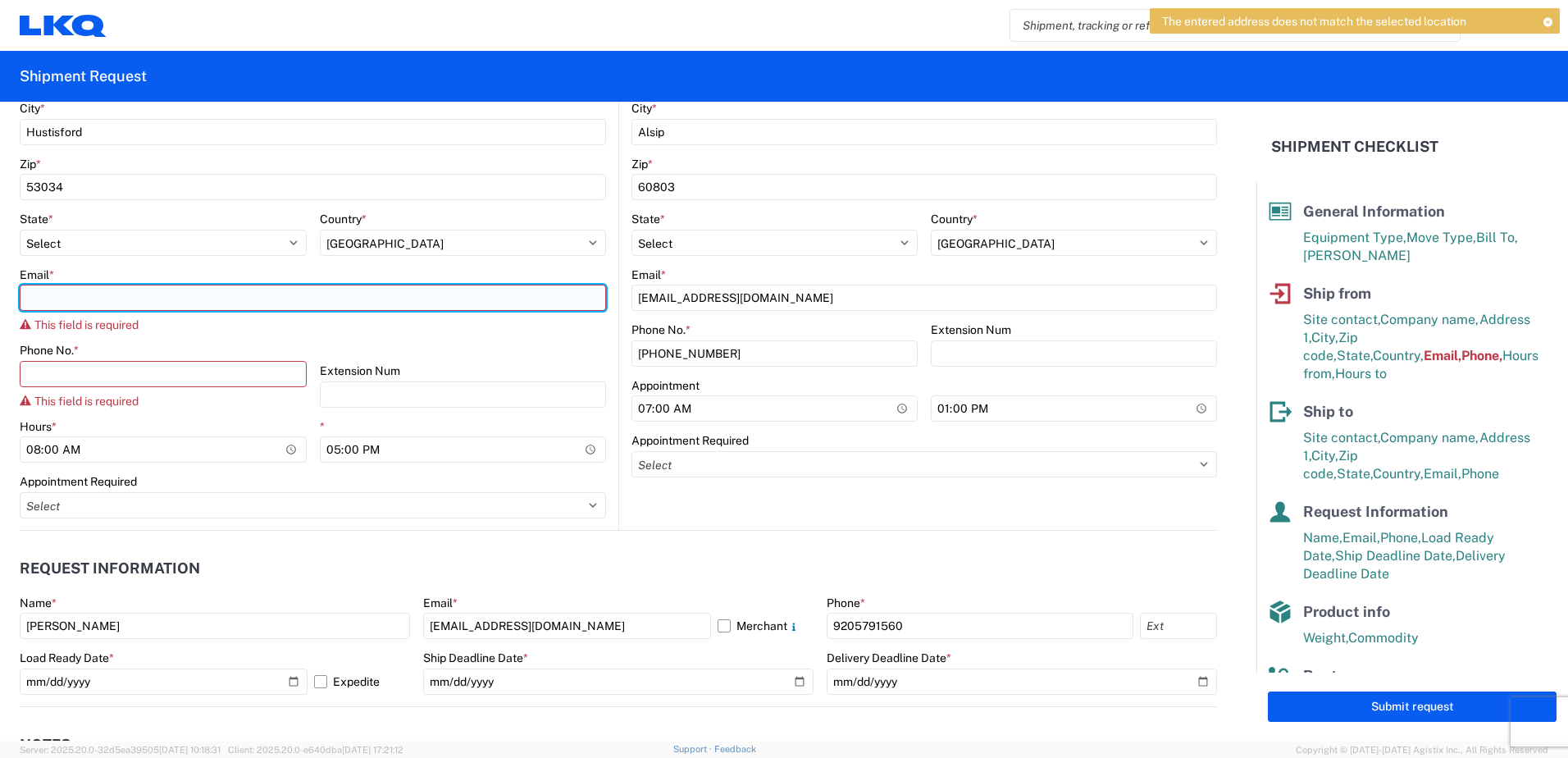
click at [112, 293] on input "Email *" at bounding box center [312, 298] width 586 height 26
type input "[EMAIL_ADDRESS][DOMAIN_NAME]"
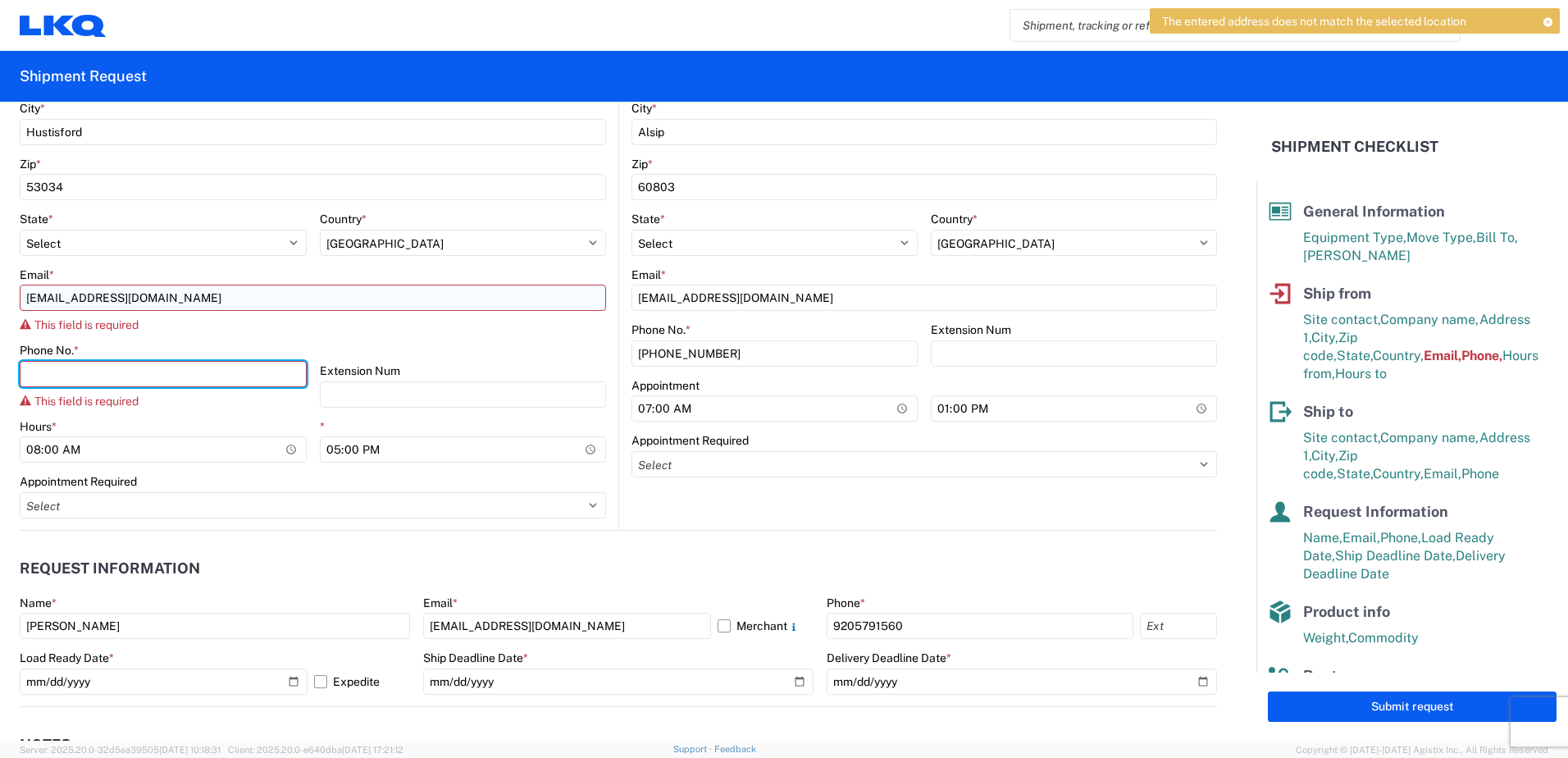
type input "9205791560"
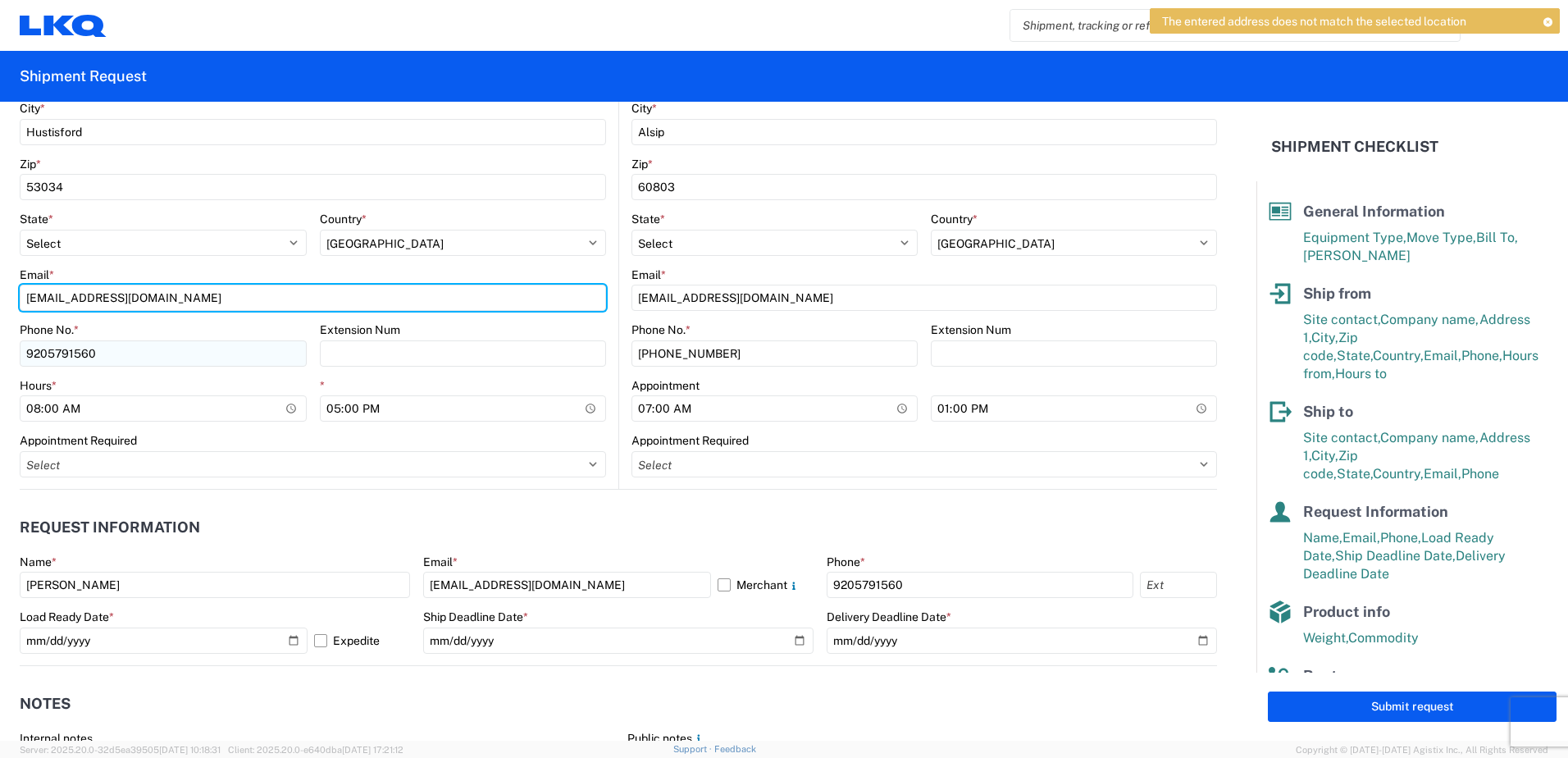
scroll to position [328, 0]
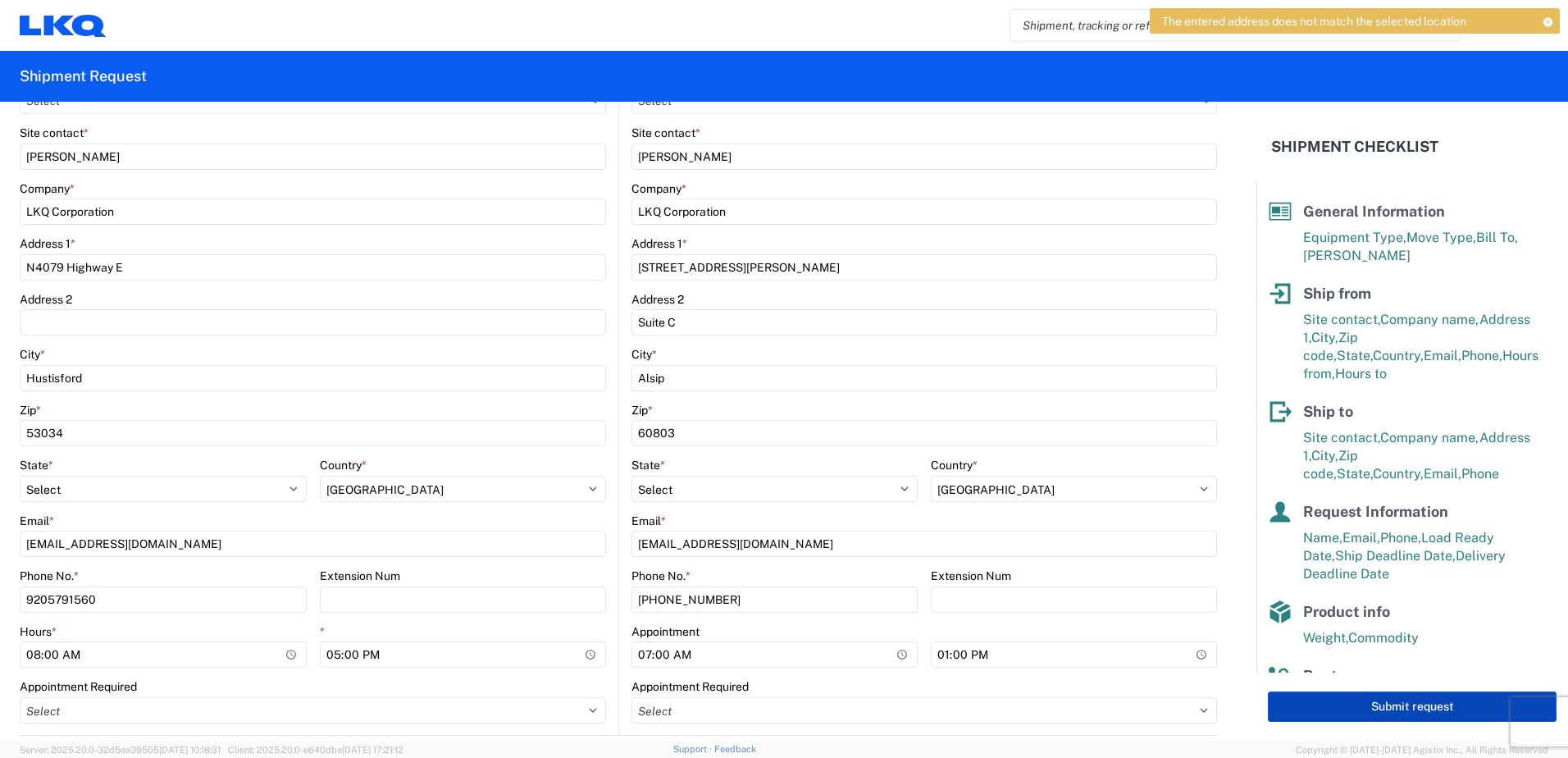
click at [1407, 710] on button "Submit request" at bounding box center [1412, 707] width 288 height 31
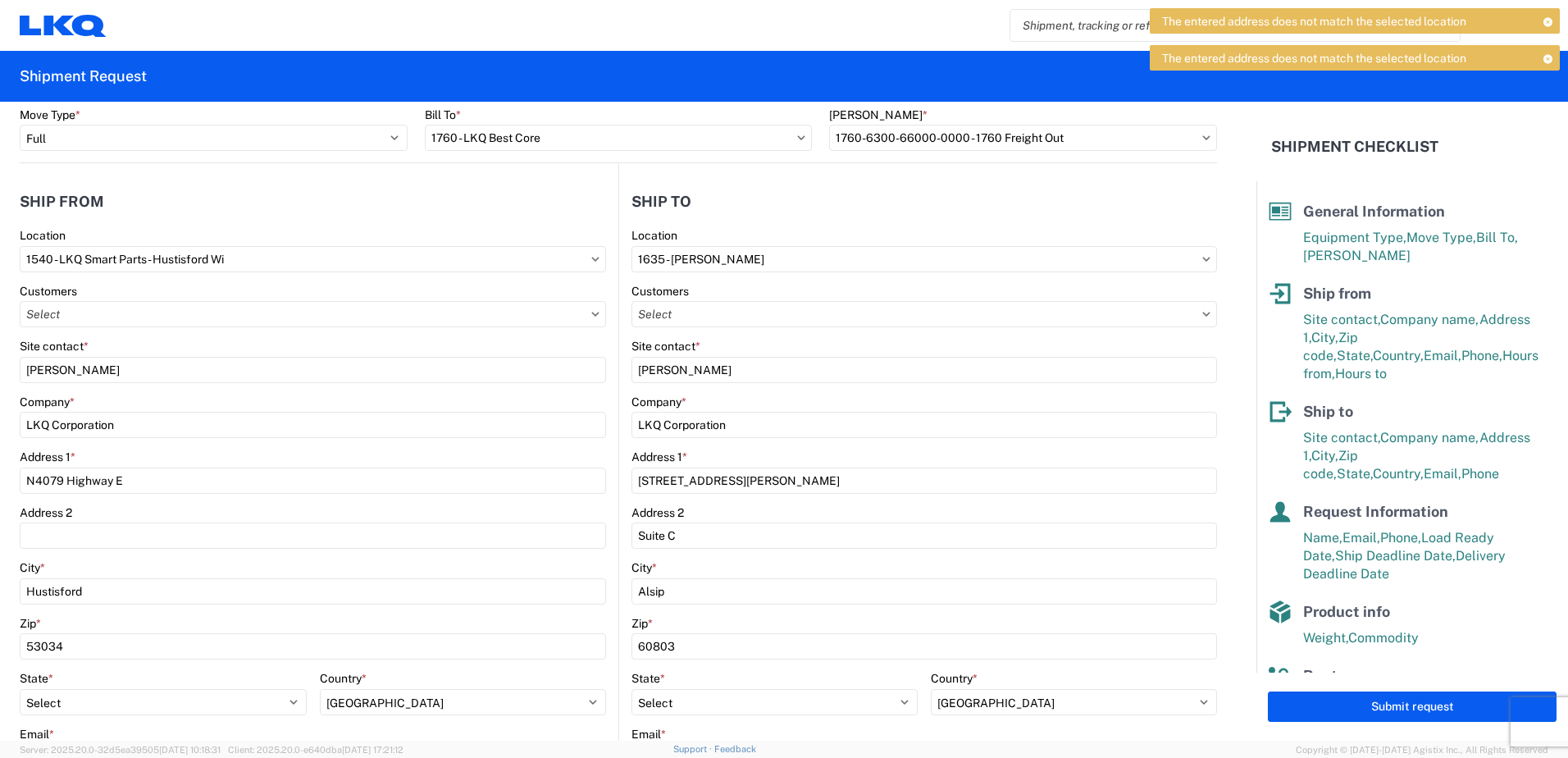
scroll to position [82, 0]
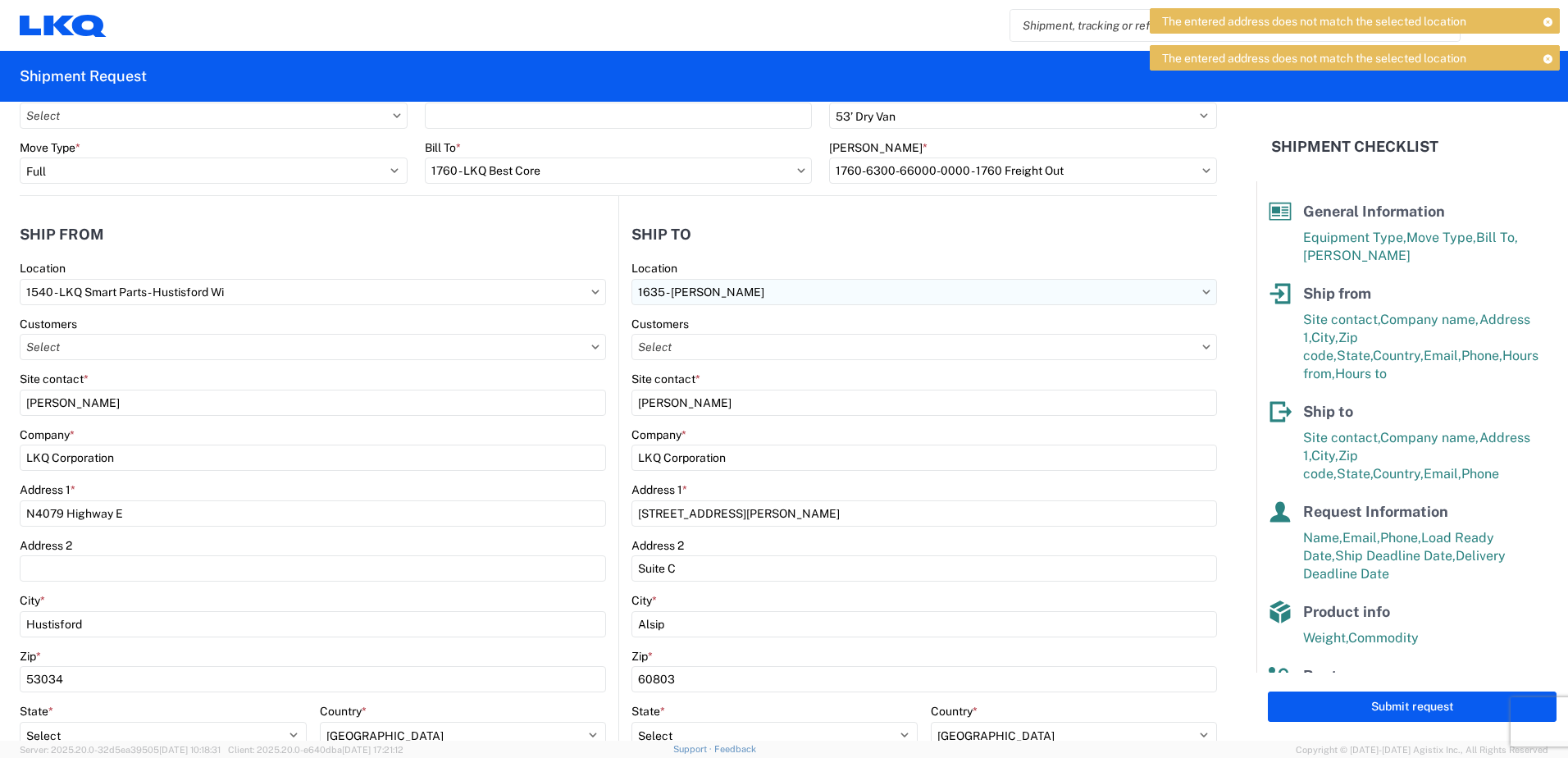
click at [773, 288] on input "1635 - [PERSON_NAME]" at bounding box center [923, 292] width 585 height 26
type input "1635"
click at [735, 369] on div "1635 - [PERSON_NAME]" at bounding box center [773, 365] width 287 height 26
select select
click at [1417, 714] on button "Submit request" at bounding box center [1412, 707] width 288 height 31
